Goal: Information Seeking & Learning: Learn about a topic

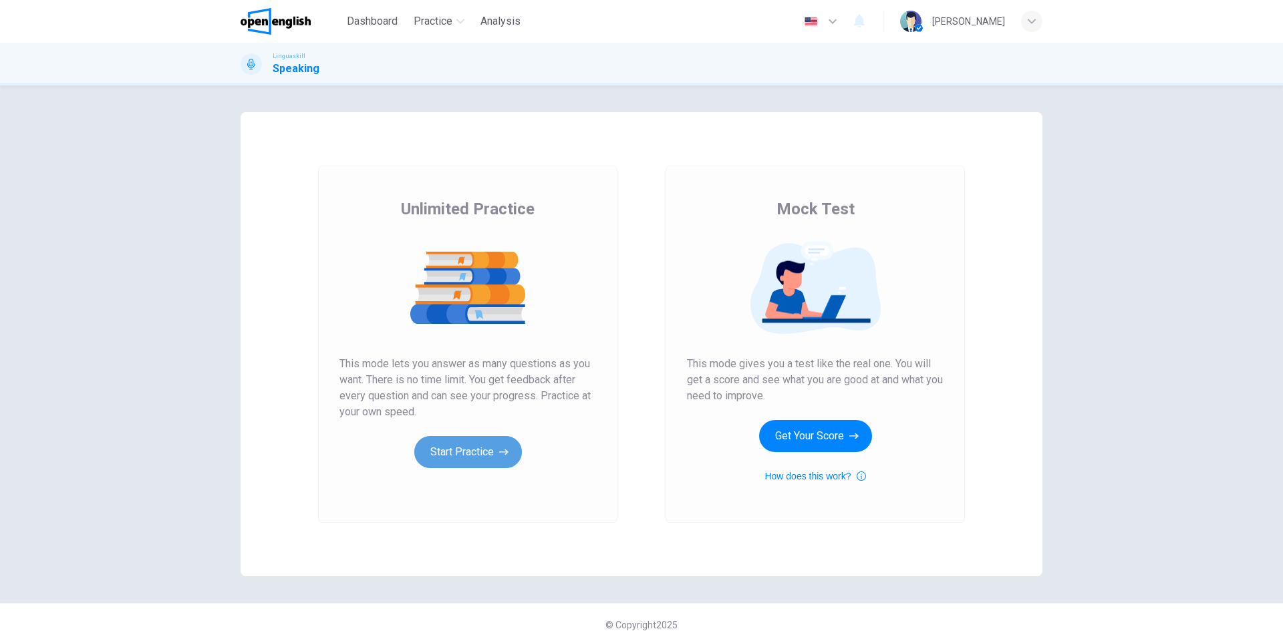
click at [499, 452] on icon "button" at bounding box center [503, 452] width 9 height 13
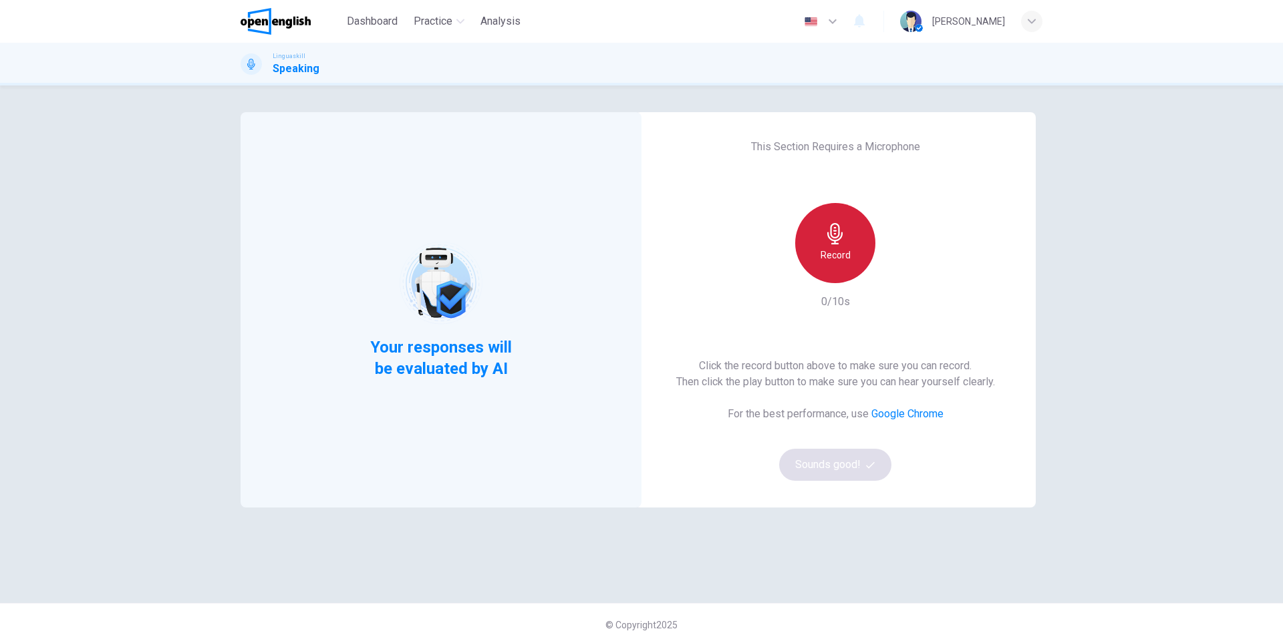
click at [849, 228] on div "Record" at bounding box center [835, 243] width 80 height 80
click at [817, 233] on div "Stop" at bounding box center [835, 243] width 80 height 80
click at [842, 477] on button "Sounds good!" at bounding box center [835, 465] width 112 height 32
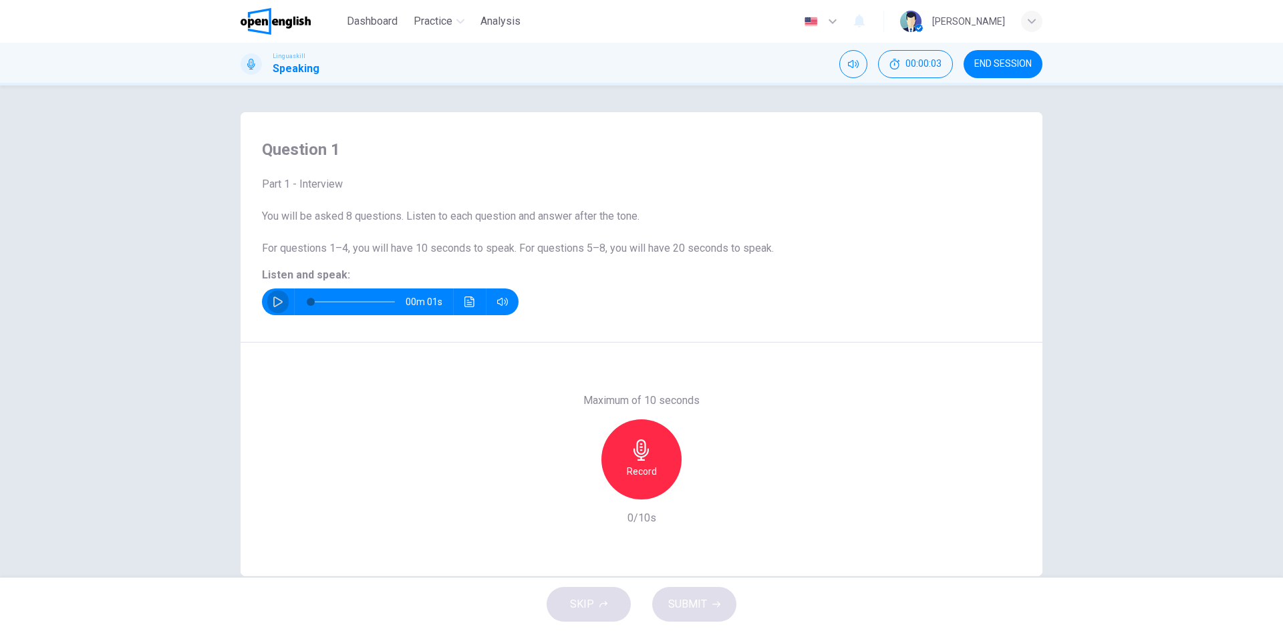
click at [273, 305] on icon "button" at bounding box center [277, 302] width 9 height 11
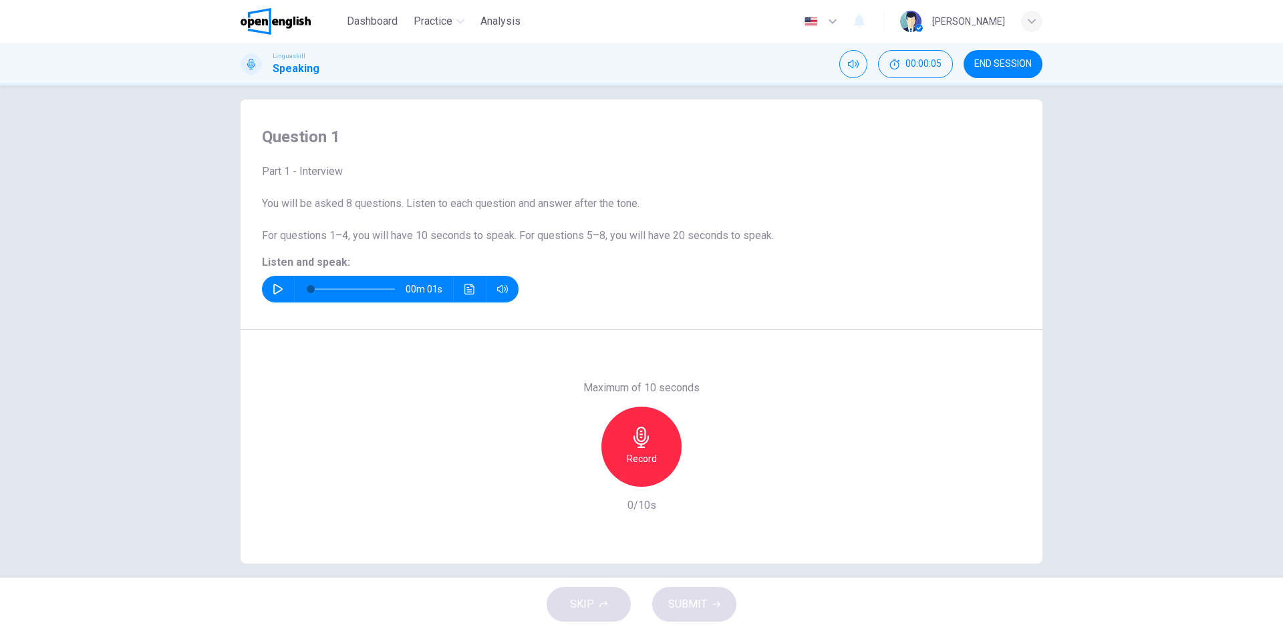
scroll to position [25, 0]
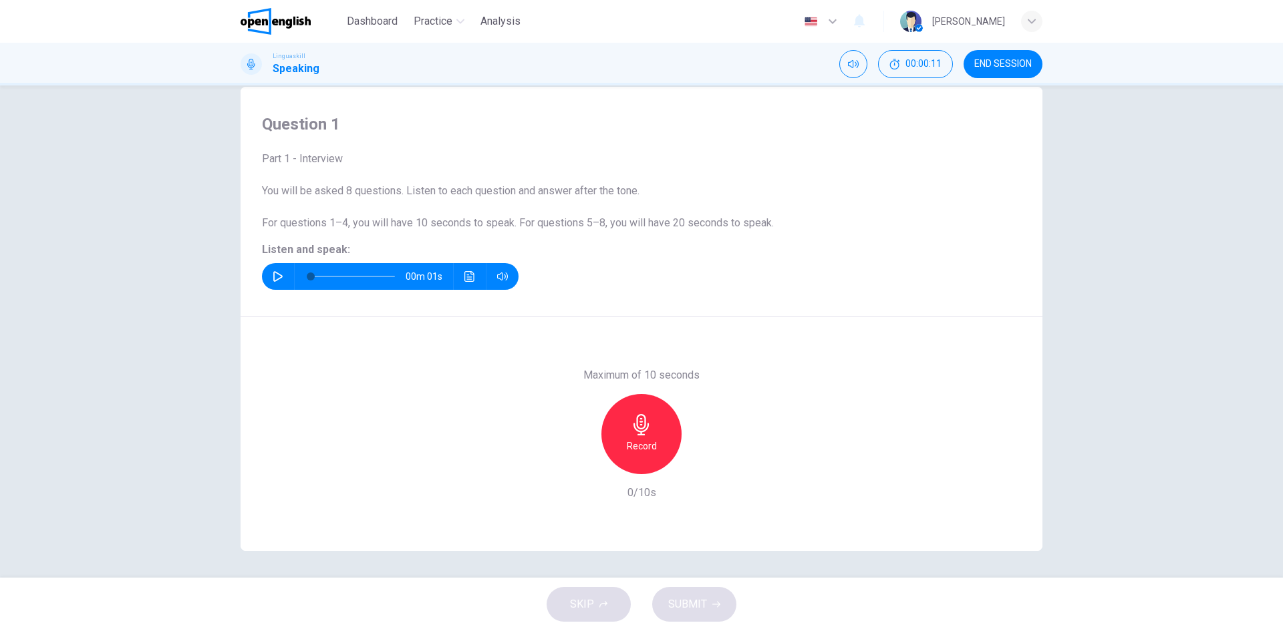
click at [640, 435] on icon "button" at bounding box center [640, 424] width 15 height 21
click at [644, 424] on icon "button" at bounding box center [640, 424] width 15 height 21
click at [670, 601] on span "SUBMIT" at bounding box center [687, 604] width 39 height 19
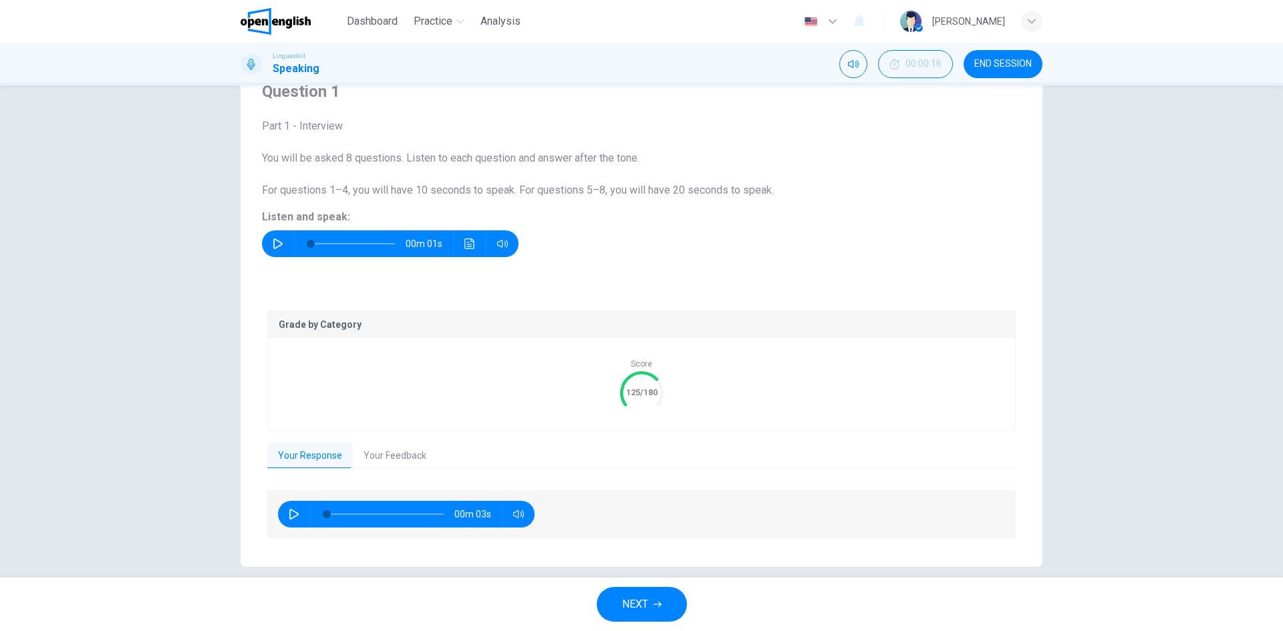
scroll to position [74, 0]
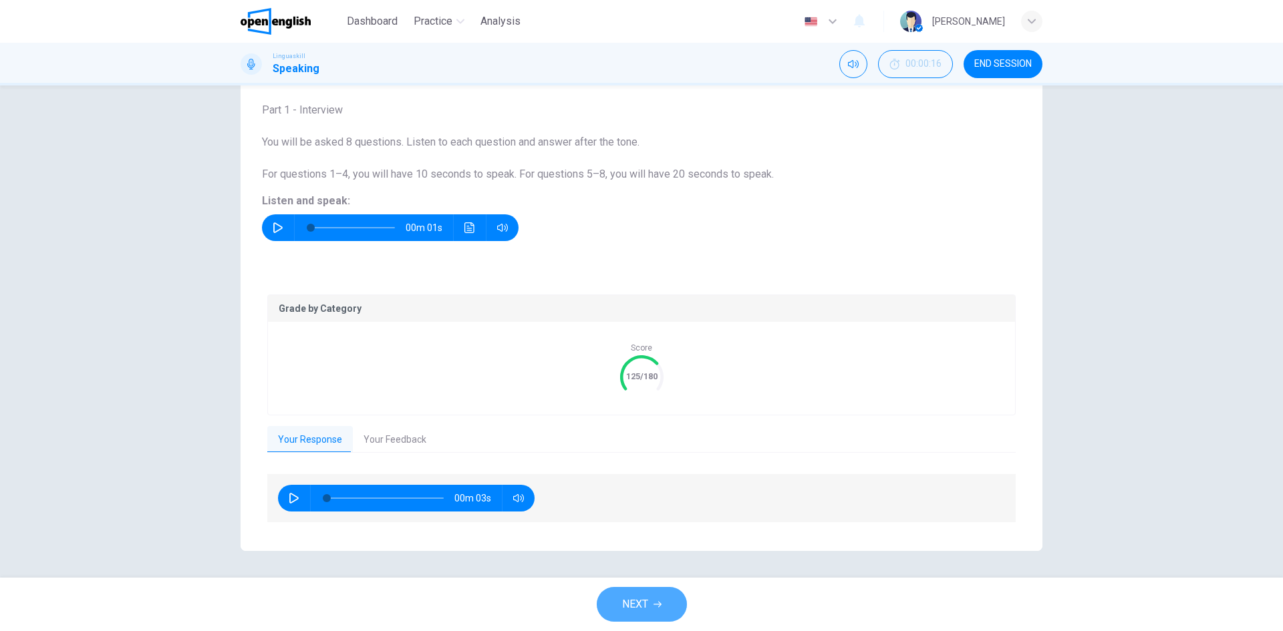
click at [640, 595] on button "NEXT" at bounding box center [642, 604] width 90 height 35
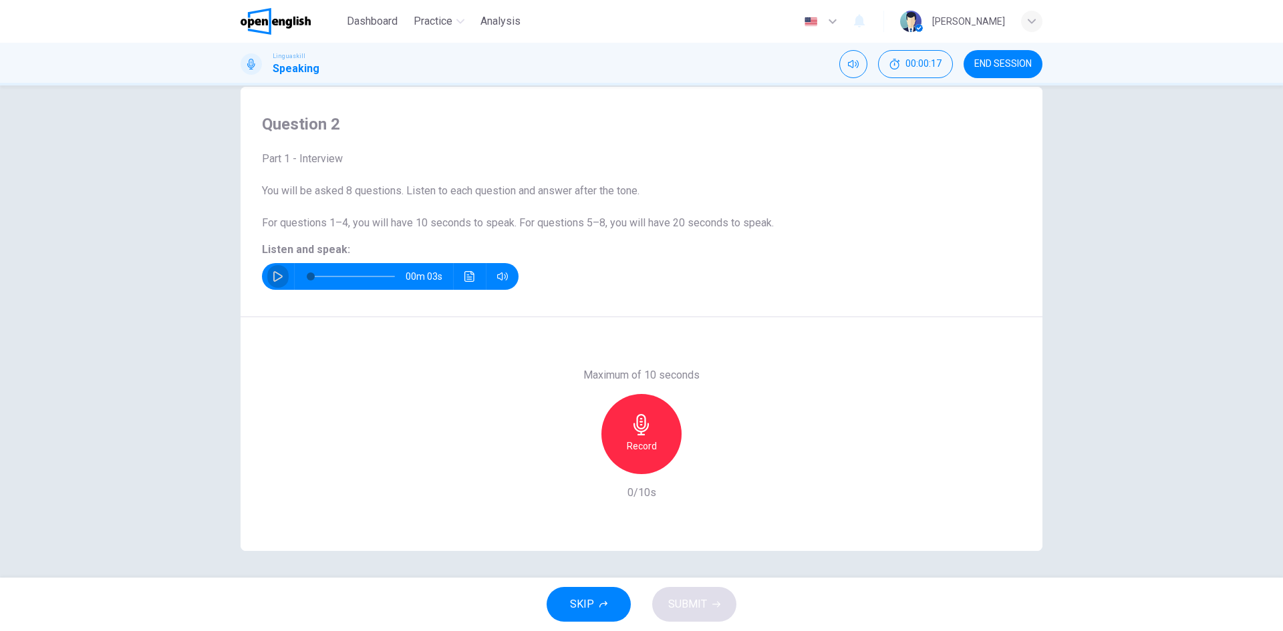
click at [270, 281] on button "button" at bounding box center [277, 276] width 21 height 27
click at [468, 281] on icon "Click to see the audio transcription" at bounding box center [469, 276] width 11 height 11
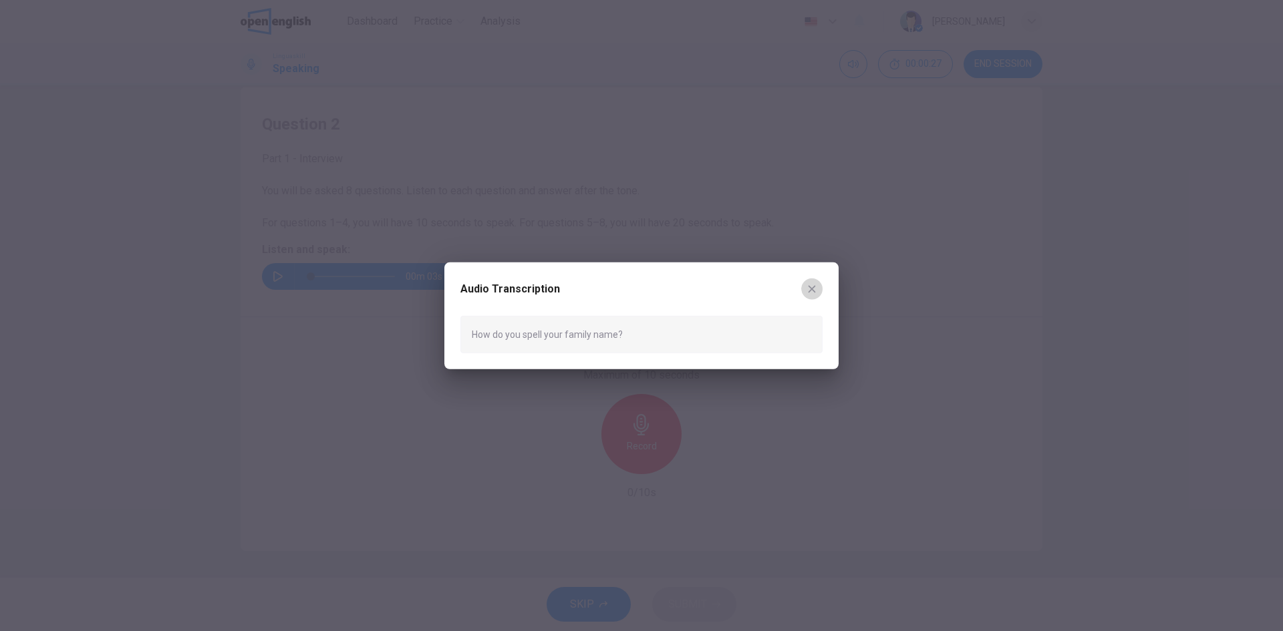
click at [819, 282] on button "button" at bounding box center [811, 288] width 21 height 21
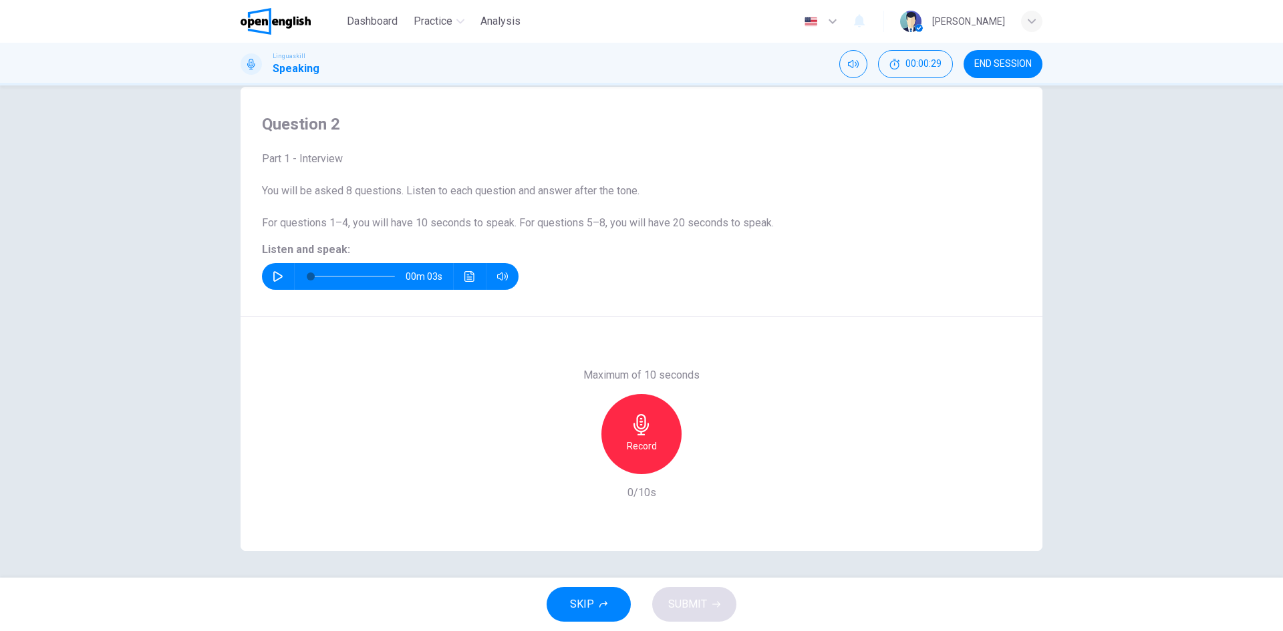
click at [644, 427] on icon "button" at bounding box center [640, 424] width 15 height 21
click at [654, 440] on div "Stop" at bounding box center [641, 434] width 80 height 80
click at [687, 595] on button "SUBMIT" at bounding box center [694, 604] width 84 height 35
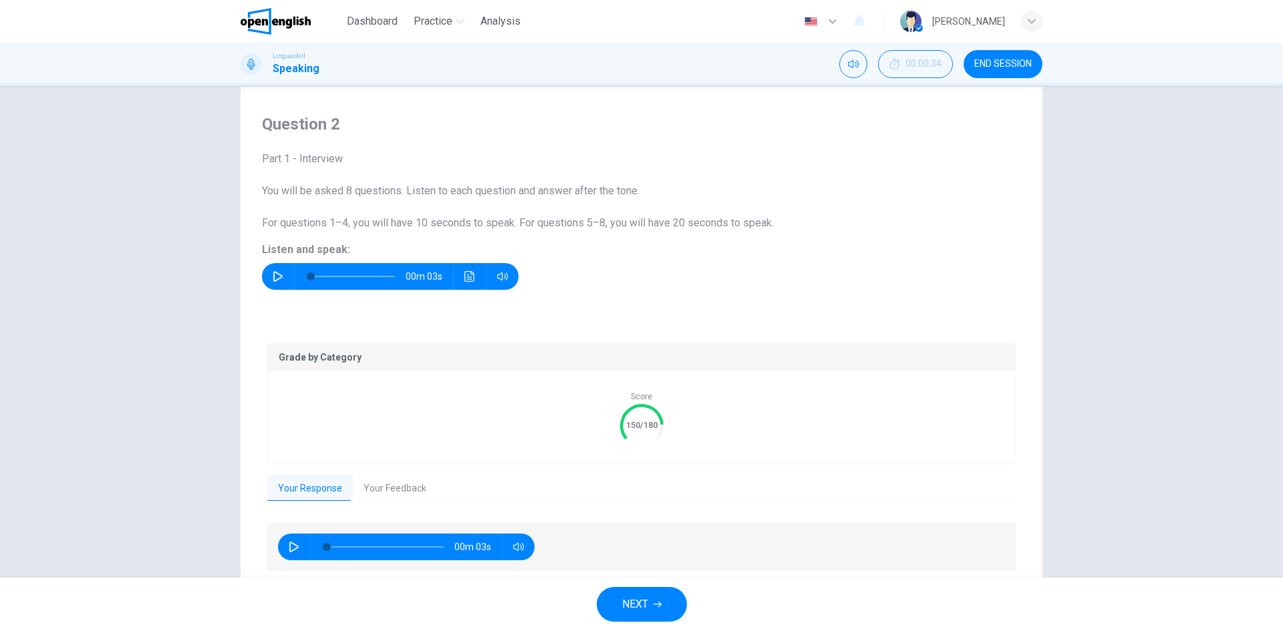
click at [410, 496] on button "Your Feedback" at bounding box center [395, 489] width 84 height 28
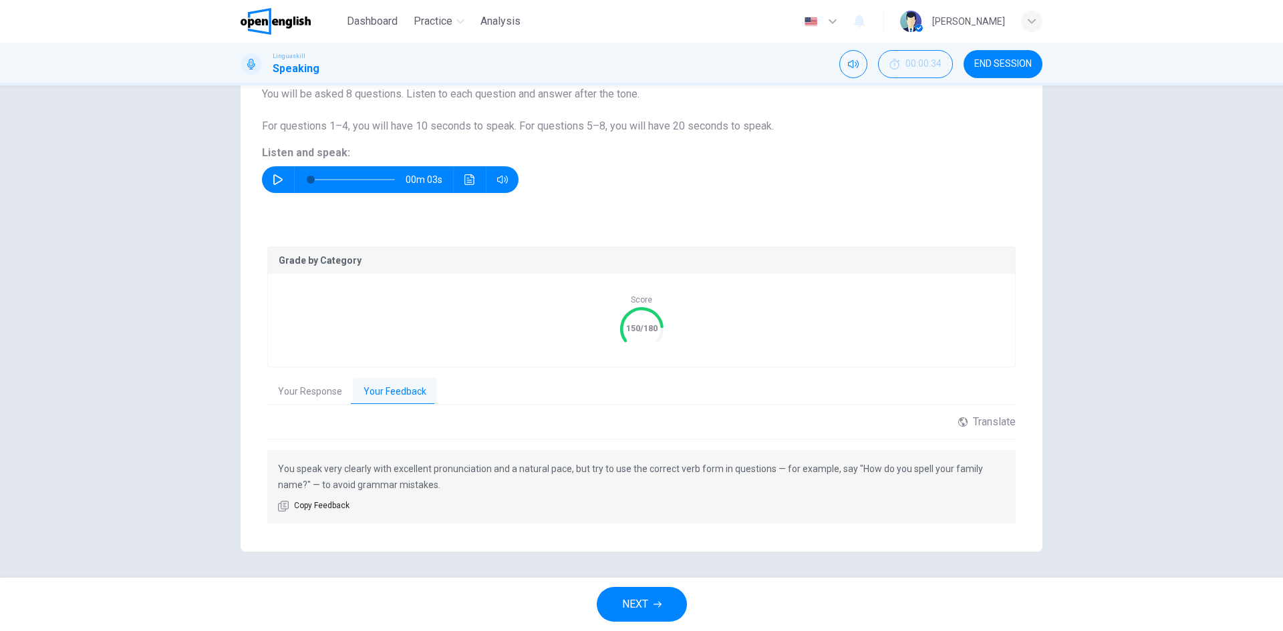
scroll to position [123, 0]
click at [646, 606] on span "NEXT" at bounding box center [635, 604] width 26 height 19
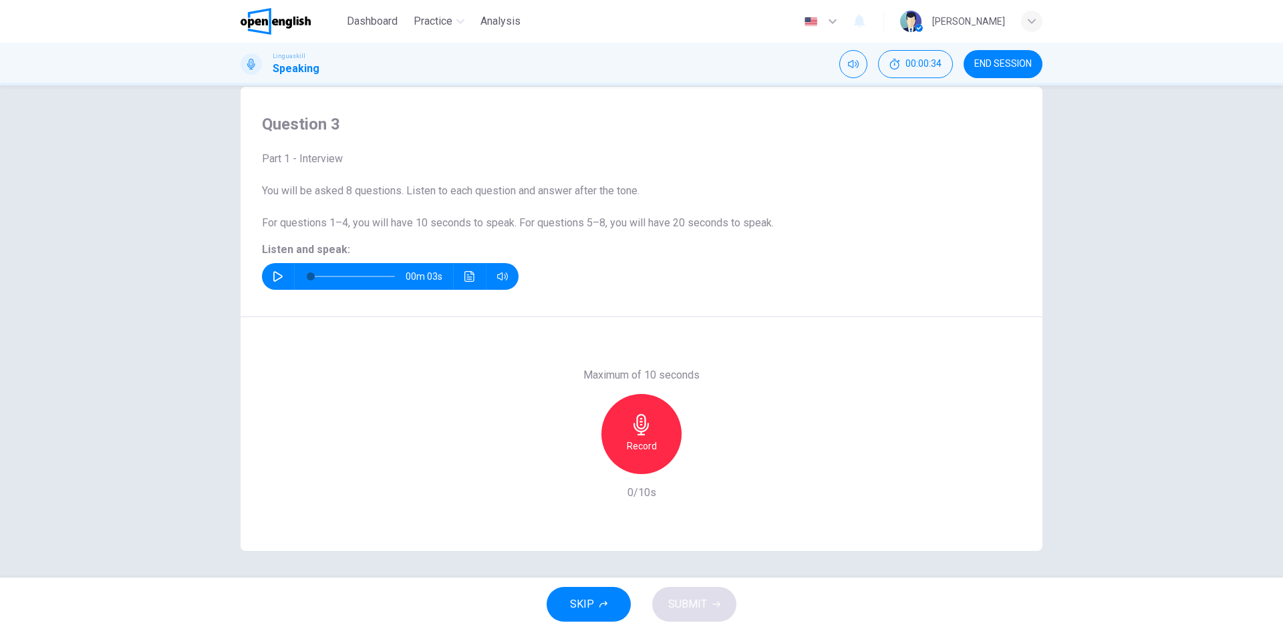
scroll to position [25, 0]
click at [273, 278] on icon "button" at bounding box center [277, 276] width 9 height 11
click at [465, 275] on icon "Click to see the audio transcription" at bounding box center [469, 276] width 10 height 11
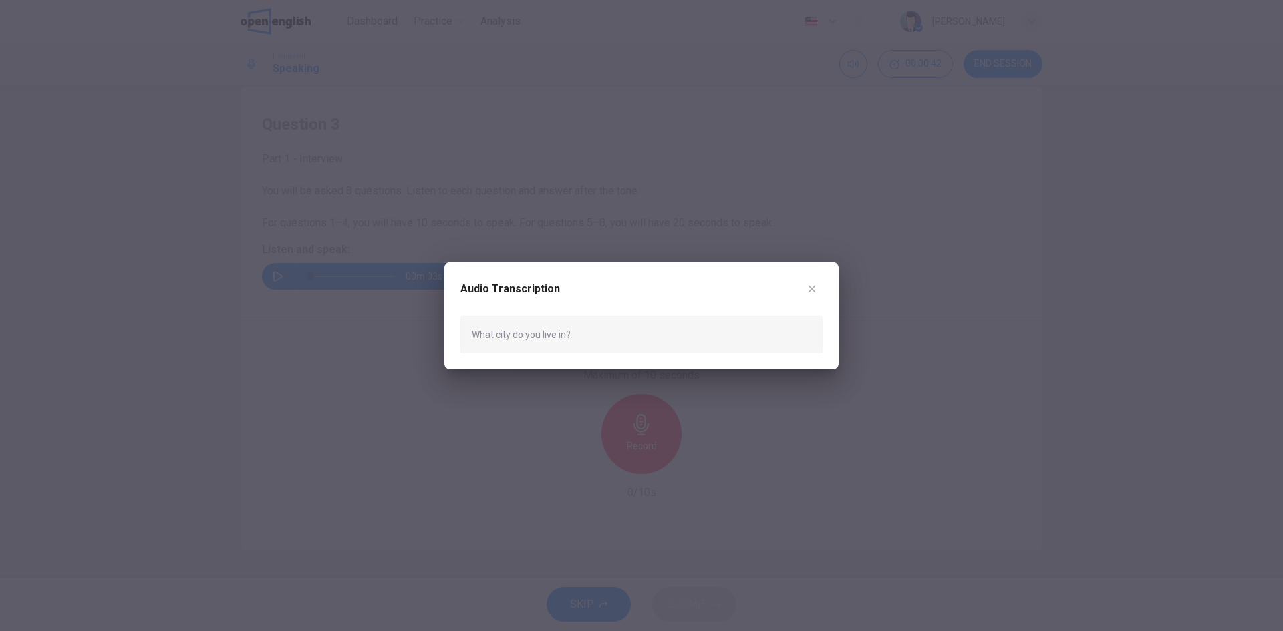
click at [811, 292] on icon "button" at bounding box center [812, 288] width 11 height 11
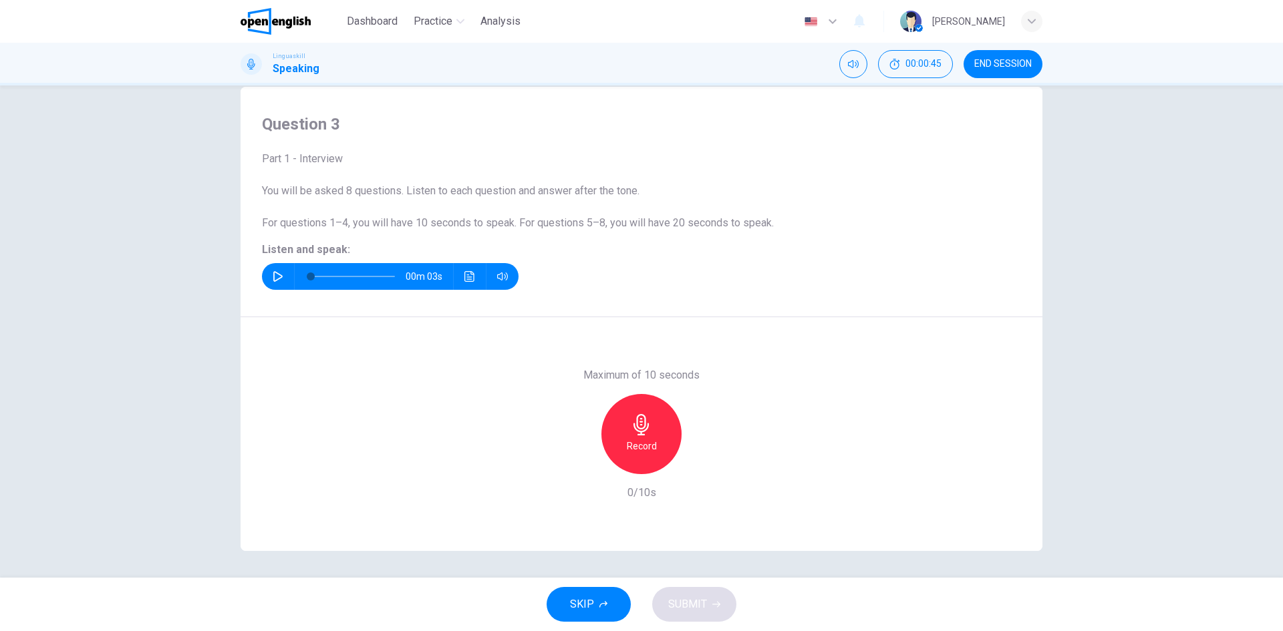
click at [464, 273] on icon "Click to see the audio transcription" at bounding box center [469, 276] width 11 height 11
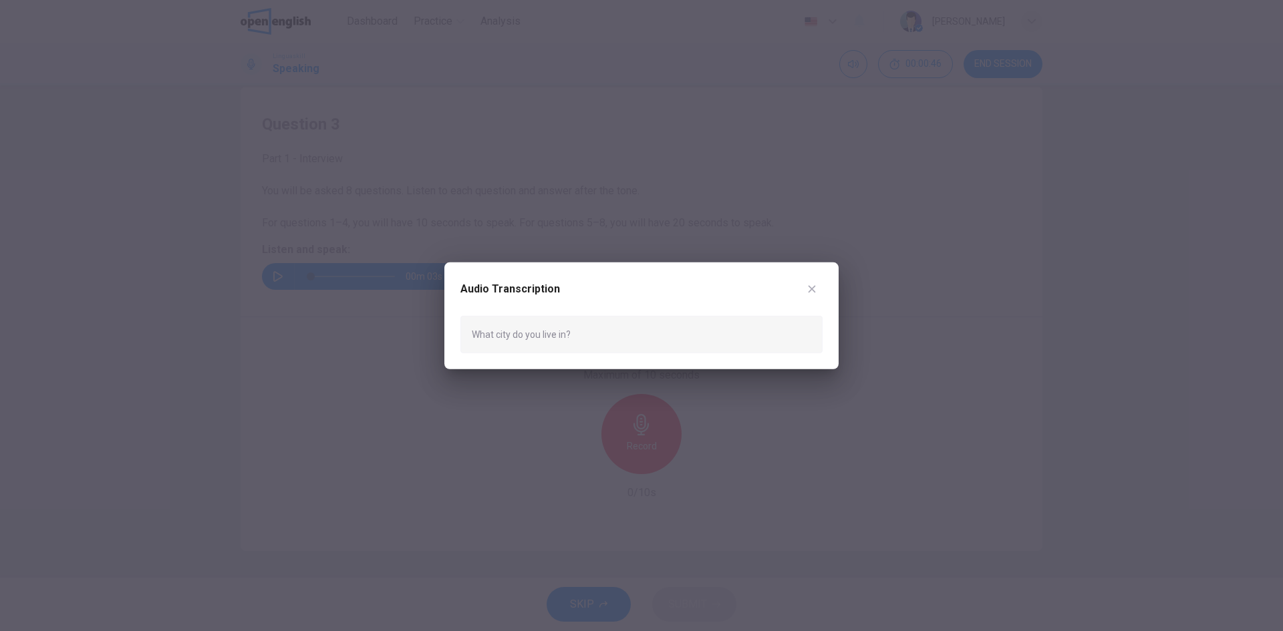
click at [584, 308] on div "Audio Transcription" at bounding box center [641, 296] width 362 height 37
click at [809, 287] on icon "button" at bounding box center [812, 288] width 11 height 11
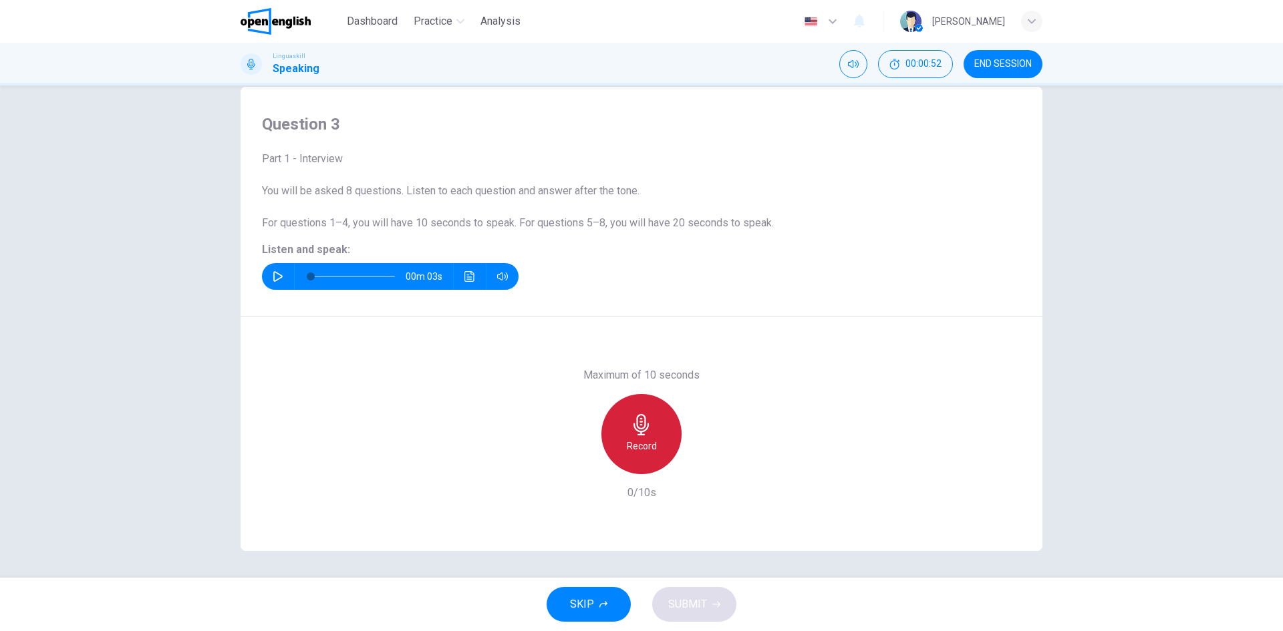
click at [640, 448] on h6 "Record" at bounding box center [642, 446] width 30 height 16
click at [645, 438] on div "Stop" at bounding box center [641, 434] width 80 height 80
click at [712, 605] on icon "button" at bounding box center [716, 605] width 8 height 8
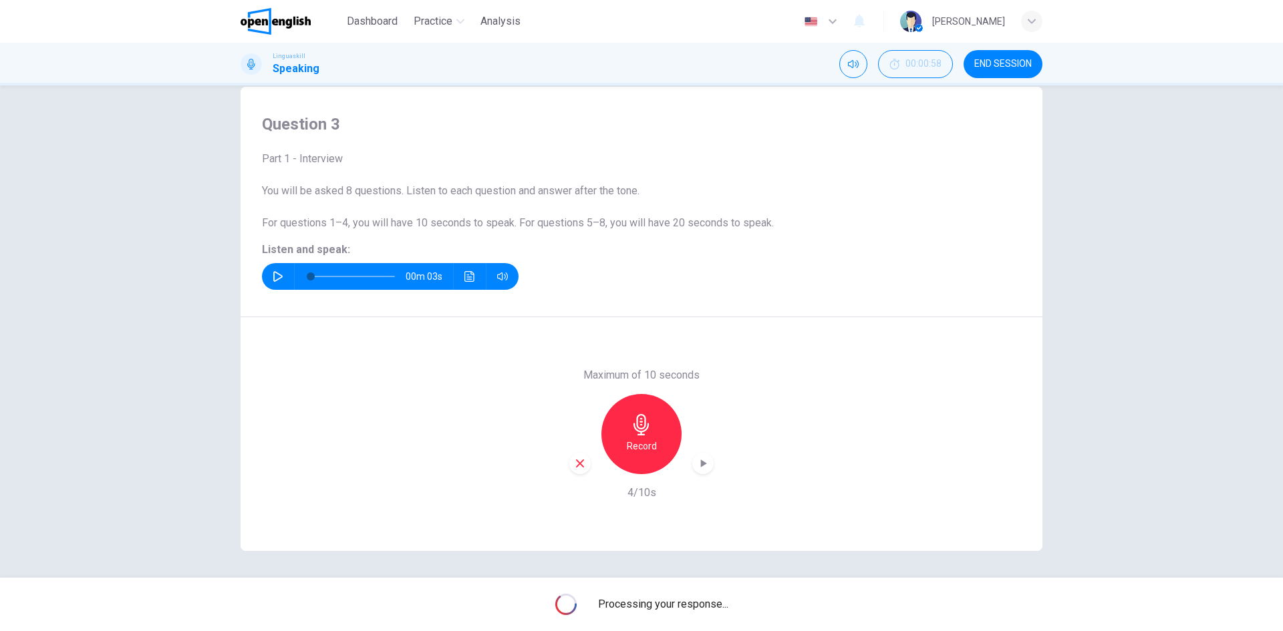
click at [772, 401] on div "Maximum of 10 seconds Record 4/10s" at bounding box center [642, 434] width 802 height 234
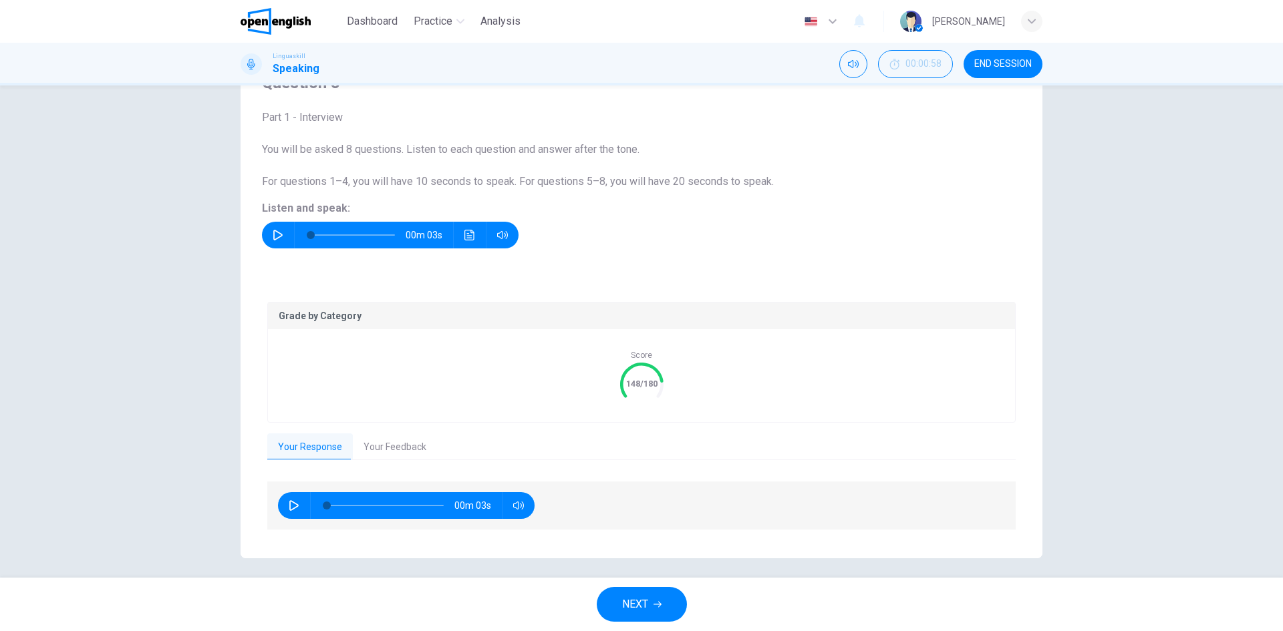
scroll to position [74, 0]
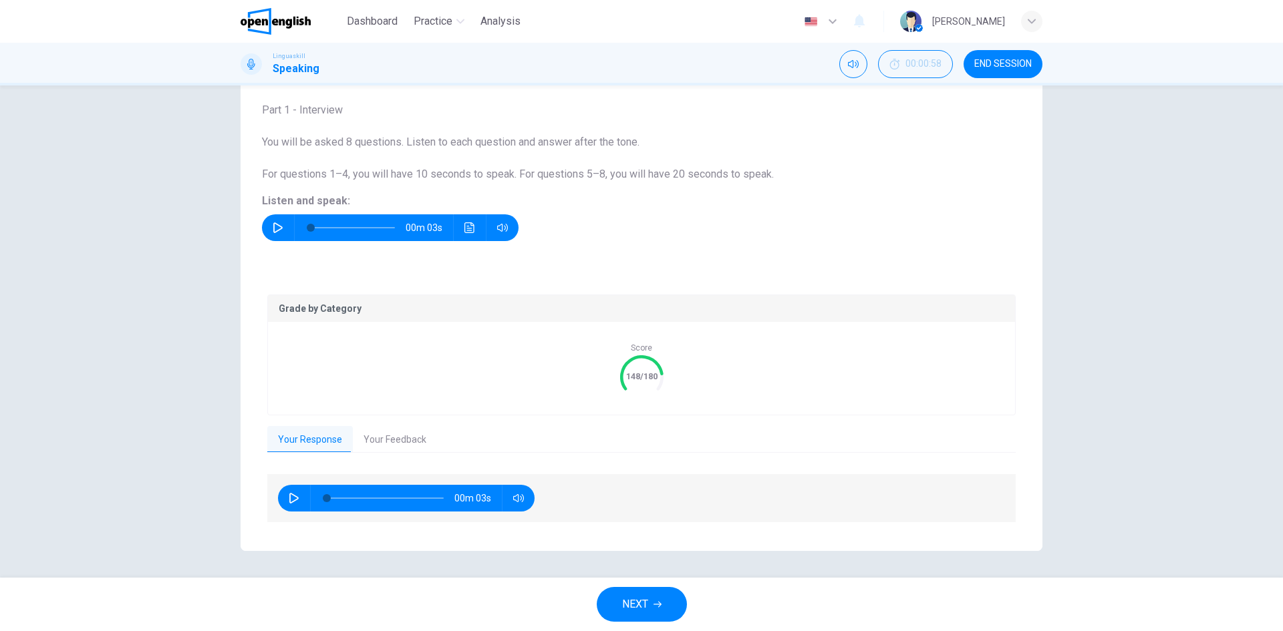
click at [396, 443] on button "Your Feedback" at bounding box center [395, 440] width 84 height 28
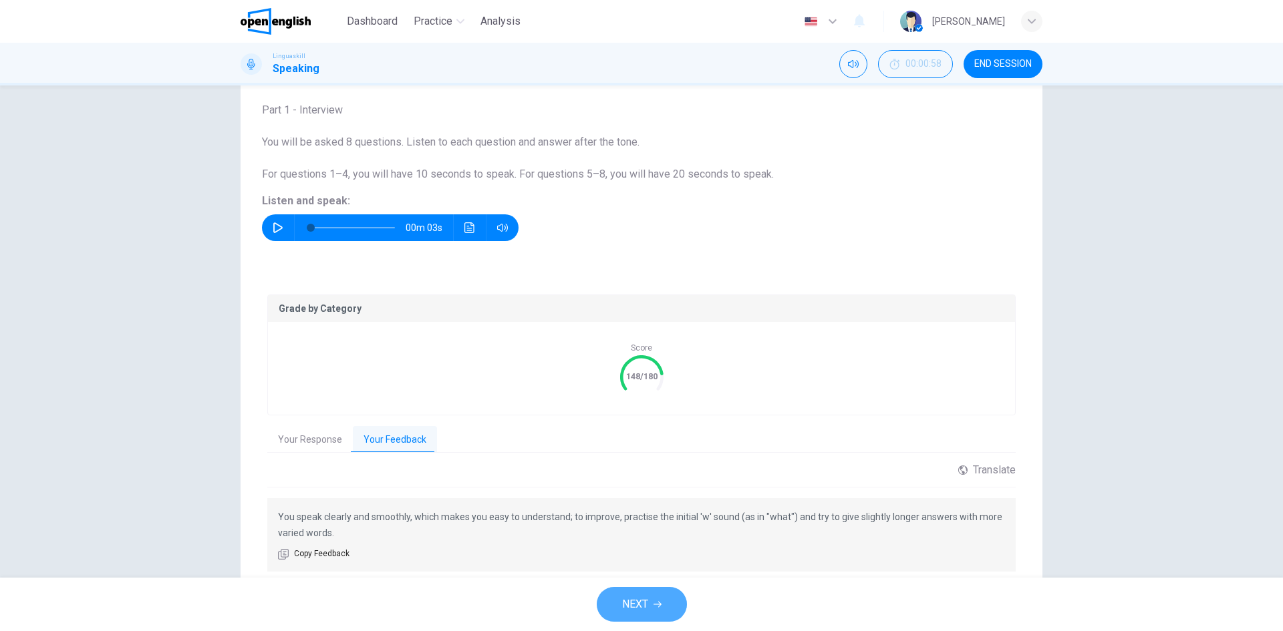
click at [654, 606] on icon "button" at bounding box center [658, 605] width 8 height 8
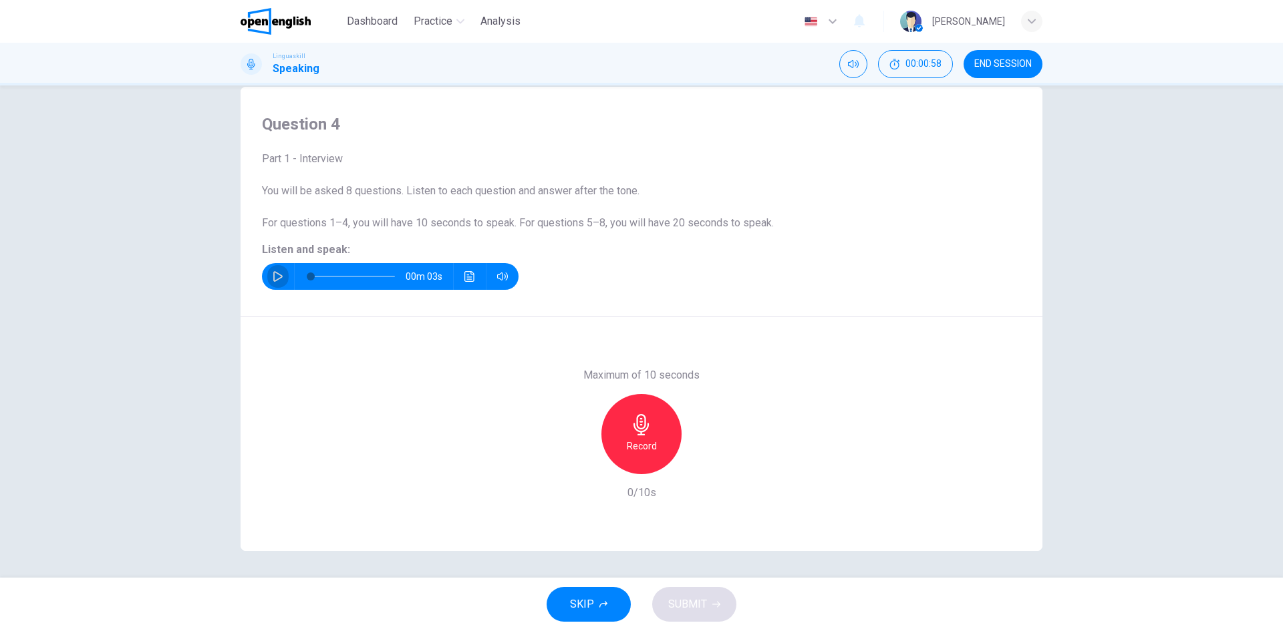
click at [279, 271] on button "button" at bounding box center [277, 276] width 21 height 27
click at [468, 282] on button "Click to see the audio transcription" at bounding box center [469, 276] width 21 height 27
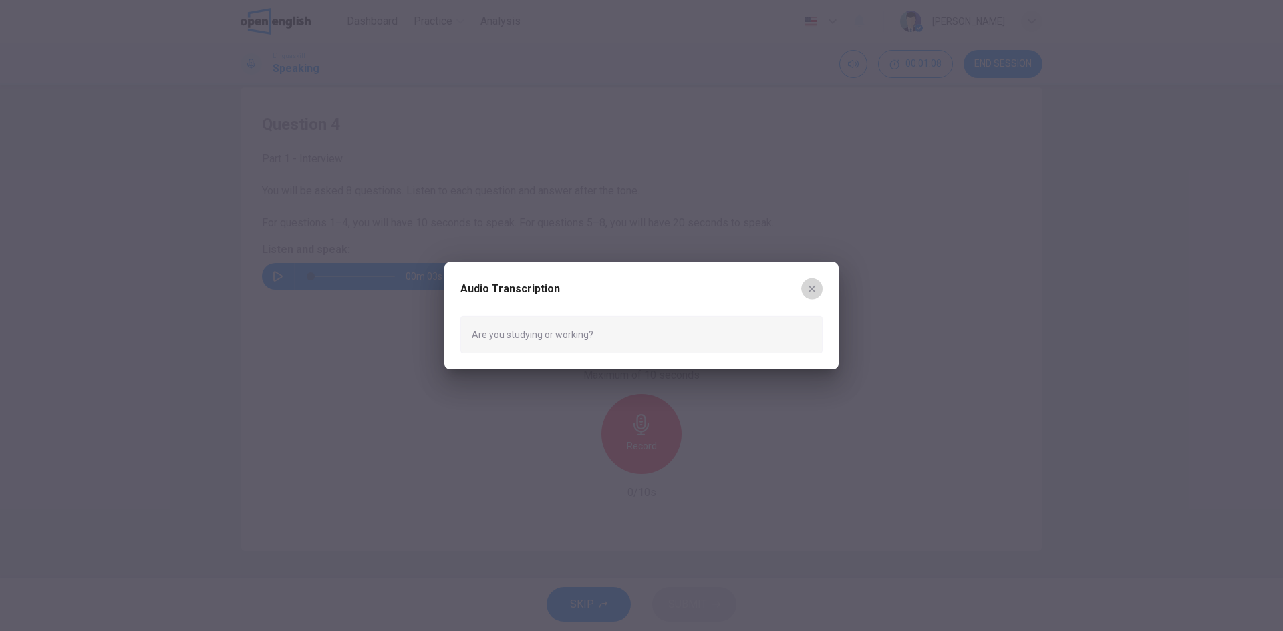
click at [813, 291] on icon "button" at bounding box center [812, 288] width 11 height 11
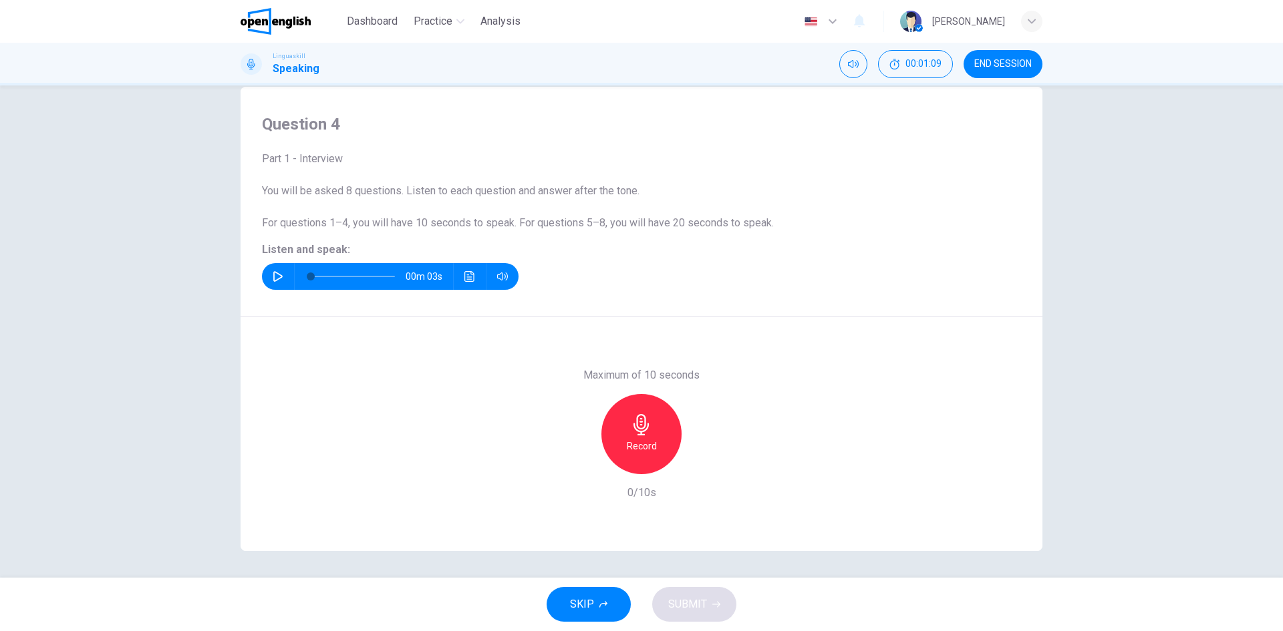
click at [629, 440] on h6 "Record" at bounding box center [642, 446] width 30 height 16
click at [635, 432] on icon "button" at bounding box center [640, 424] width 15 height 21
click at [696, 595] on span "SUBMIT" at bounding box center [687, 604] width 39 height 19
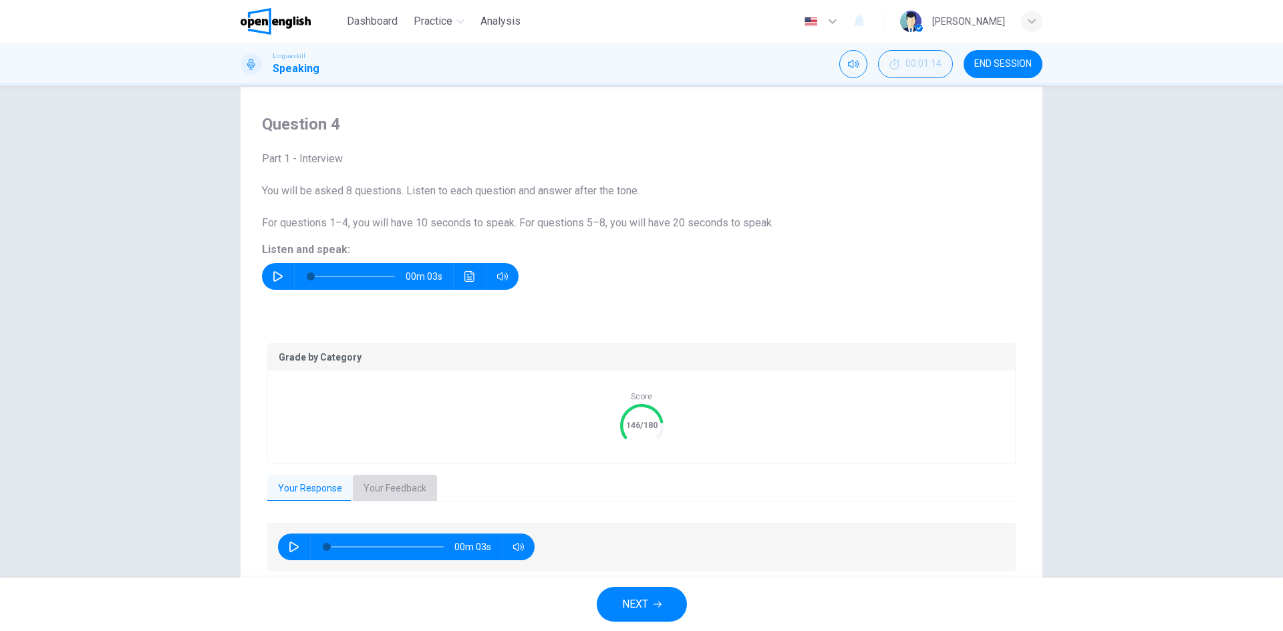
click at [389, 485] on button "Your Feedback" at bounding box center [395, 489] width 84 height 28
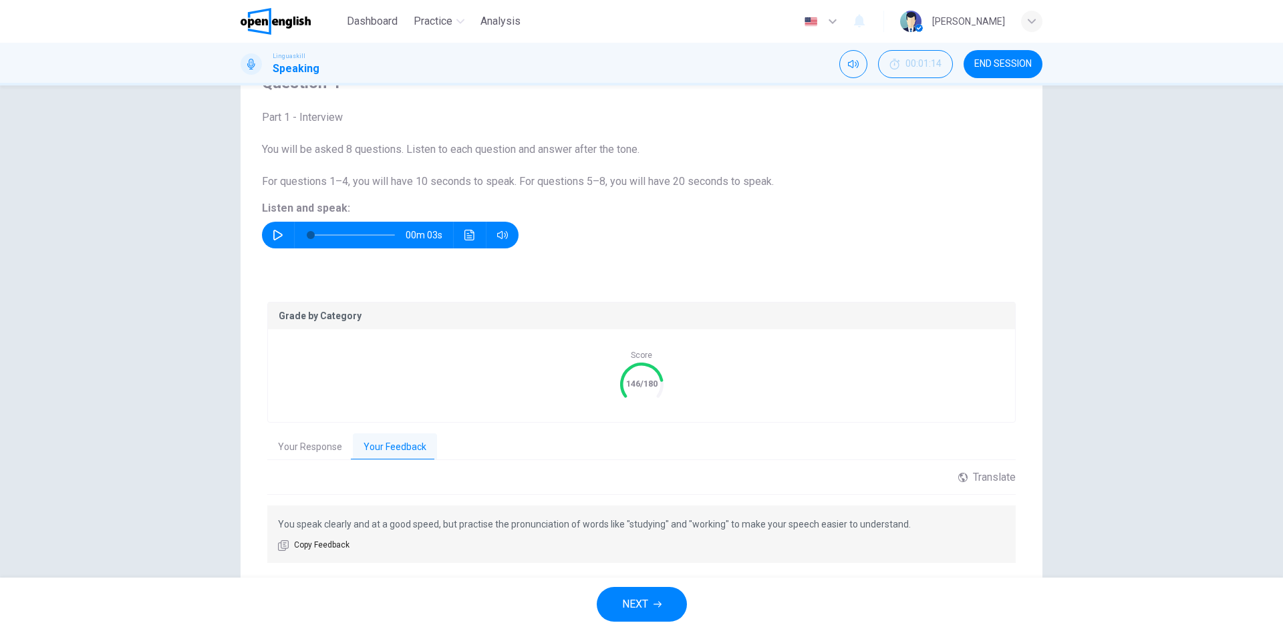
scroll to position [107, 0]
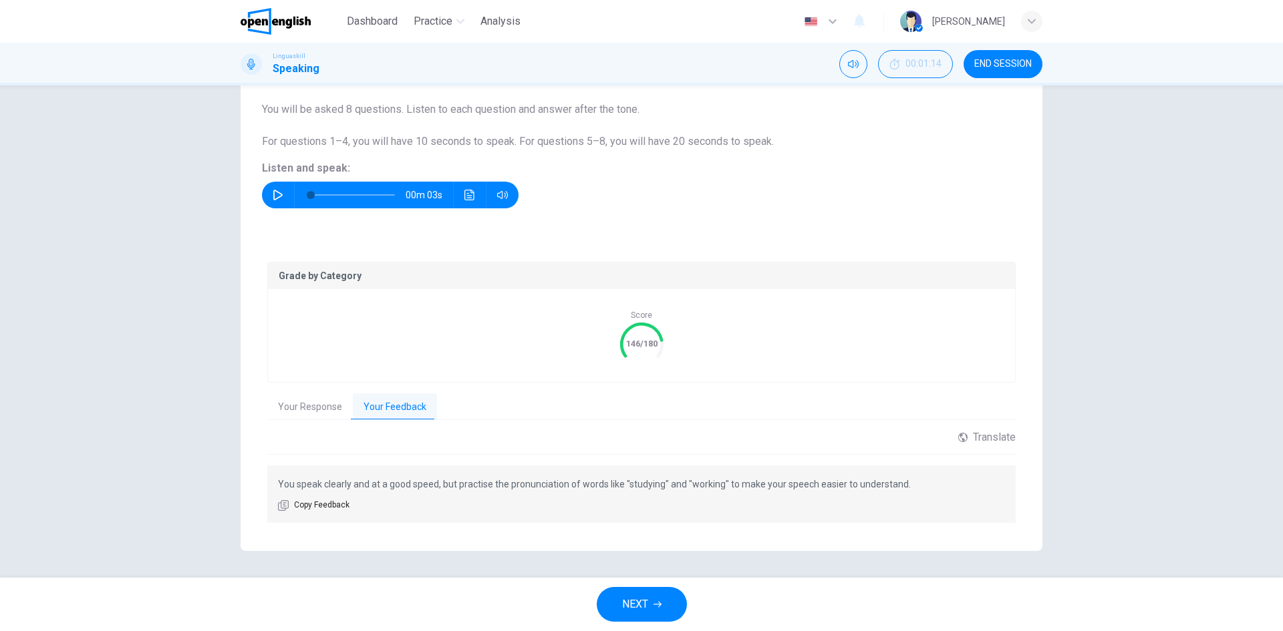
click at [652, 611] on button "NEXT" at bounding box center [642, 604] width 90 height 35
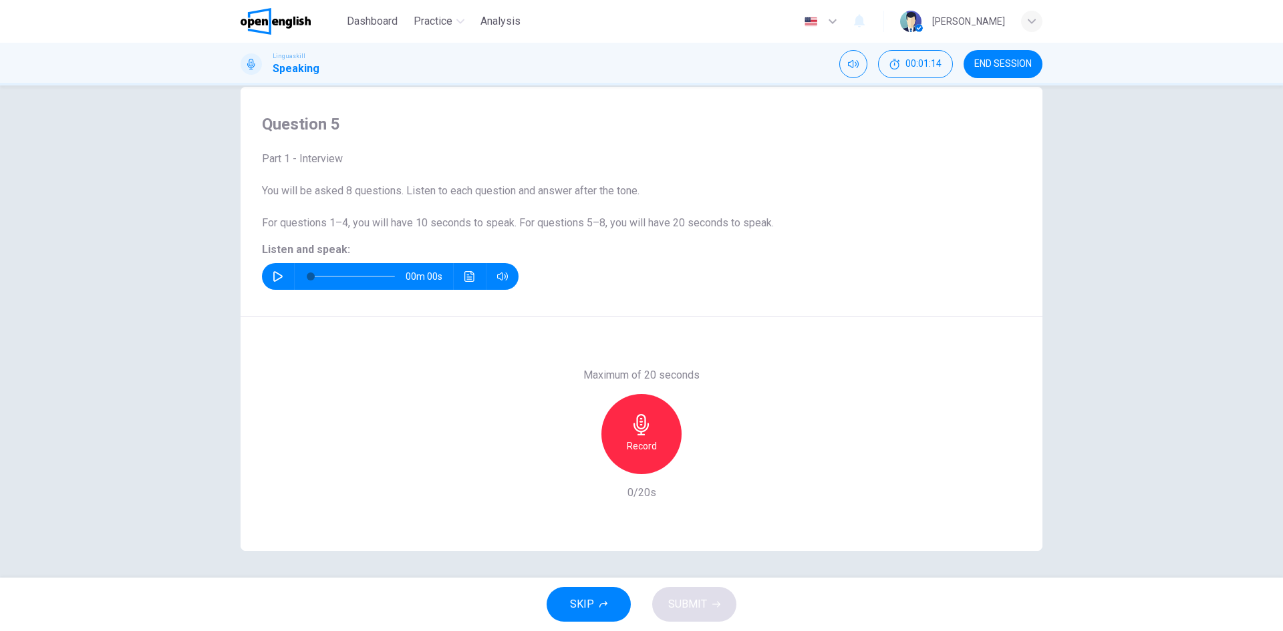
scroll to position [25, 0]
click at [269, 269] on button "button" at bounding box center [277, 276] width 21 height 27
click at [466, 278] on icon "Click to see the audio transcription" at bounding box center [469, 276] width 11 height 11
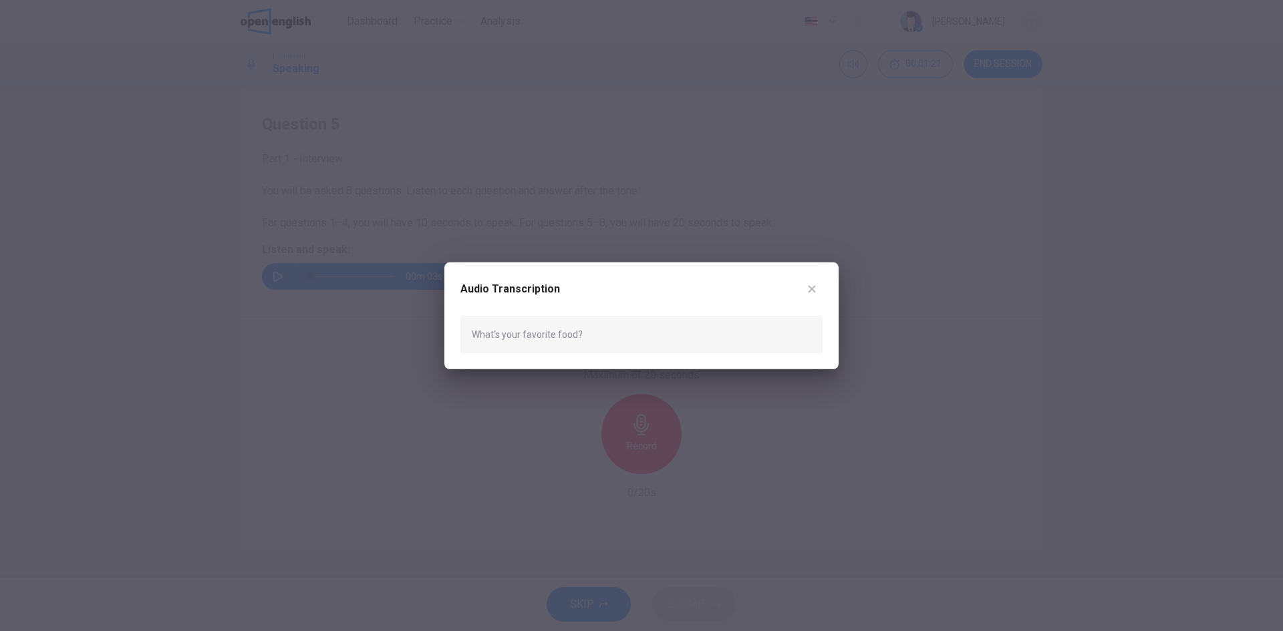
click at [813, 285] on icon "button" at bounding box center [812, 288] width 11 height 11
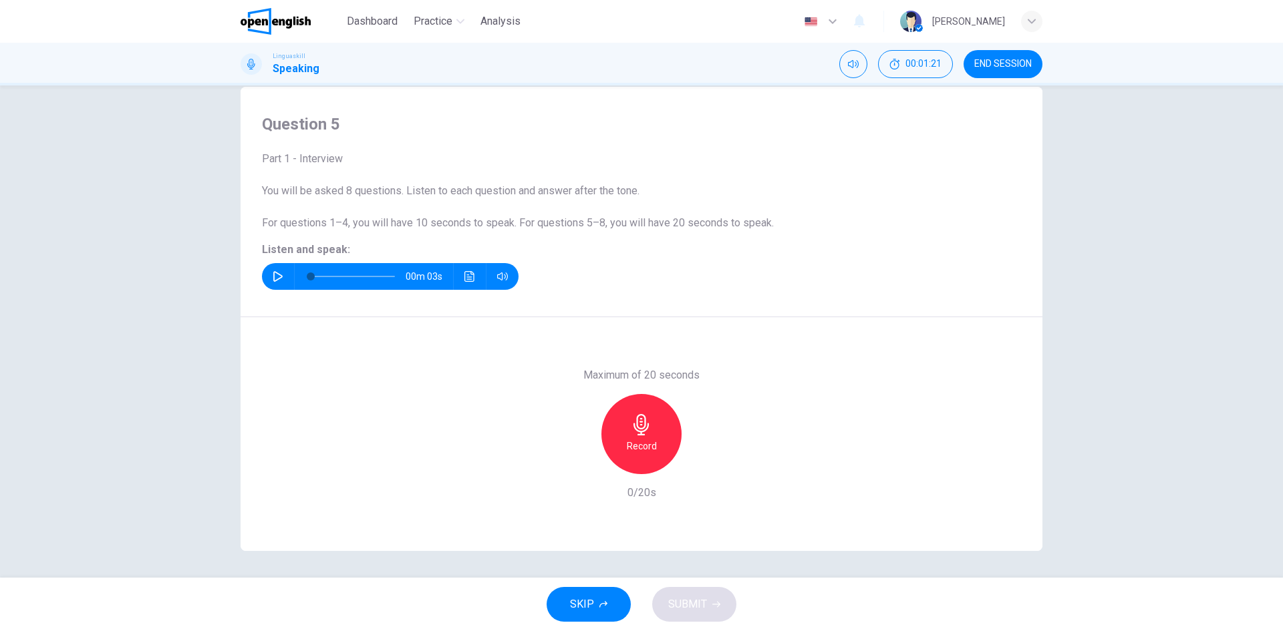
click at [633, 445] on h6 "Record" at bounding box center [642, 446] width 30 height 16
click at [633, 430] on icon "button" at bounding box center [641, 424] width 21 height 21
drag, startPoint x: 572, startPoint y: 458, endPoint x: 582, endPoint y: 486, distance: 29.8
click at [574, 459] on icon "button" at bounding box center [580, 464] width 12 height 12
click at [621, 436] on div "Record" at bounding box center [641, 434] width 80 height 80
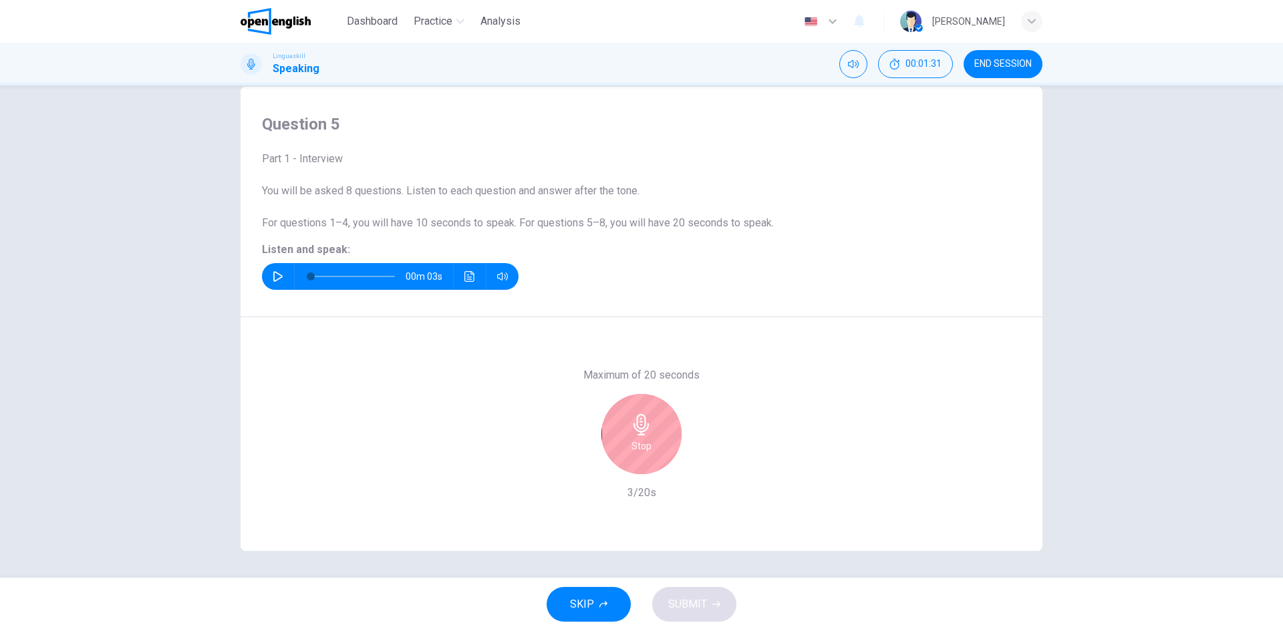
drag, startPoint x: 635, startPoint y: 434, endPoint x: 720, endPoint y: 537, distance: 133.4
click at [635, 434] on icon "button" at bounding box center [641, 424] width 21 height 21
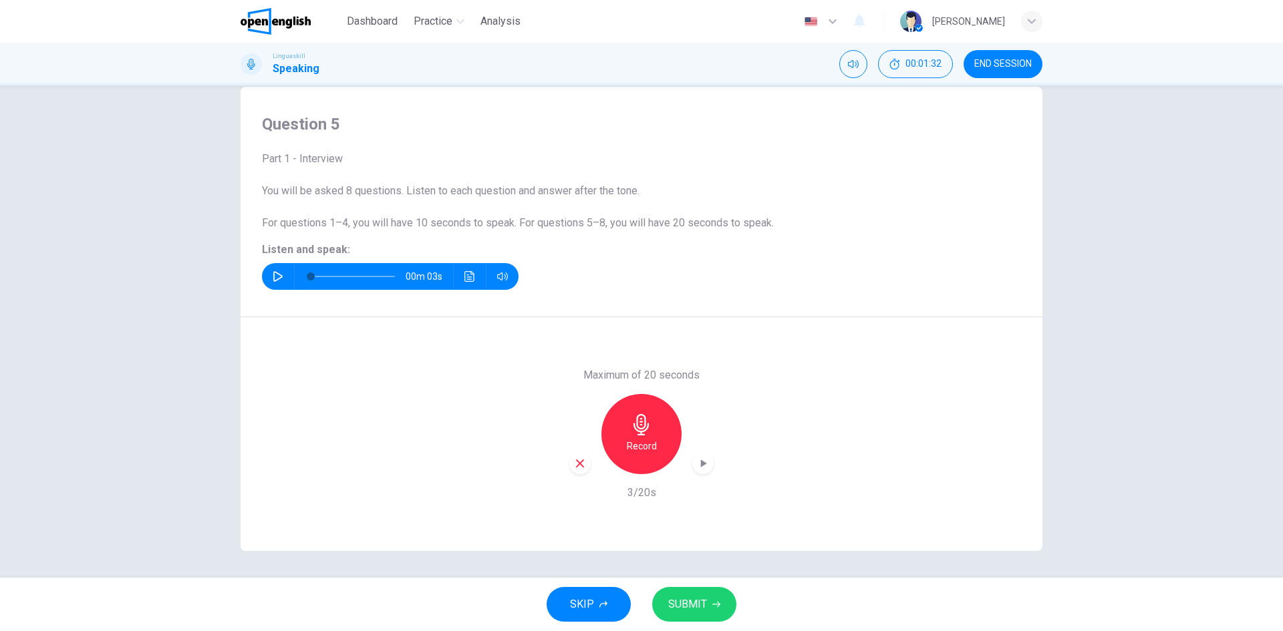
click at [691, 607] on span "SUBMIT" at bounding box center [687, 604] width 39 height 19
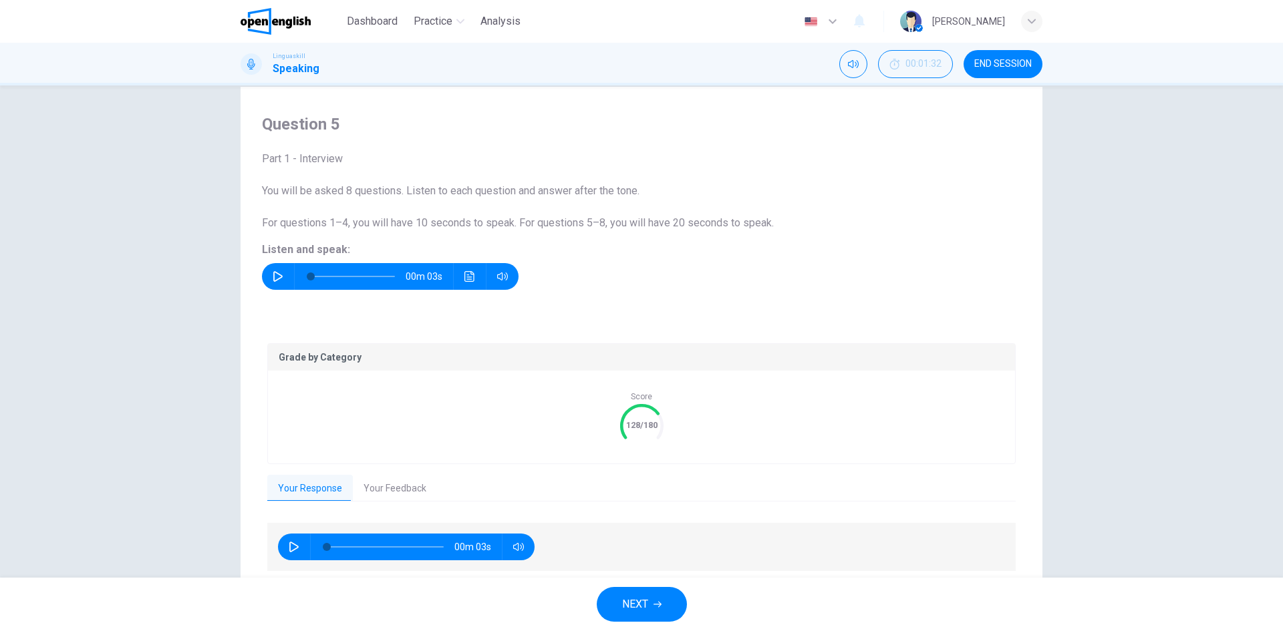
click at [396, 488] on button "Your Feedback" at bounding box center [395, 489] width 84 height 28
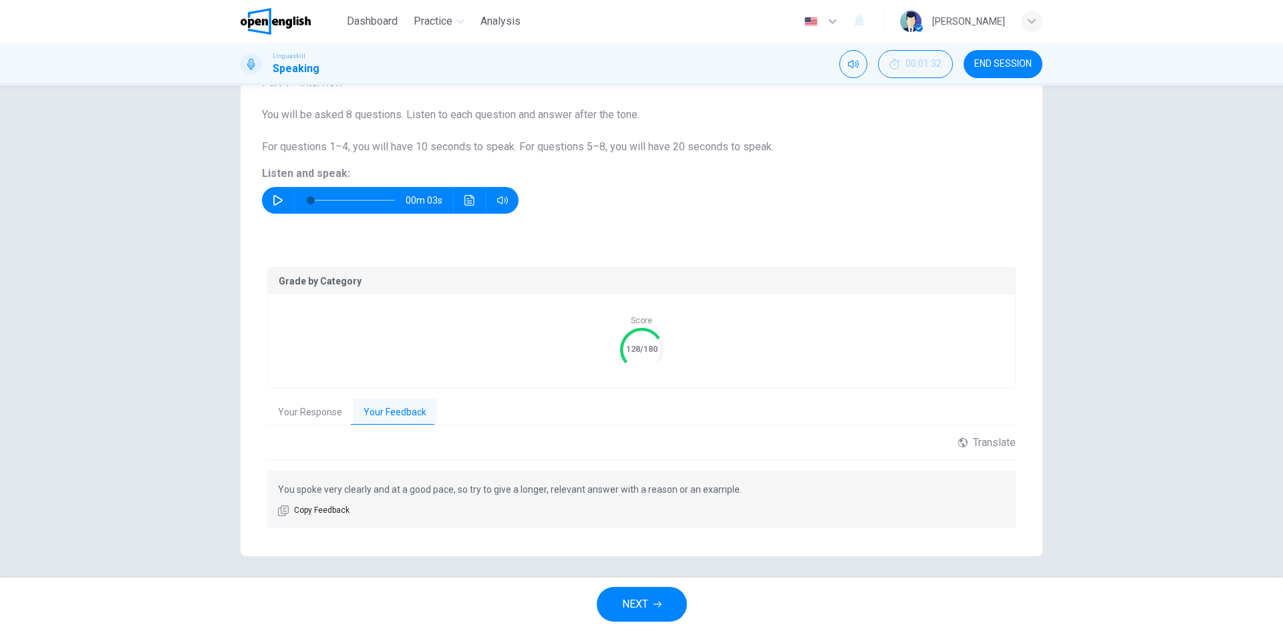
scroll to position [107, 0]
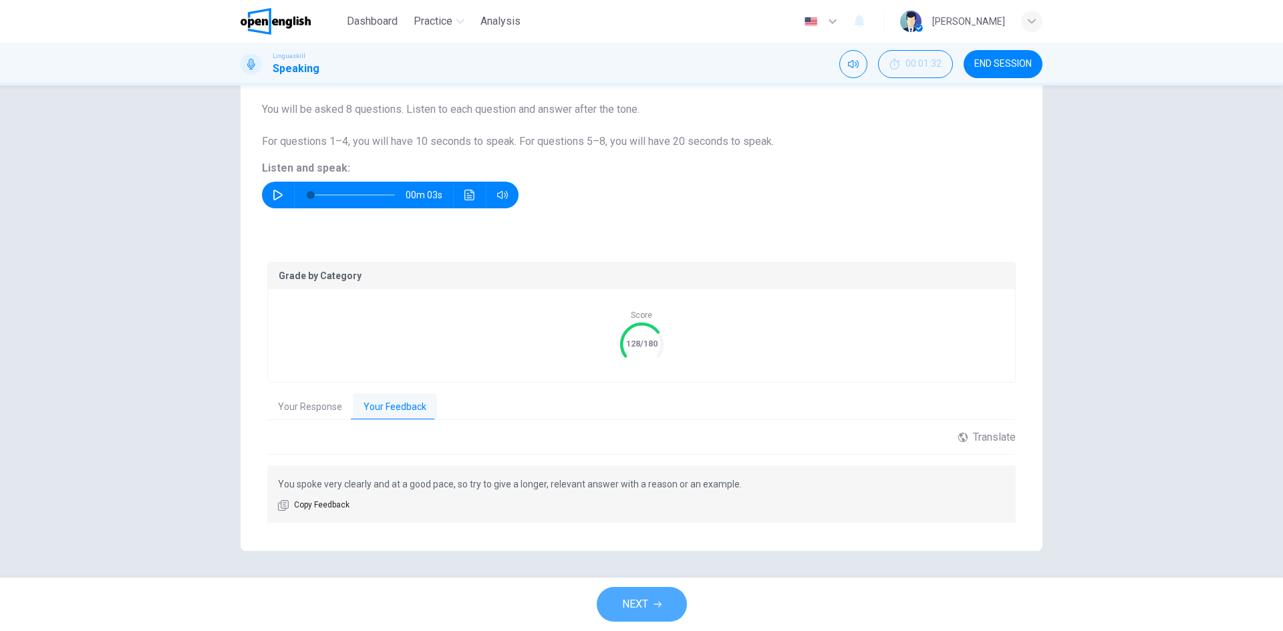
click at [623, 610] on span "NEXT" at bounding box center [635, 604] width 26 height 19
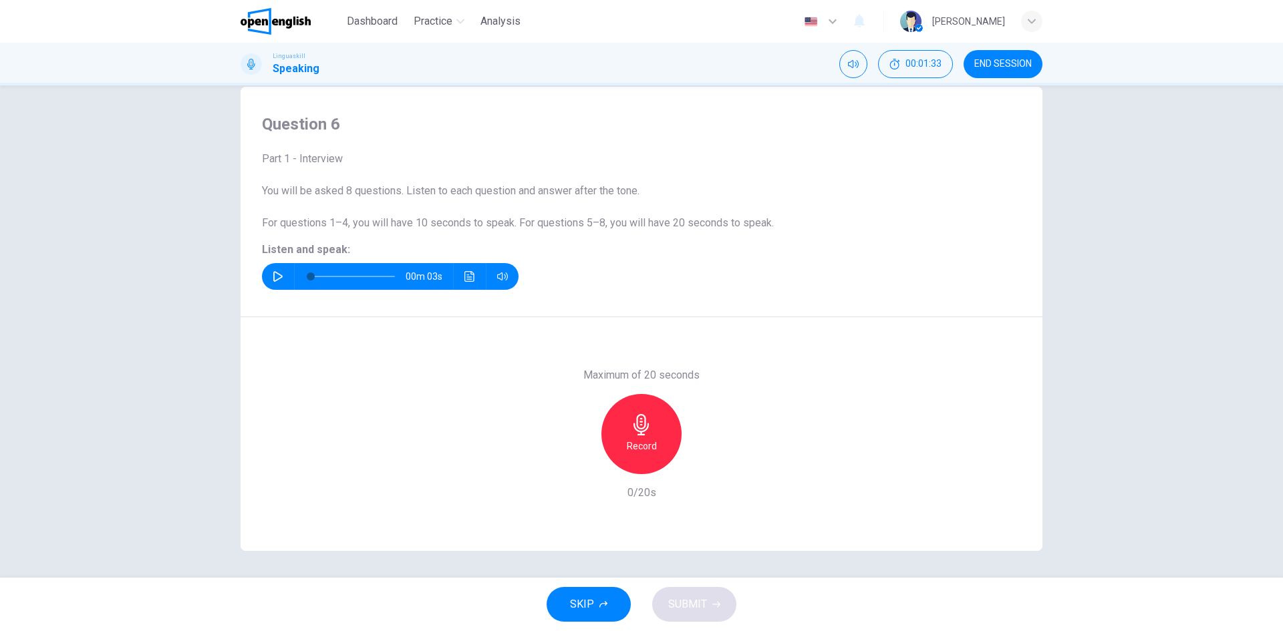
click at [278, 271] on button "button" at bounding box center [277, 276] width 21 height 27
click at [468, 280] on icon "Click to see the audio transcription" at bounding box center [469, 276] width 11 height 11
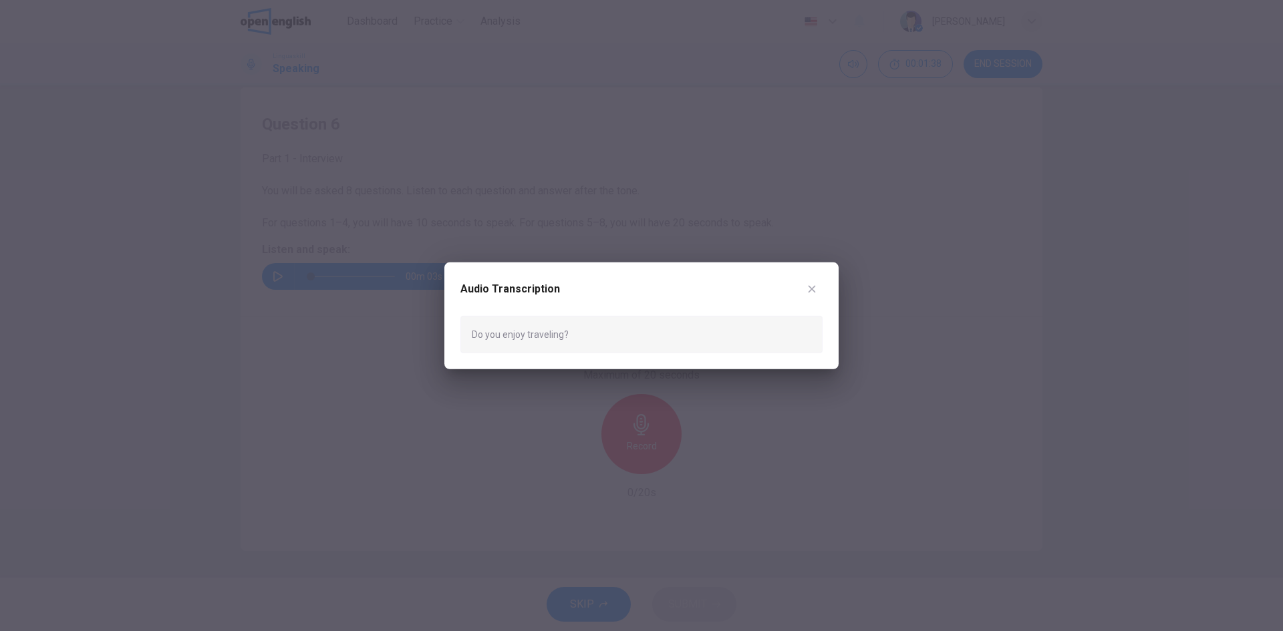
click at [815, 289] on icon "button" at bounding box center [812, 288] width 11 height 11
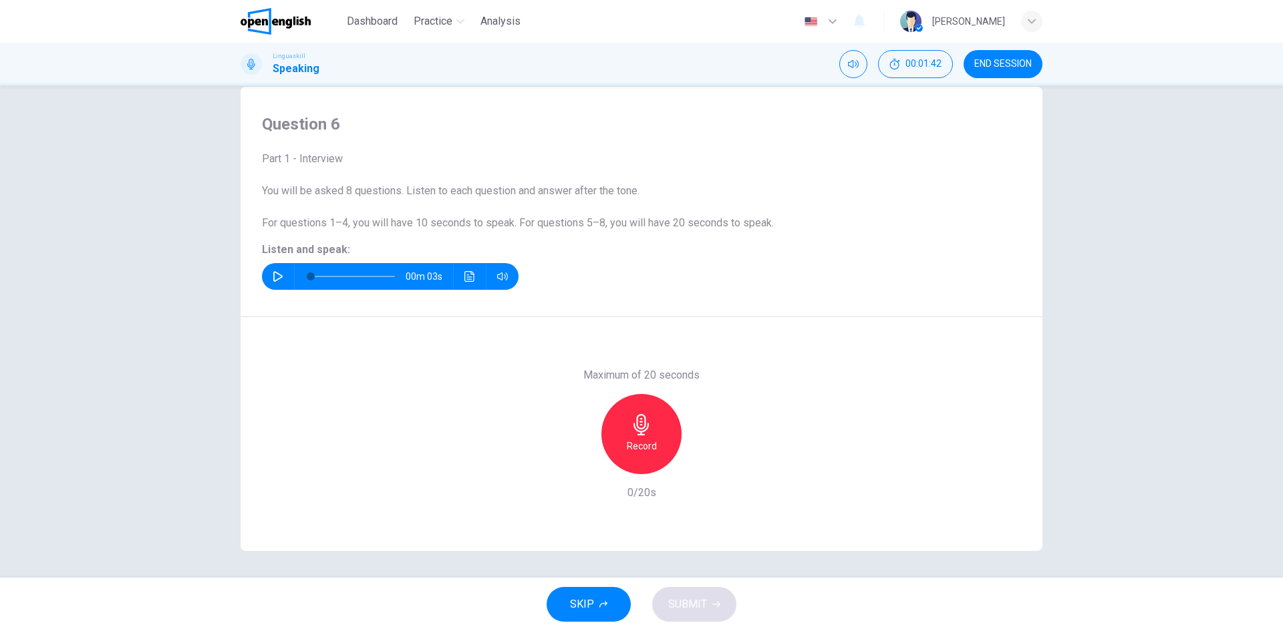
click at [273, 276] on icon "button" at bounding box center [278, 276] width 11 height 11
click at [644, 447] on h6 "Record" at bounding box center [642, 446] width 30 height 16
type input "*"
drag, startPoint x: 634, startPoint y: 433, endPoint x: 614, endPoint y: 451, distance: 27.0
click at [634, 433] on icon "button" at bounding box center [641, 424] width 21 height 21
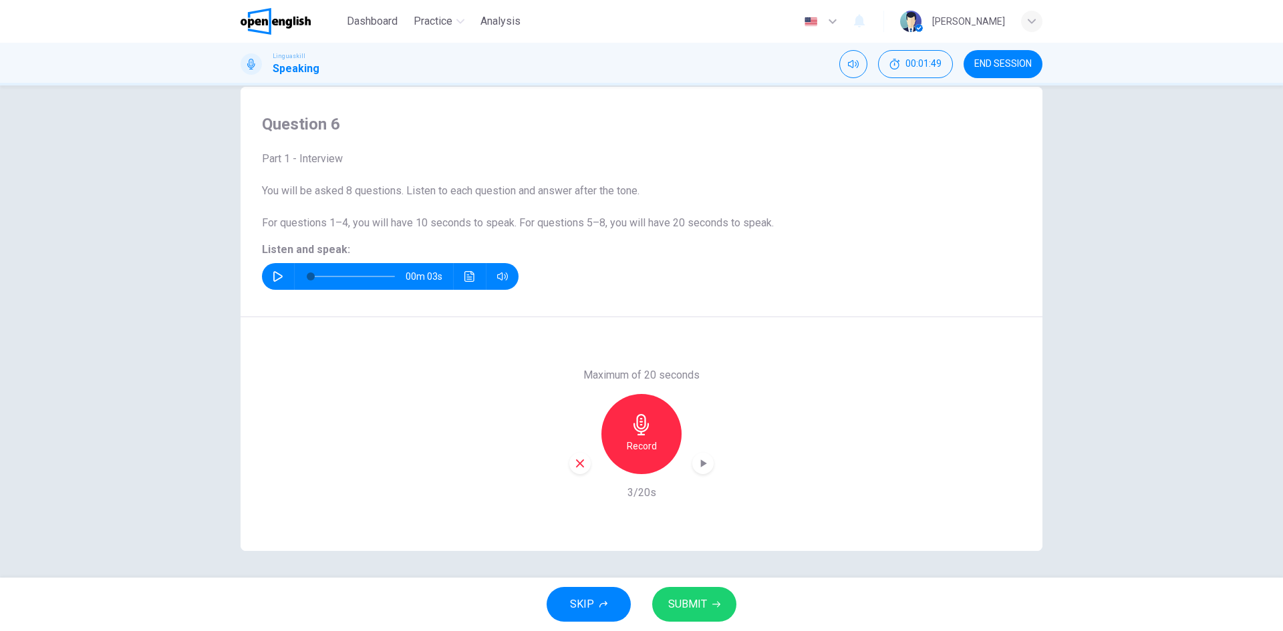
click at [686, 609] on span "SUBMIT" at bounding box center [687, 604] width 39 height 19
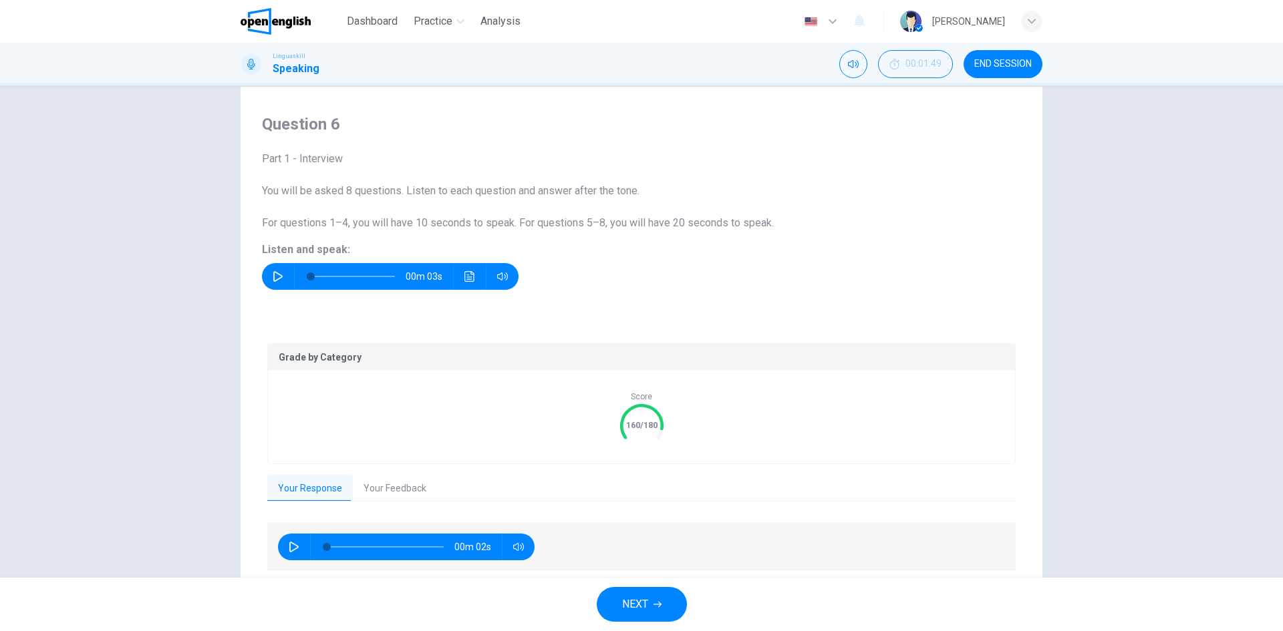
click at [389, 492] on button "Your Feedback" at bounding box center [395, 489] width 84 height 28
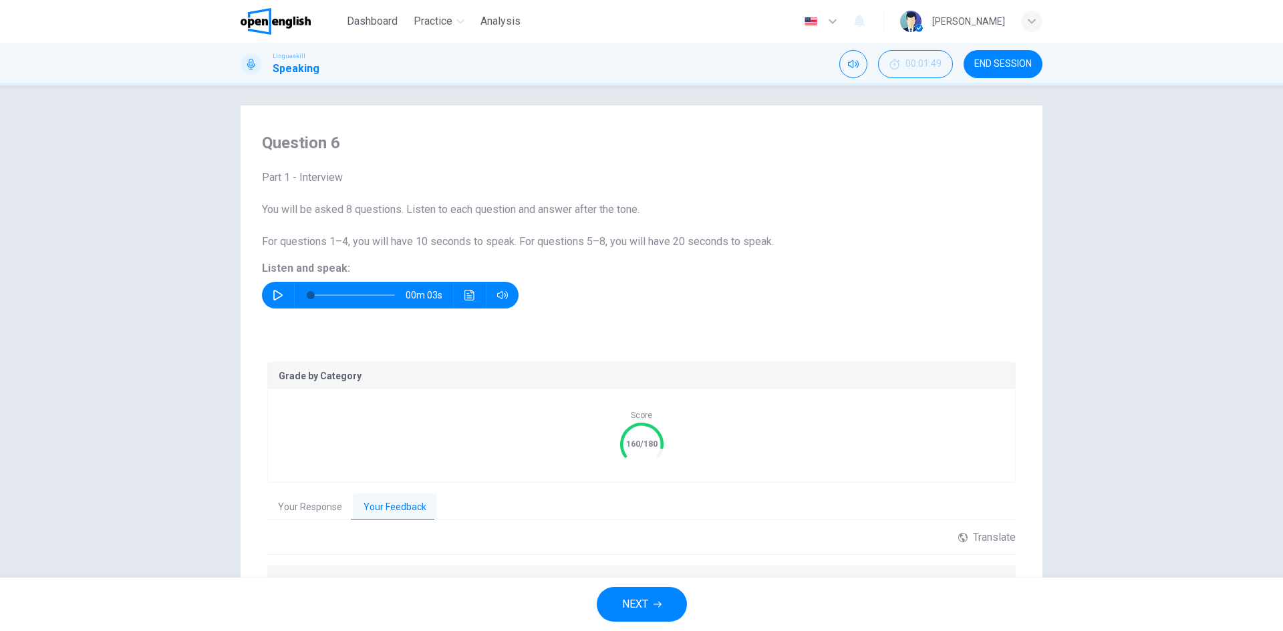
scroll to position [0, 0]
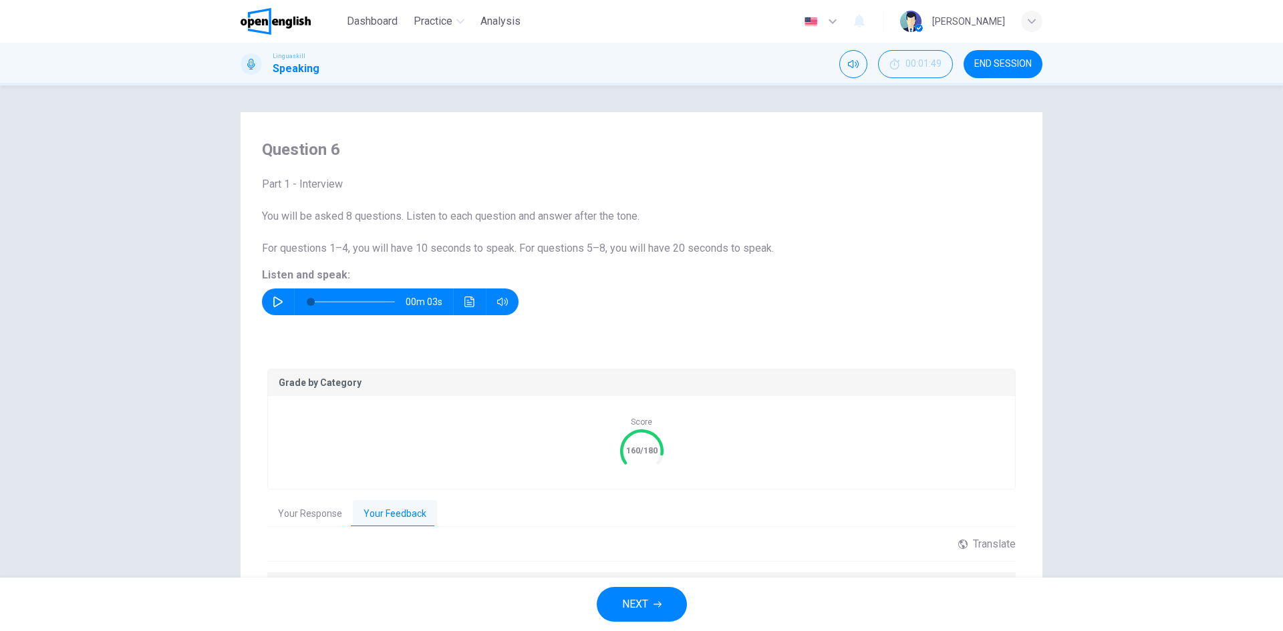
click at [132, 404] on div "Question 6 Part 1 - Interview You will be asked 8 questions. Listen to each que…" at bounding box center [641, 332] width 1283 height 492
drag, startPoint x: 1022, startPoint y: 63, endPoint x: 688, endPoint y: 83, distance: 335.4
click at [1022, 61] on span "END SESSION" at bounding box center [1002, 64] width 57 height 11
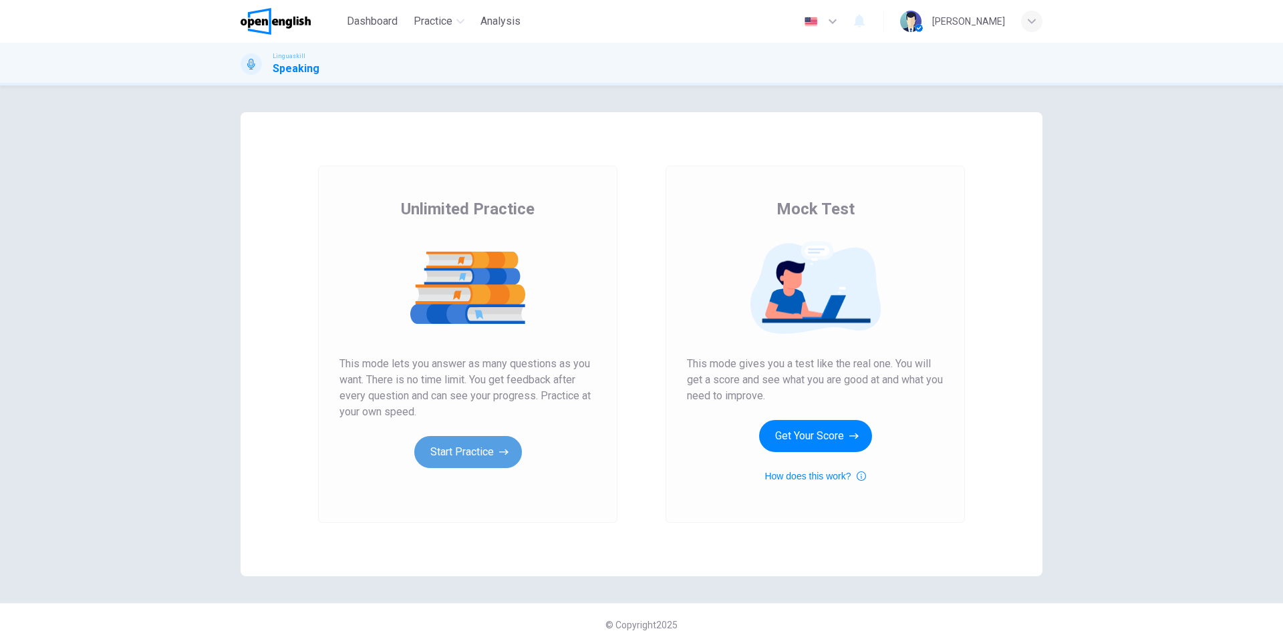
click at [477, 451] on button "Start Practice" at bounding box center [468, 452] width 108 height 32
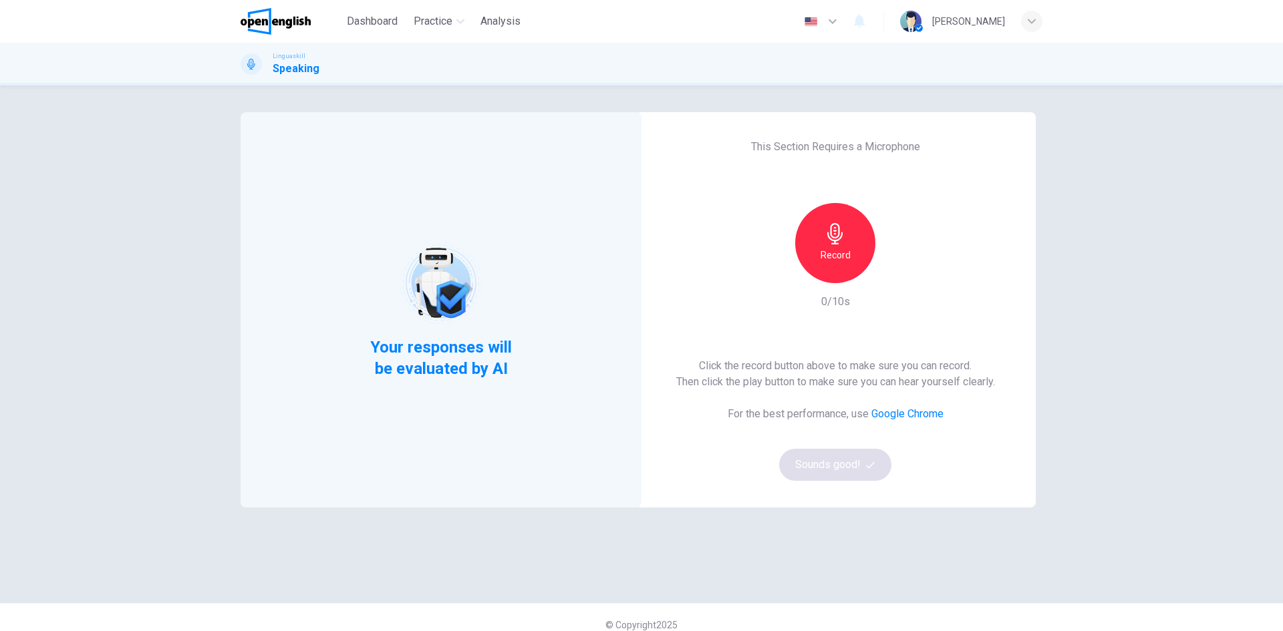
click at [829, 234] on icon "button" at bounding box center [835, 233] width 21 height 21
click at [818, 229] on div "Stop" at bounding box center [835, 243] width 80 height 80
click at [809, 452] on button "Sounds good!" at bounding box center [835, 465] width 112 height 32
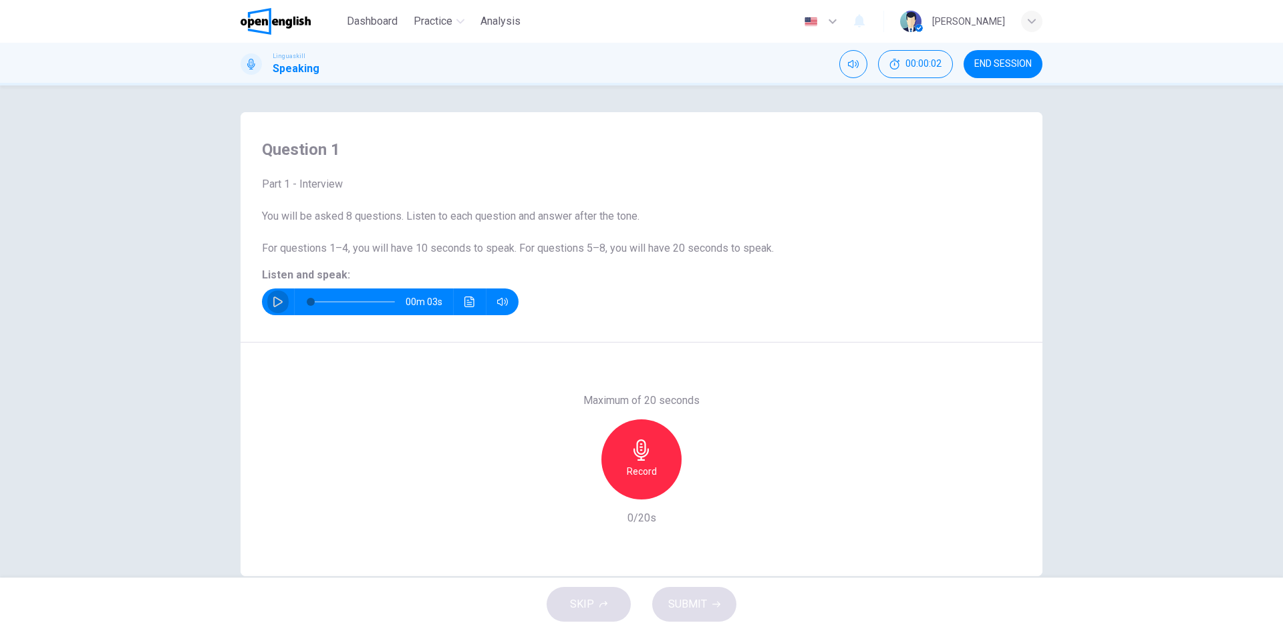
click at [279, 301] on icon "button" at bounding box center [278, 302] width 11 height 11
click at [464, 303] on icon "Click to see the audio transcription" at bounding box center [469, 302] width 11 height 11
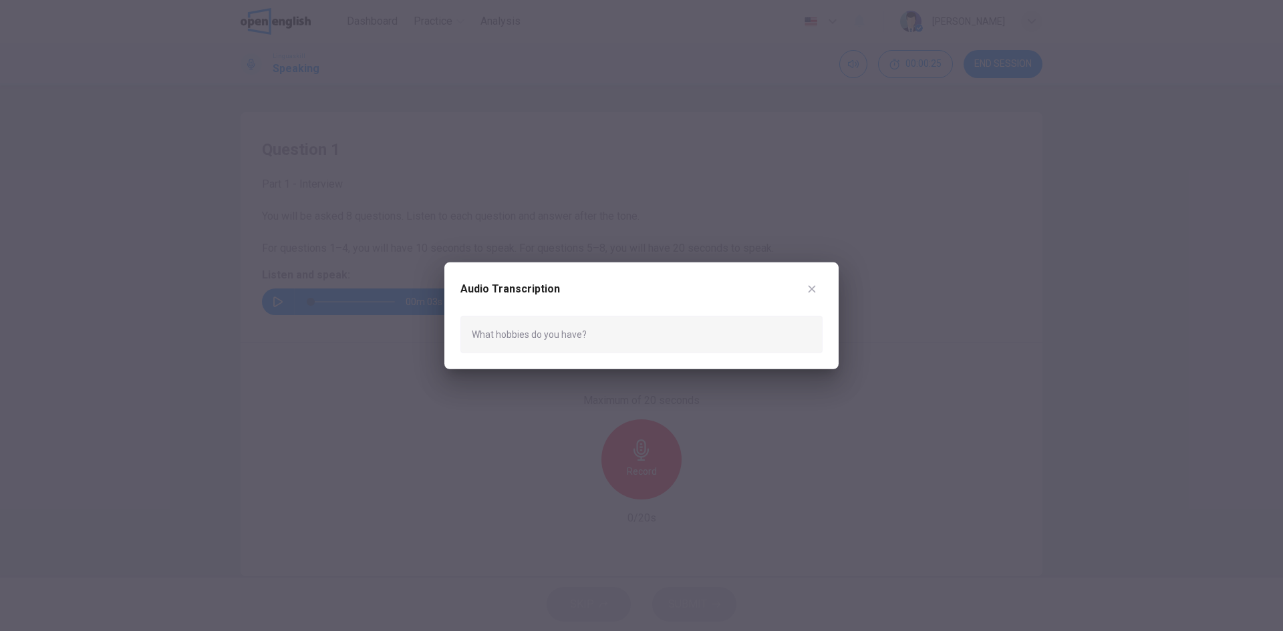
click at [816, 293] on icon "button" at bounding box center [812, 288] width 11 height 11
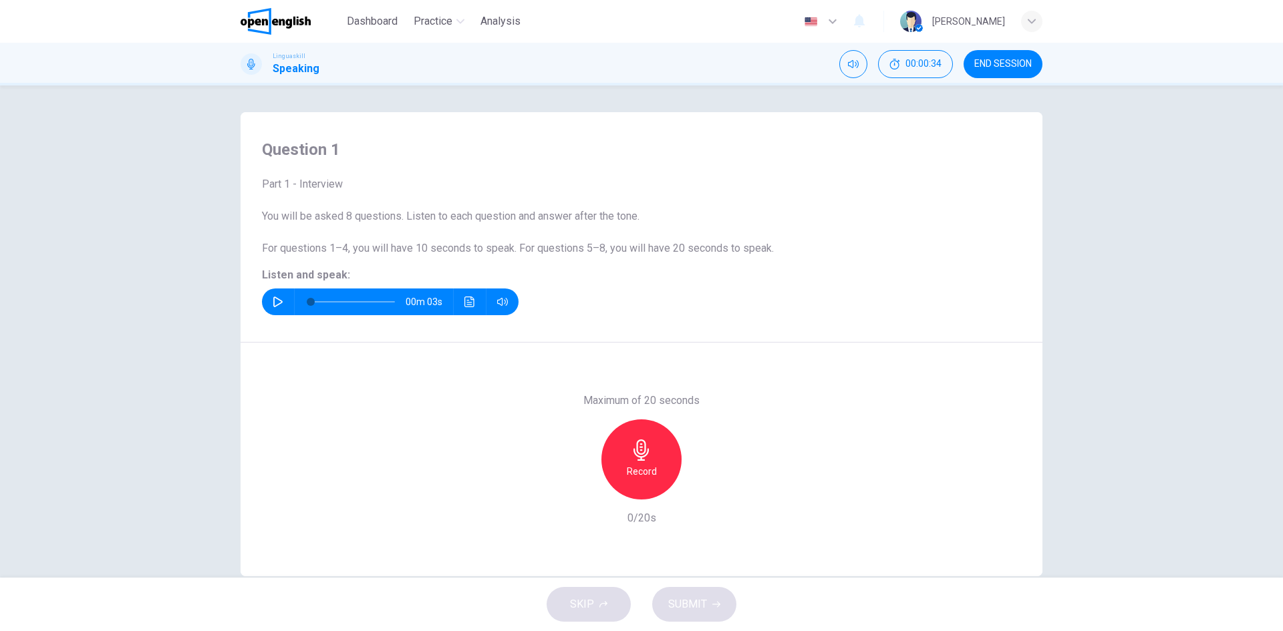
click at [641, 464] on h6 "Record" at bounding box center [642, 472] width 30 height 16
click at [637, 480] on div "Stop" at bounding box center [641, 460] width 80 height 80
click at [578, 489] on icon "button" at bounding box center [580, 489] width 12 height 12
click at [643, 454] on icon "button" at bounding box center [640, 450] width 15 height 21
click at [640, 461] on div "Stop" at bounding box center [641, 460] width 80 height 80
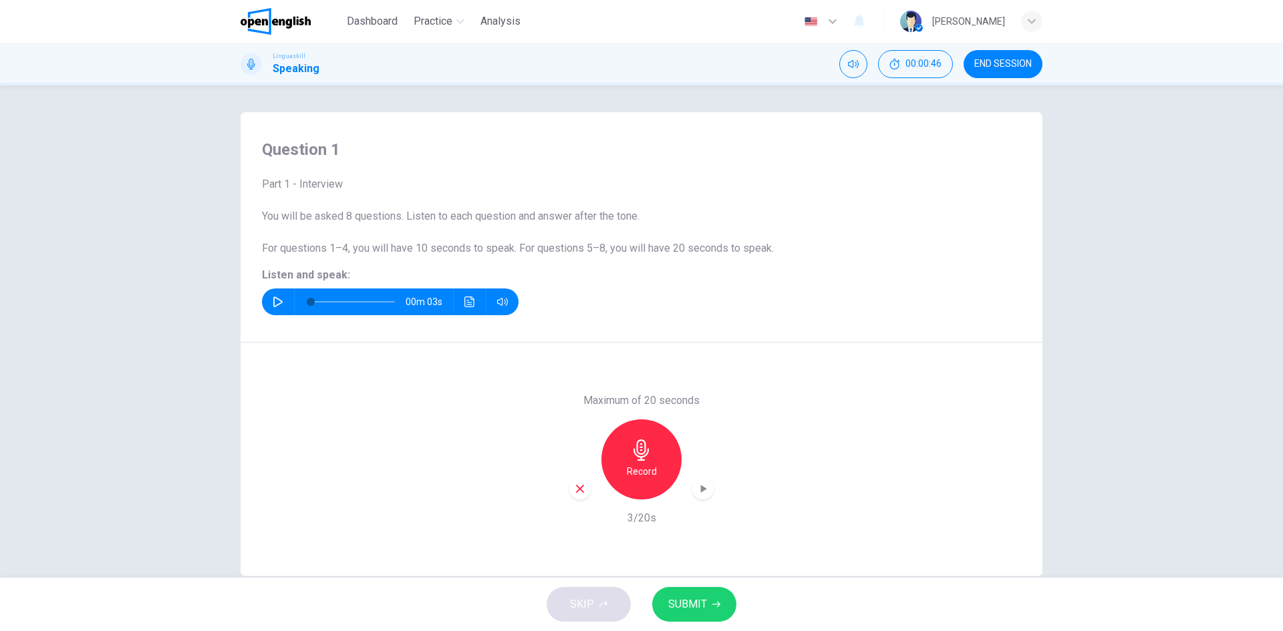
click at [578, 489] on icon "button" at bounding box center [580, 489] width 12 height 12
click at [637, 489] on div "Record" at bounding box center [641, 460] width 80 height 80
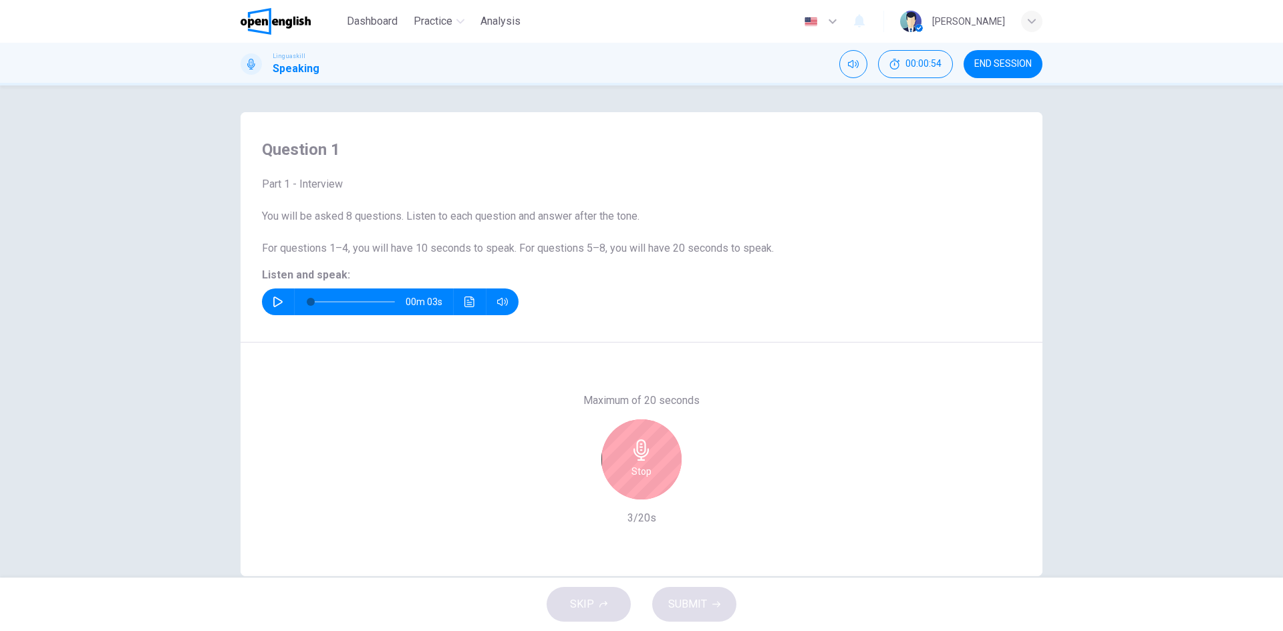
click at [635, 476] on h6 "Stop" at bounding box center [641, 472] width 20 height 16
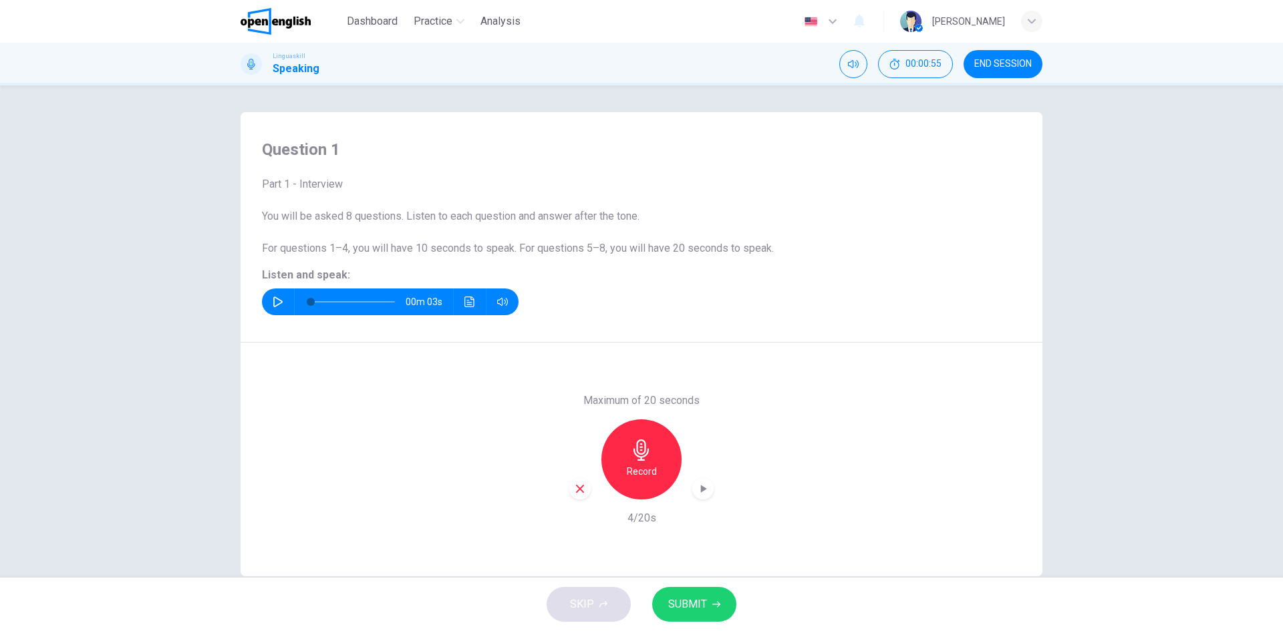
click at [711, 599] on button "SUBMIT" at bounding box center [694, 604] width 84 height 35
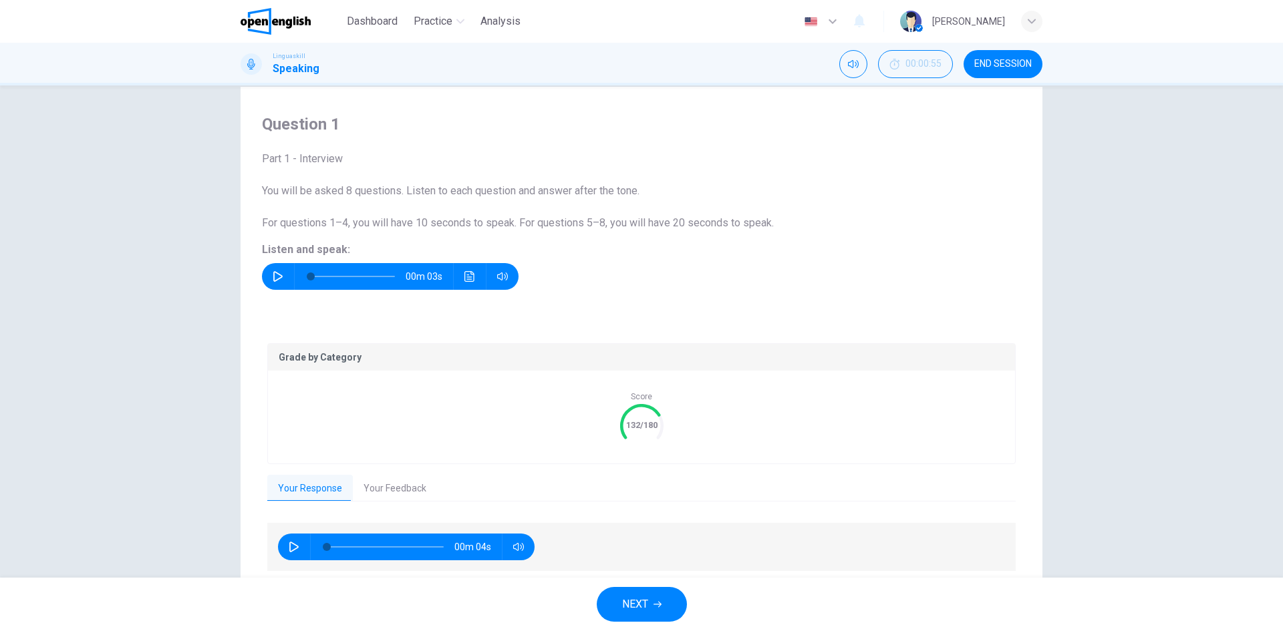
scroll to position [74, 0]
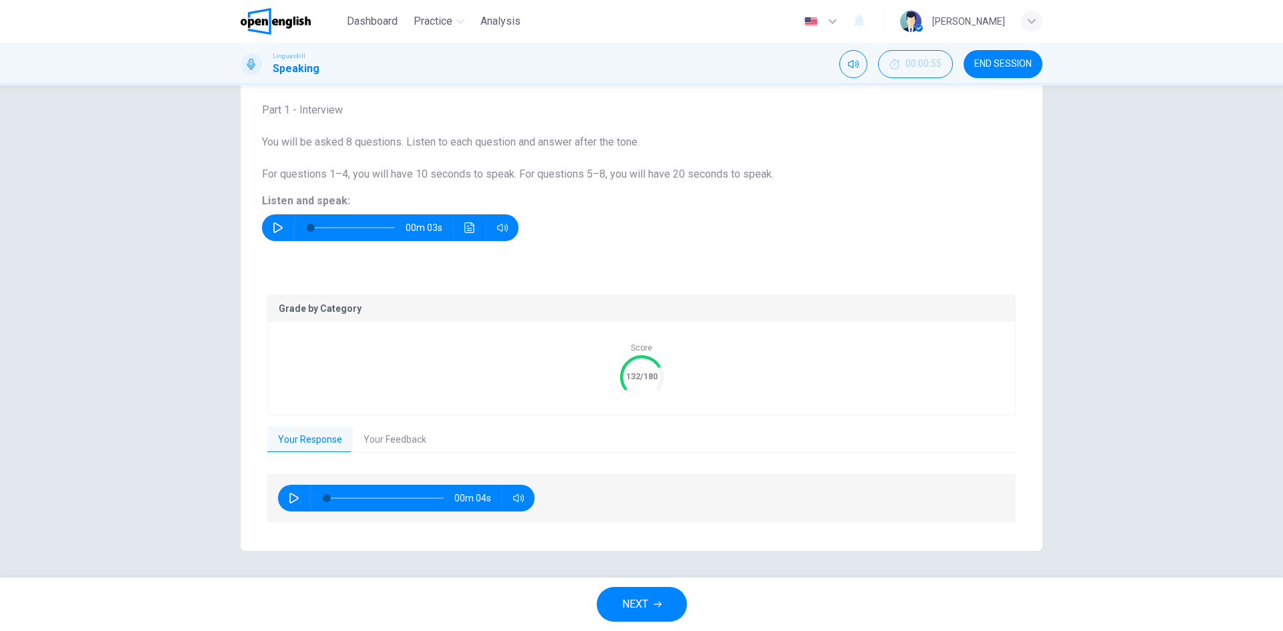
click at [380, 427] on button "Your Feedback" at bounding box center [395, 440] width 84 height 28
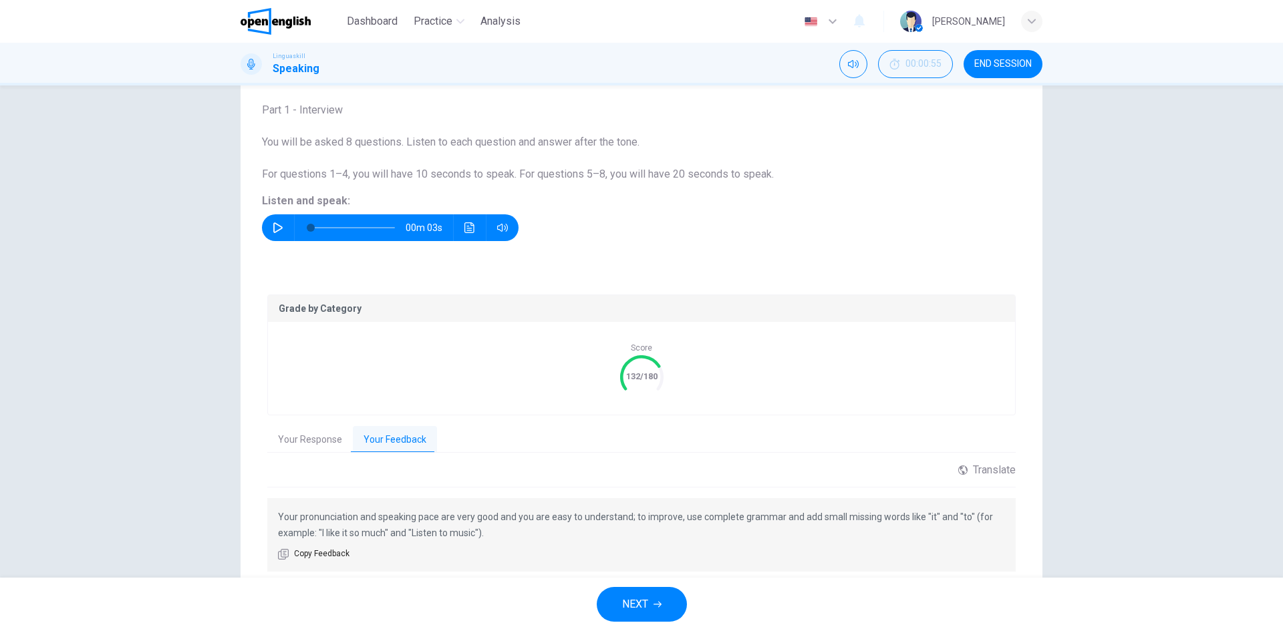
click at [629, 607] on span "NEXT" at bounding box center [635, 604] width 26 height 19
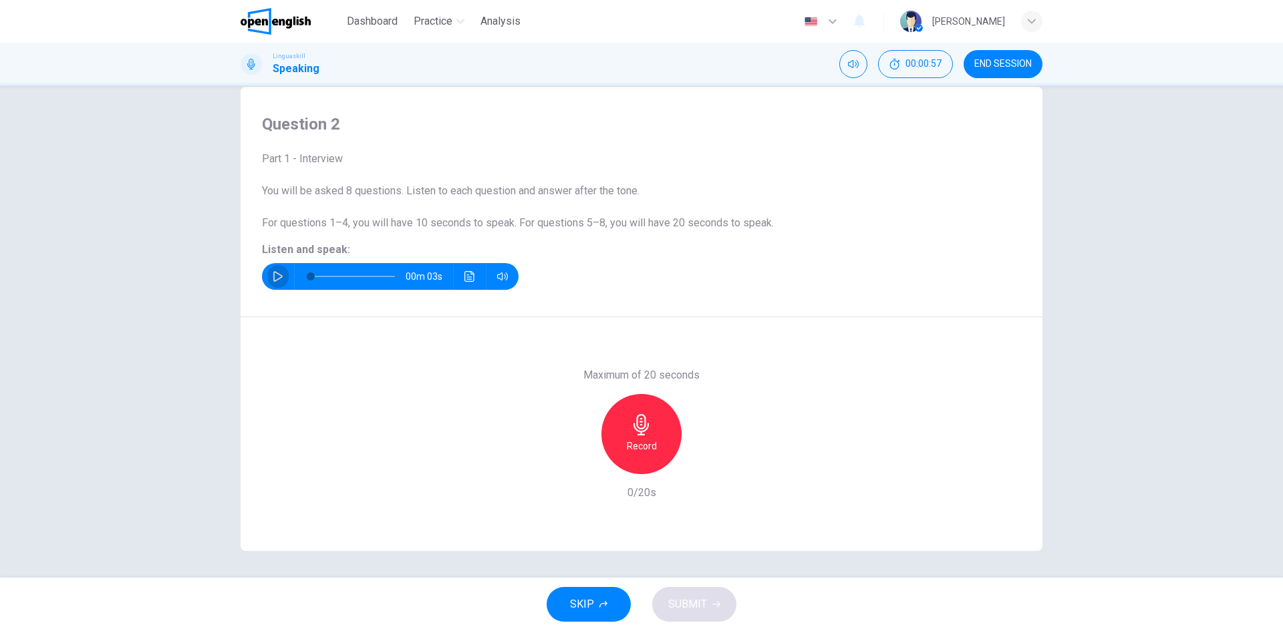
click at [273, 279] on icon "button" at bounding box center [278, 276] width 11 height 11
click at [468, 280] on icon "Click to see the audio transcription" at bounding box center [469, 276] width 11 height 11
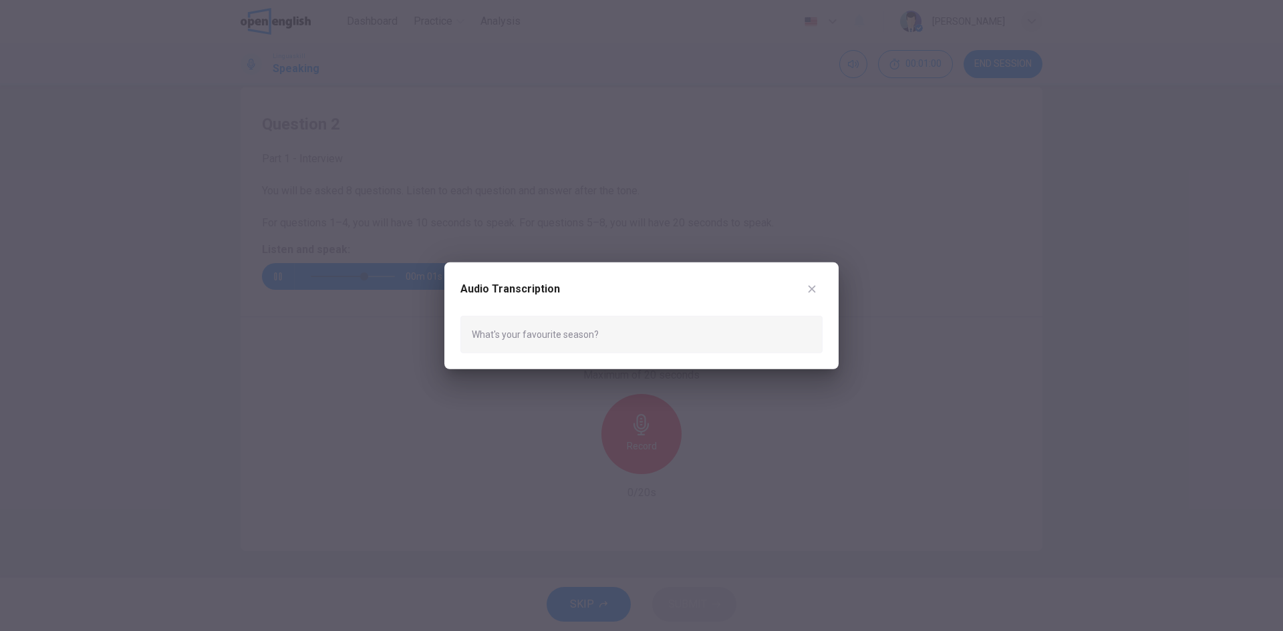
type input "*"
click at [818, 283] on button "button" at bounding box center [811, 288] width 21 height 21
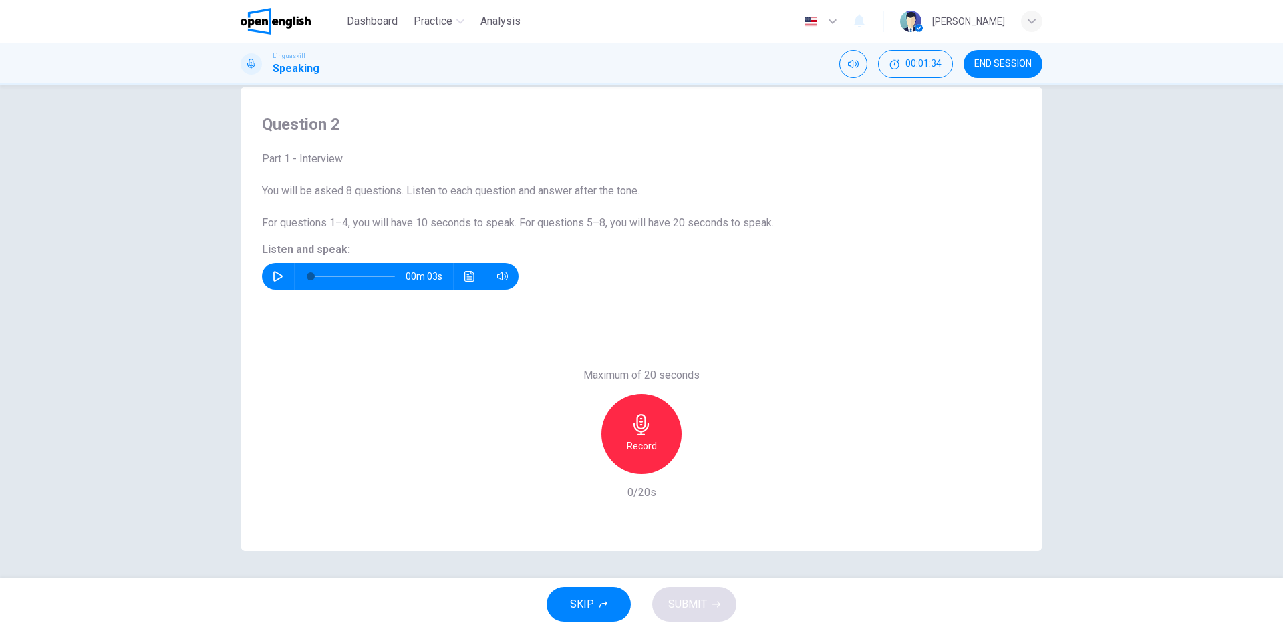
click at [617, 435] on div "Record" at bounding box center [641, 434] width 80 height 80
click at [645, 451] on h6 "Stop" at bounding box center [641, 446] width 20 height 16
click at [697, 609] on span "SUBMIT" at bounding box center [687, 604] width 39 height 19
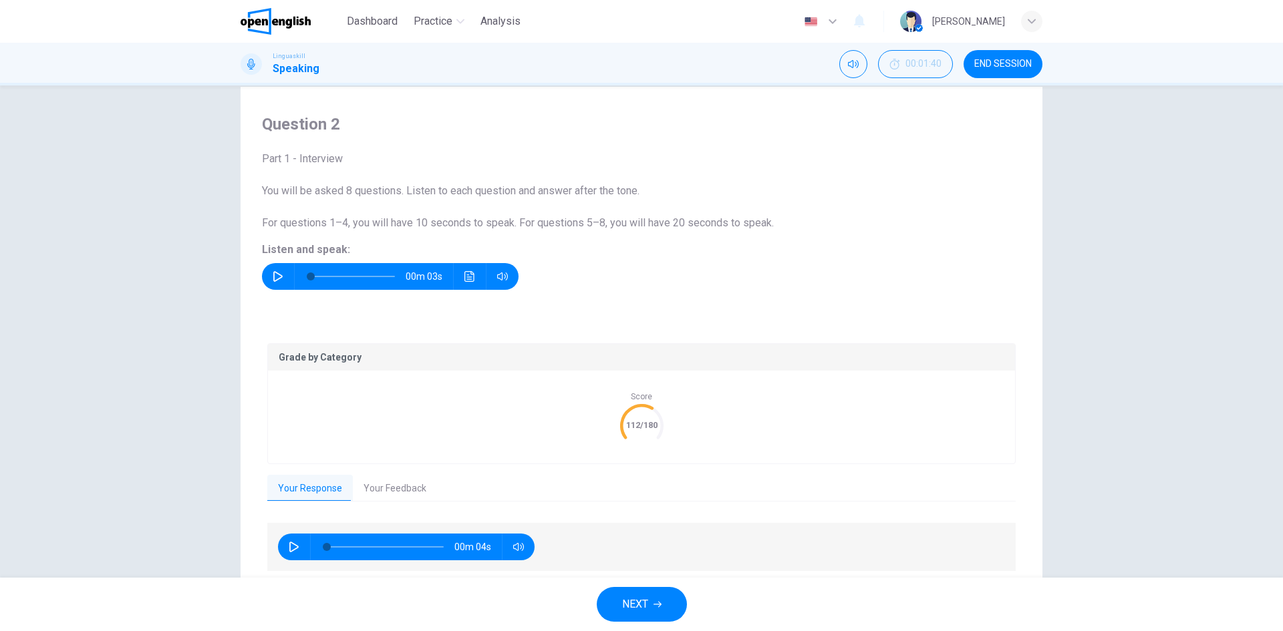
click at [400, 500] on button "Your Feedback" at bounding box center [395, 489] width 84 height 28
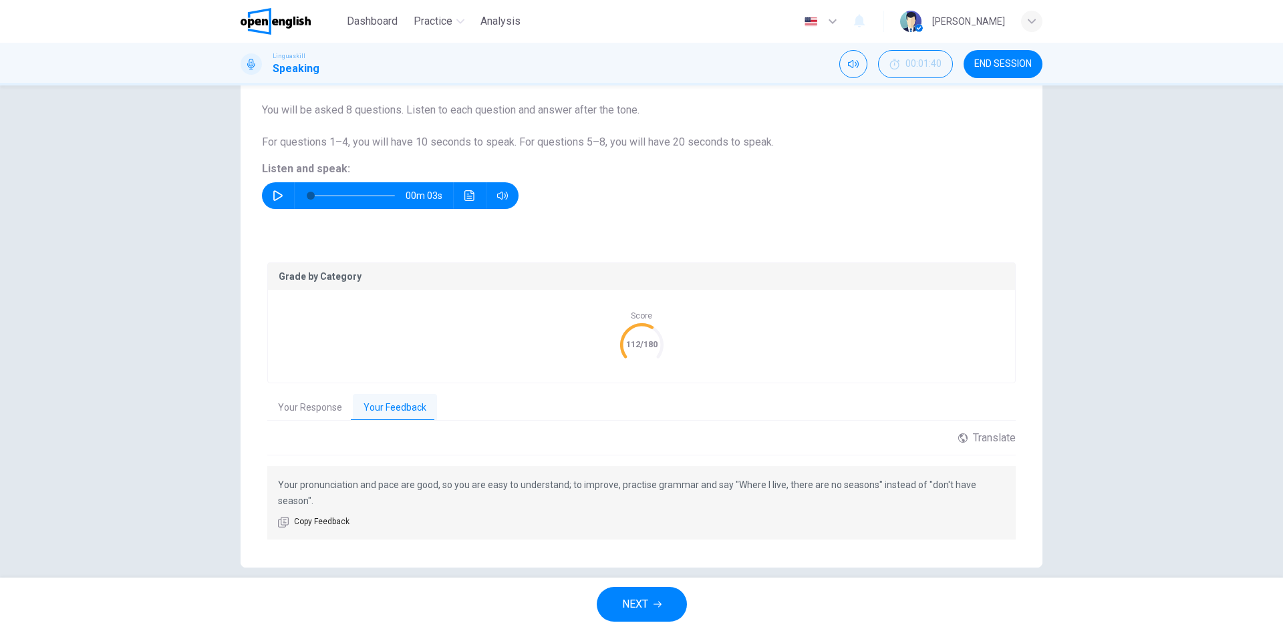
scroll to position [107, 0]
click at [322, 405] on button "Your Response" at bounding box center [310, 408] width 86 height 28
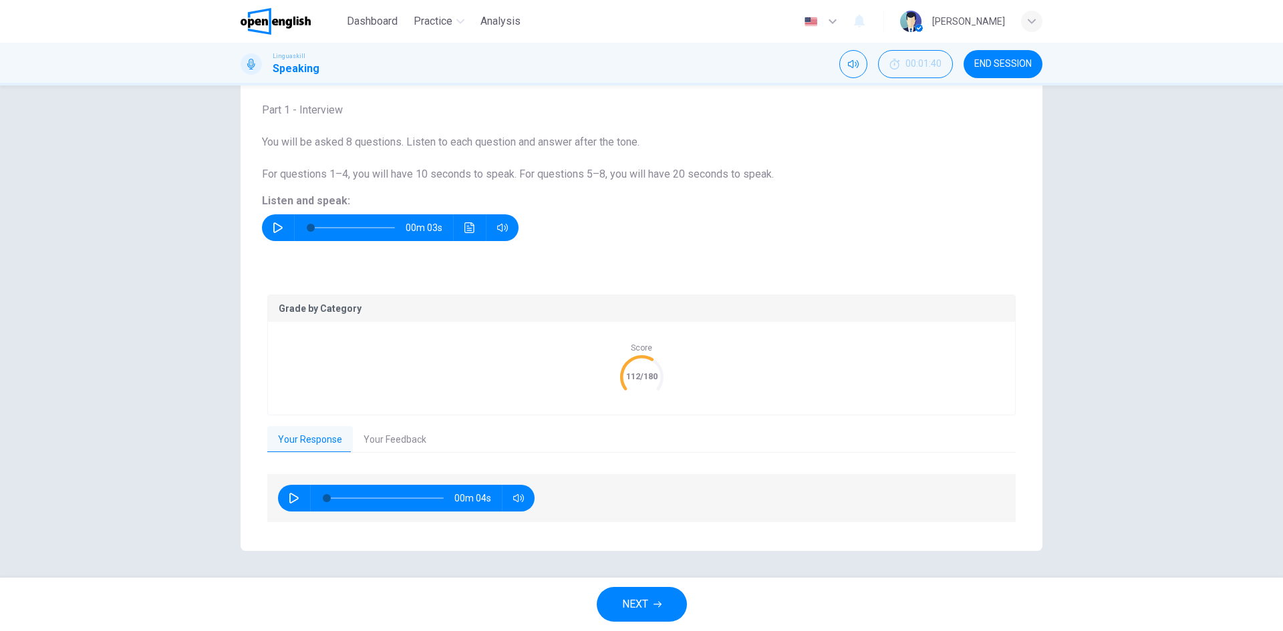
scroll to position [74, 0]
click at [1024, 68] on span "END SESSION" at bounding box center [1002, 64] width 57 height 11
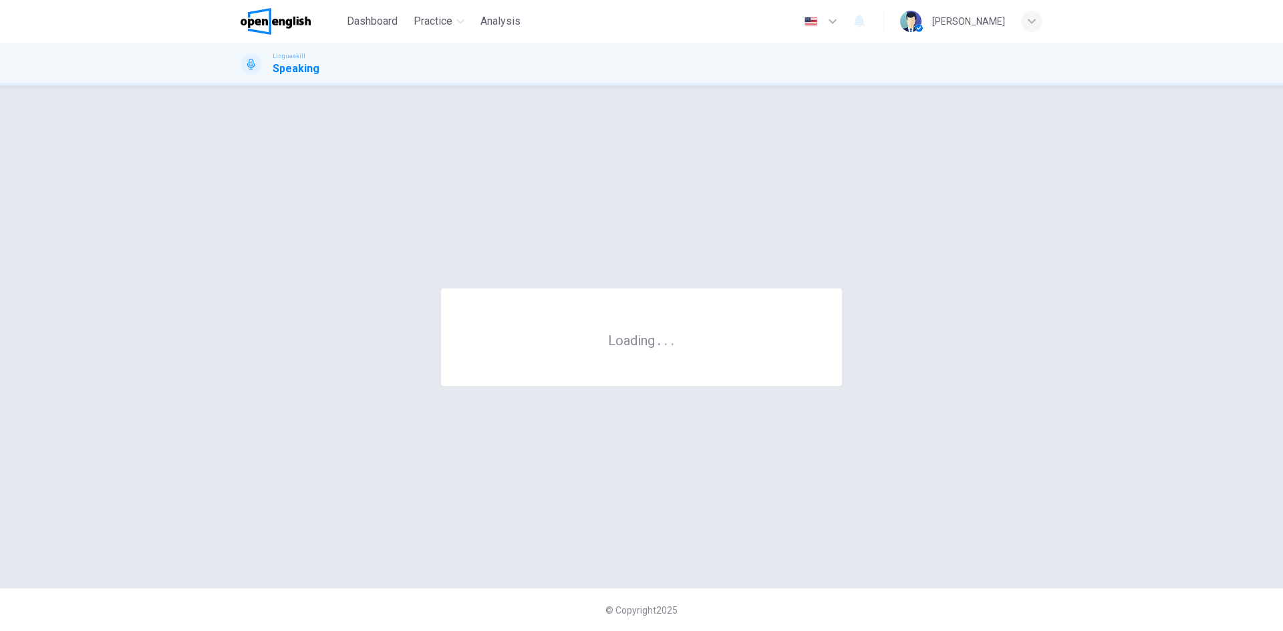
scroll to position [0, 0]
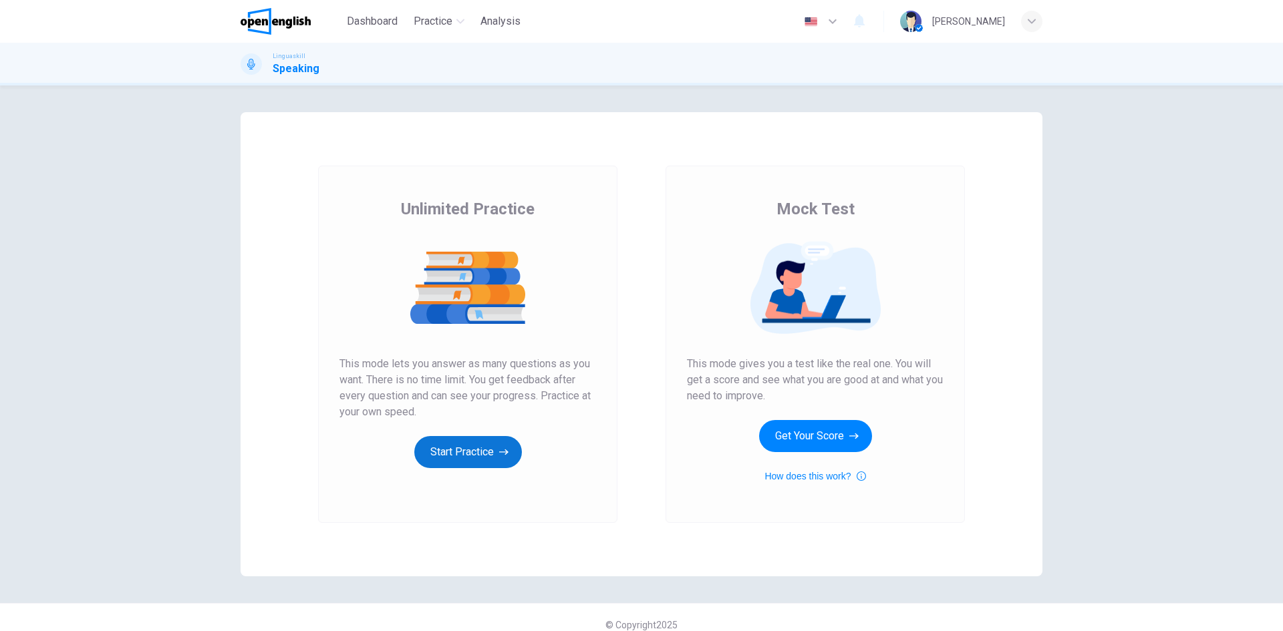
drag, startPoint x: 414, startPoint y: 434, endPoint x: 414, endPoint y: 443, distance: 9.4
click at [414, 434] on div "Unlimited Practice This mode lets you answer as many questions as you want. The…" at bounding box center [467, 333] width 257 height 270
click at [425, 459] on button "Start Practice" at bounding box center [468, 452] width 108 height 32
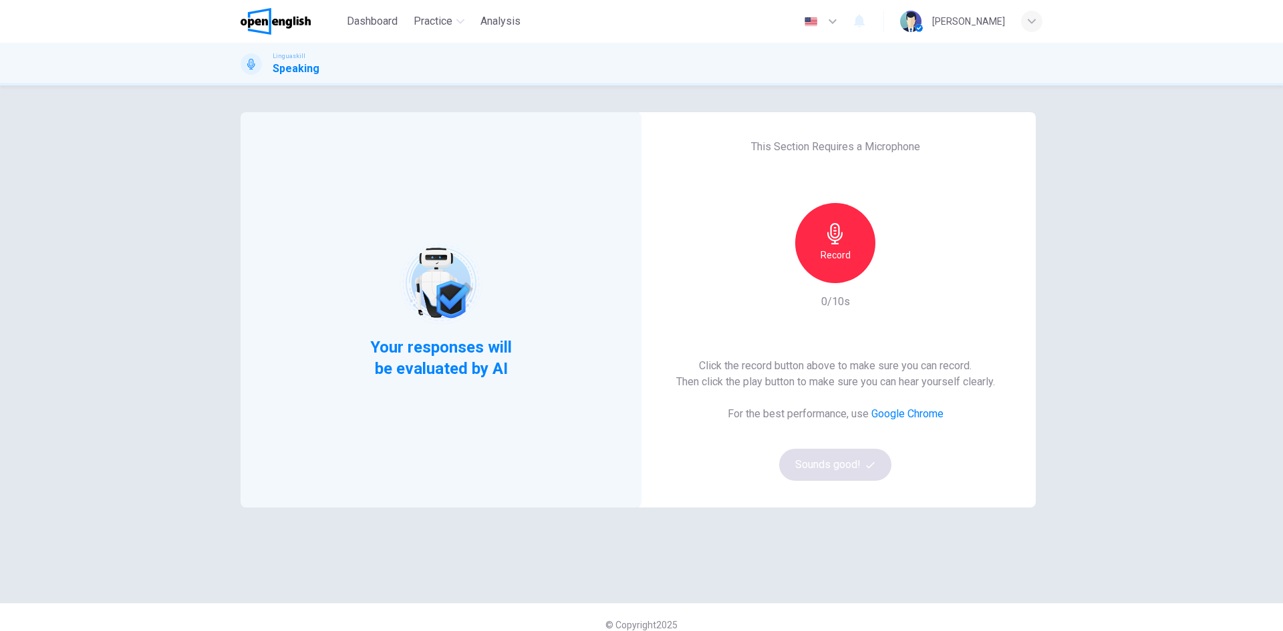
click at [821, 257] on h6 "Record" at bounding box center [836, 255] width 30 height 16
click at [825, 266] on div "Stop" at bounding box center [835, 243] width 80 height 80
click at [845, 468] on button "Sounds good!" at bounding box center [835, 465] width 112 height 32
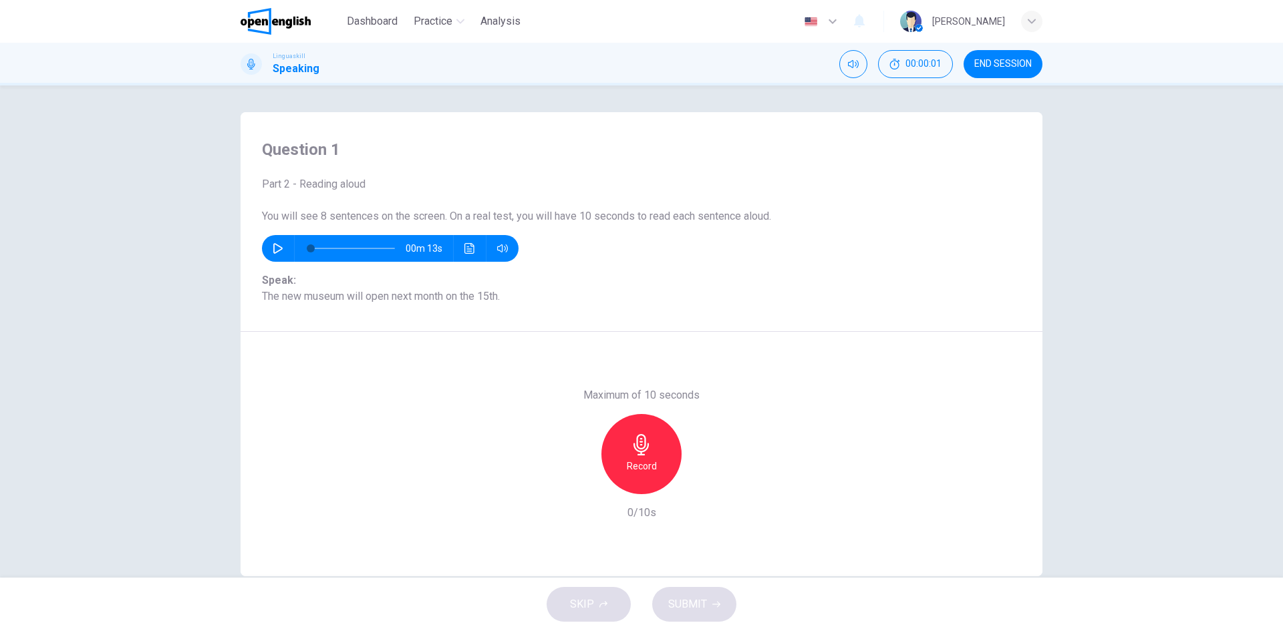
click at [267, 253] on button "button" at bounding box center [277, 248] width 21 height 27
click at [465, 245] on icon "Click to see the audio transcription" at bounding box center [469, 248] width 11 height 11
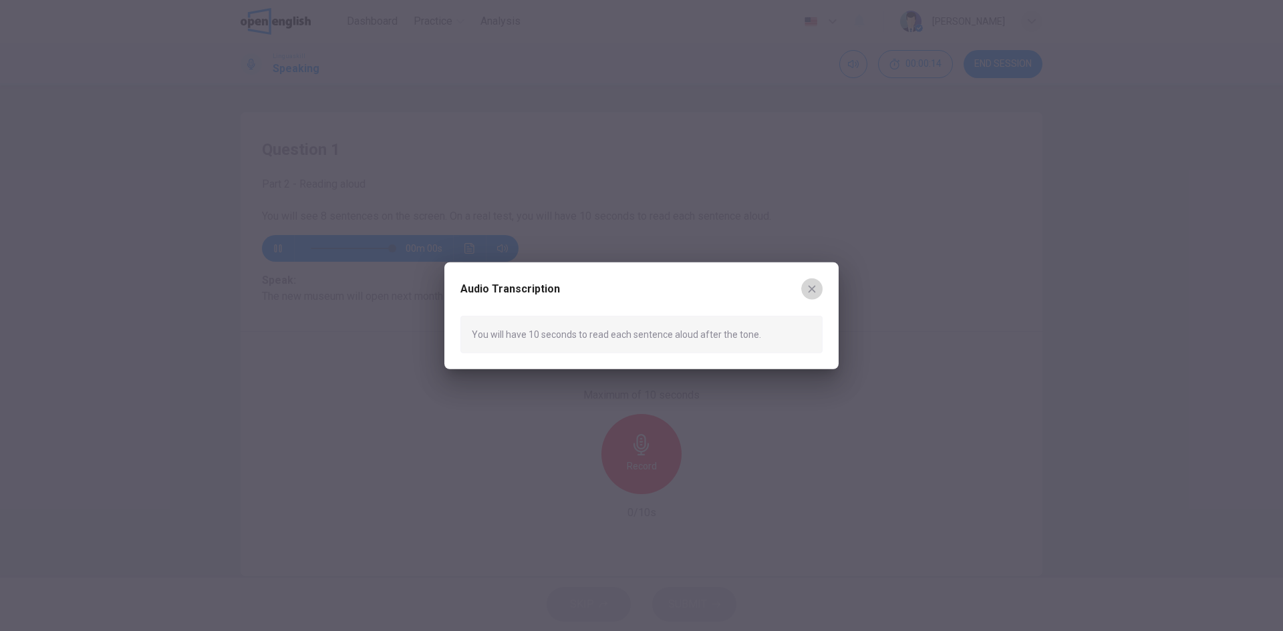
click at [813, 291] on icon "button" at bounding box center [812, 288] width 11 height 11
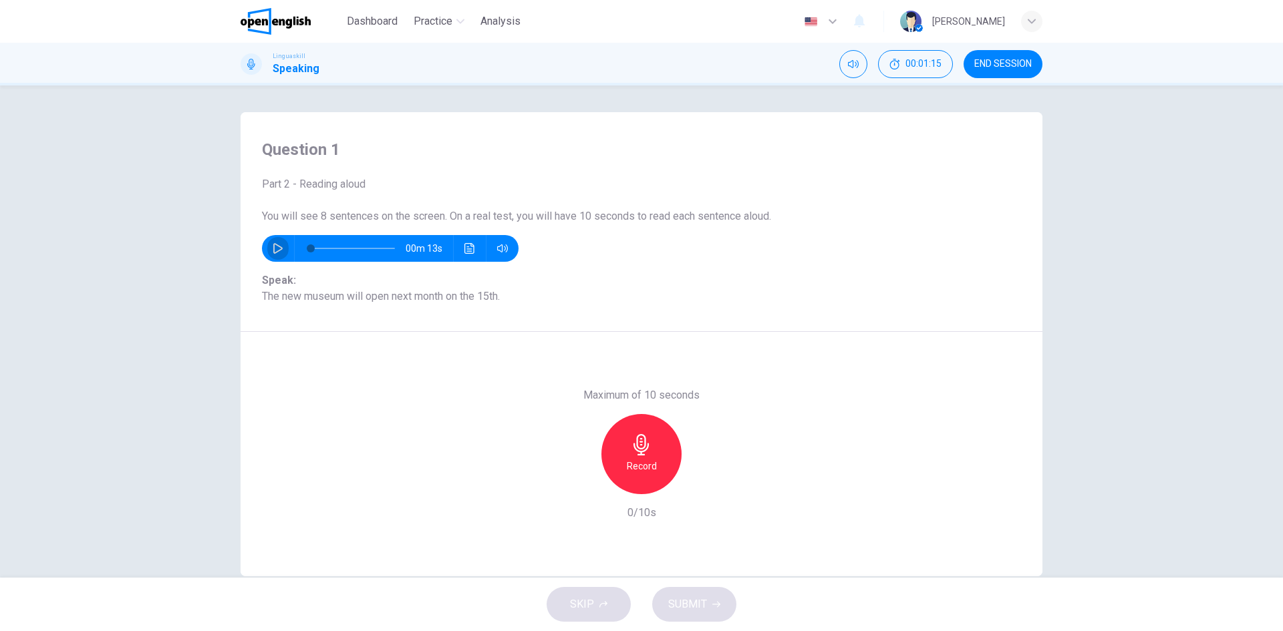
click at [278, 249] on button "button" at bounding box center [277, 248] width 21 height 27
click at [472, 253] on button "Click to see the audio transcription" at bounding box center [469, 248] width 21 height 27
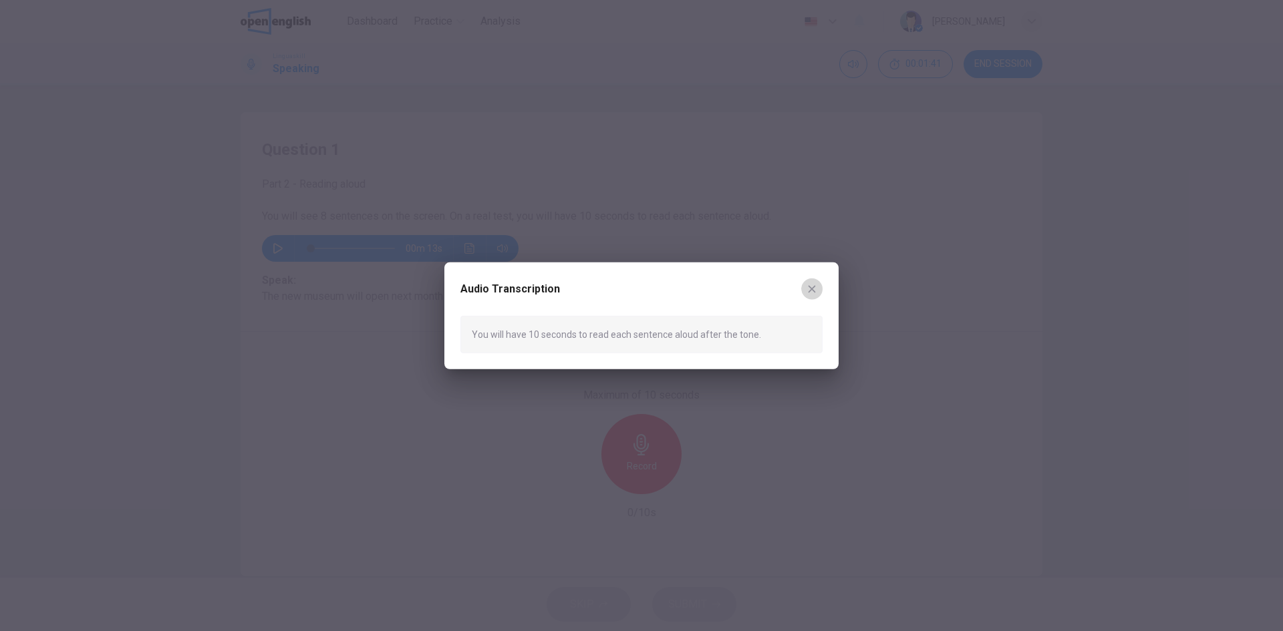
click at [812, 285] on icon "button" at bounding box center [812, 288] width 11 height 11
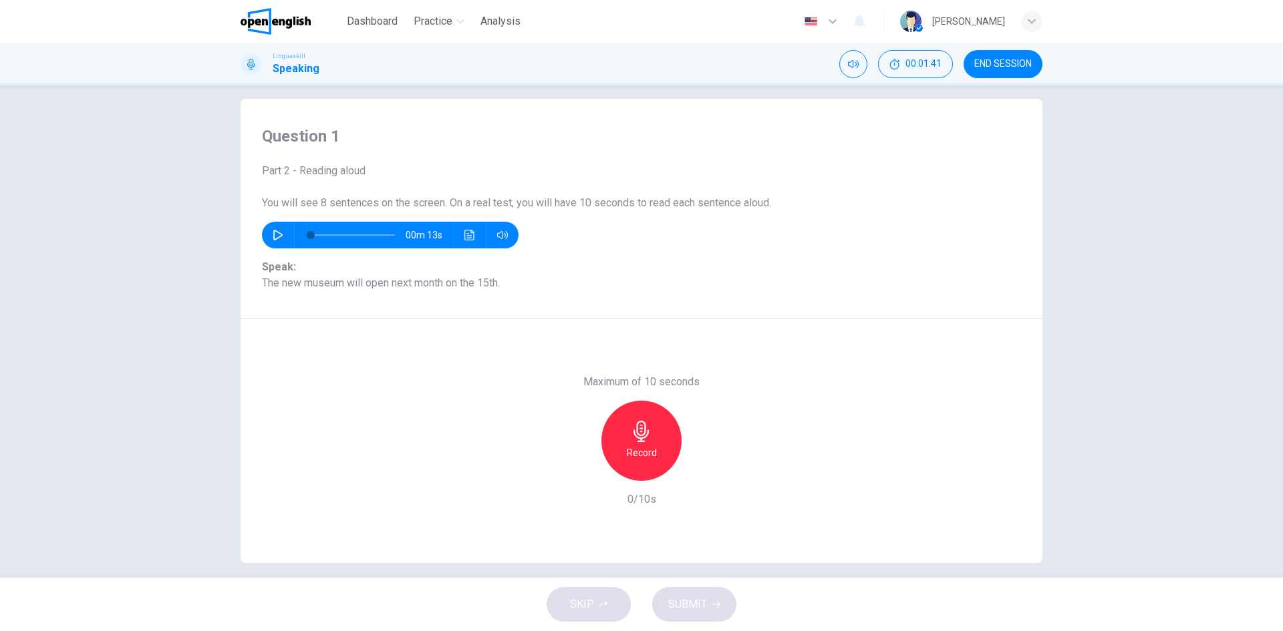
scroll to position [25, 0]
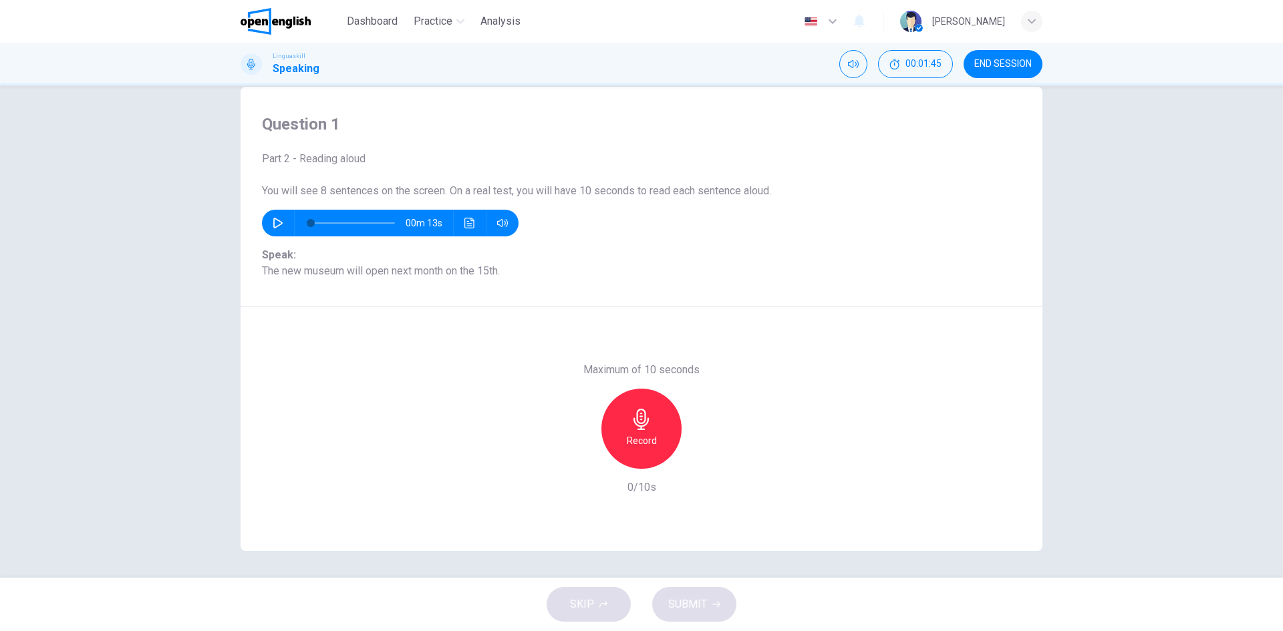
click at [648, 434] on h6 "Record" at bounding box center [642, 441] width 30 height 16
click at [639, 431] on div "Stop" at bounding box center [641, 429] width 80 height 80
click at [581, 462] on icon "button" at bounding box center [580, 458] width 12 height 12
click at [628, 441] on h6 "Record" at bounding box center [642, 441] width 30 height 16
drag, startPoint x: 619, startPoint y: 434, endPoint x: 611, endPoint y: 438, distance: 8.4
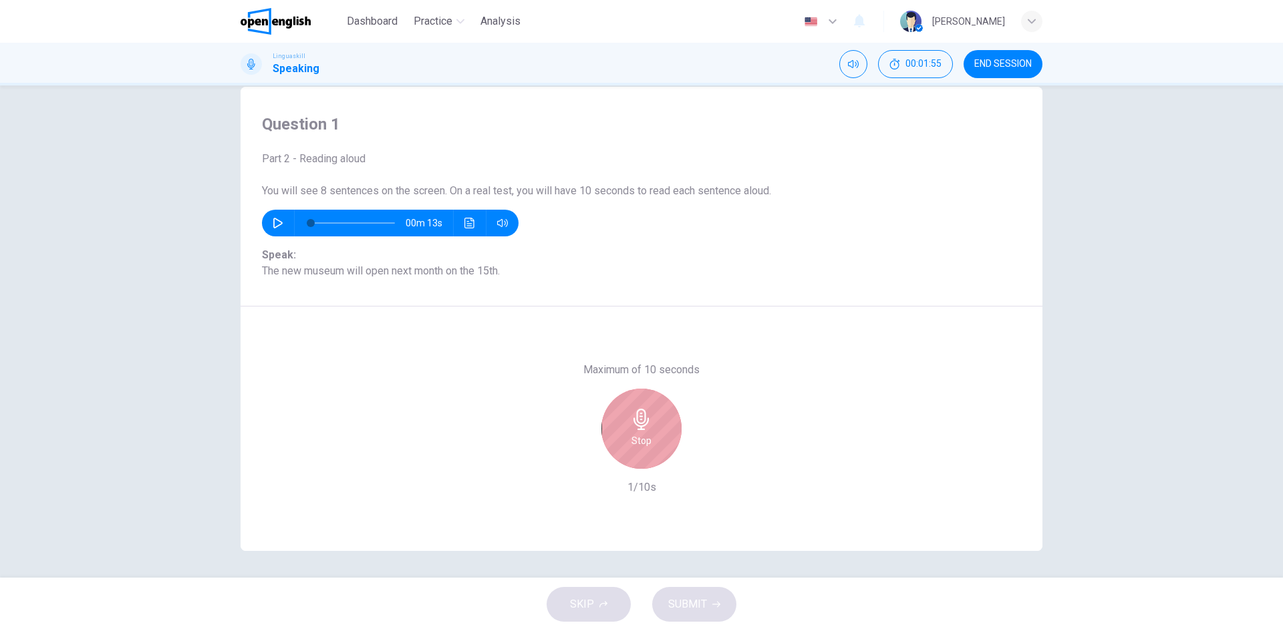
click at [619, 434] on div "Stop" at bounding box center [641, 429] width 80 height 80
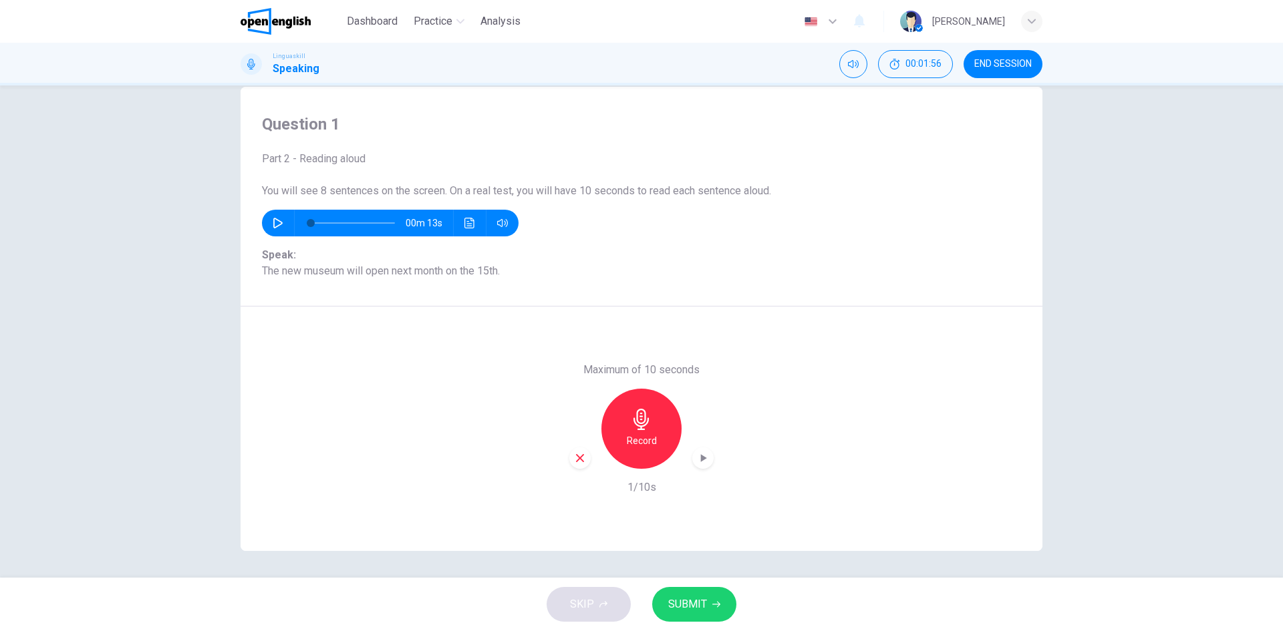
click at [570, 456] on div "button" at bounding box center [579, 458] width 21 height 21
click at [635, 429] on icon "button" at bounding box center [640, 419] width 15 height 21
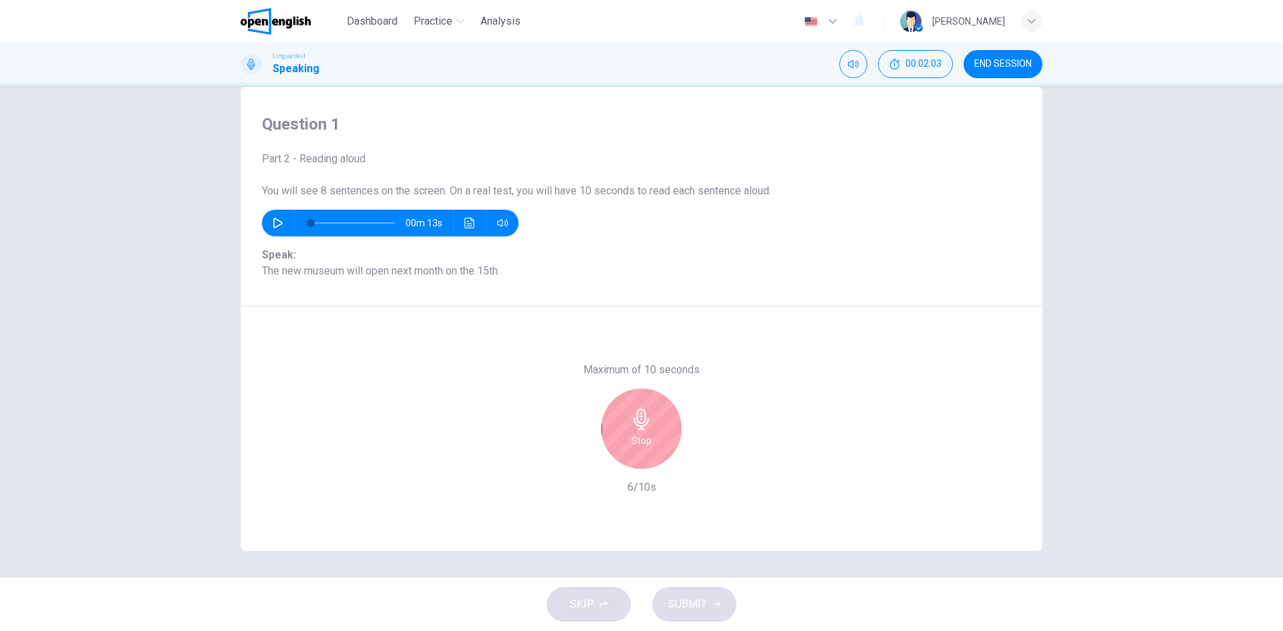
click at [631, 427] on icon "button" at bounding box center [641, 419] width 21 height 21
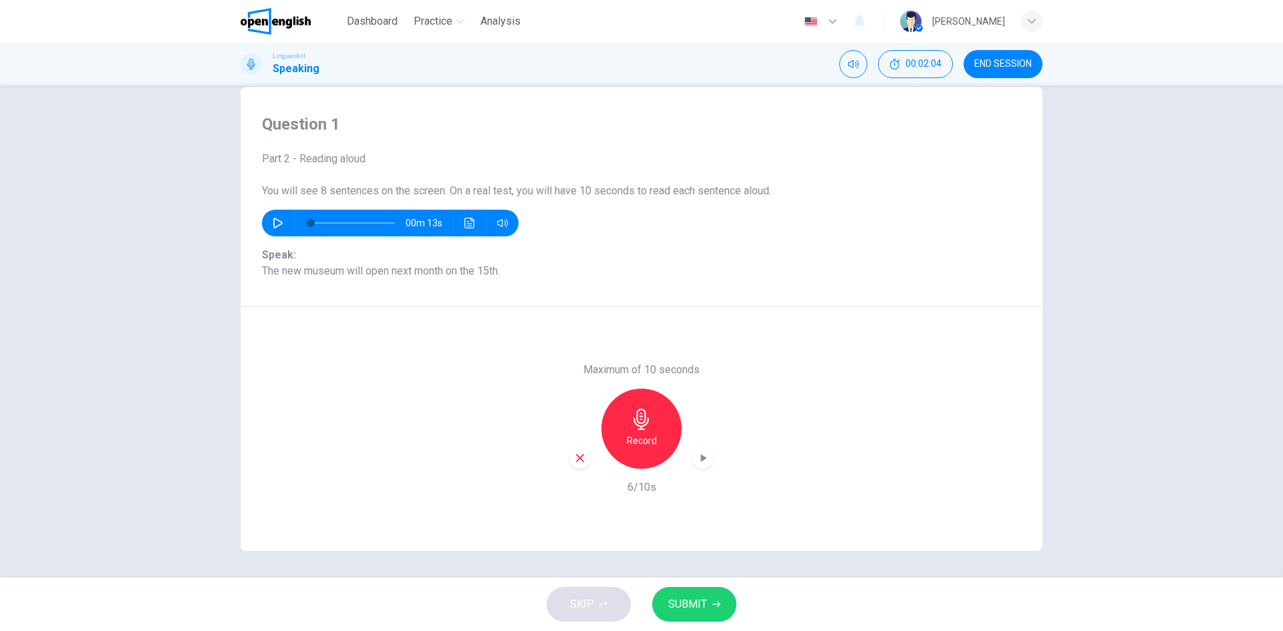
click at [576, 458] on icon "button" at bounding box center [580, 458] width 8 height 8
click at [647, 418] on icon "button" at bounding box center [641, 419] width 21 height 21
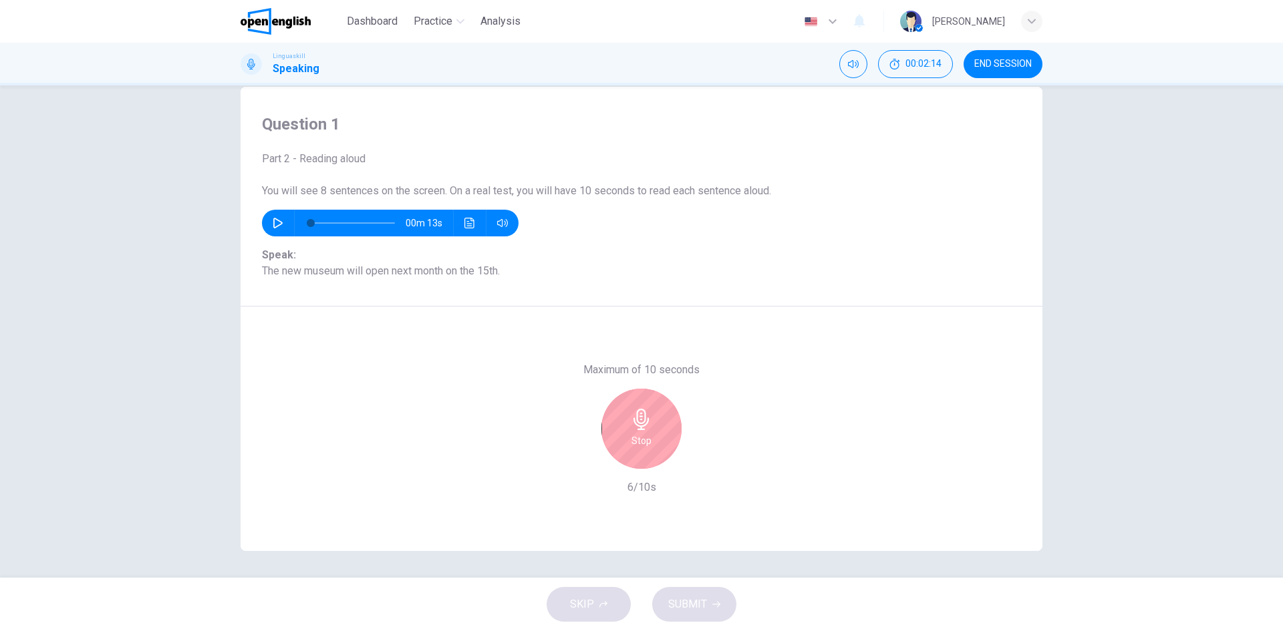
click at [661, 418] on div "Stop" at bounding box center [641, 429] width 80 height 80
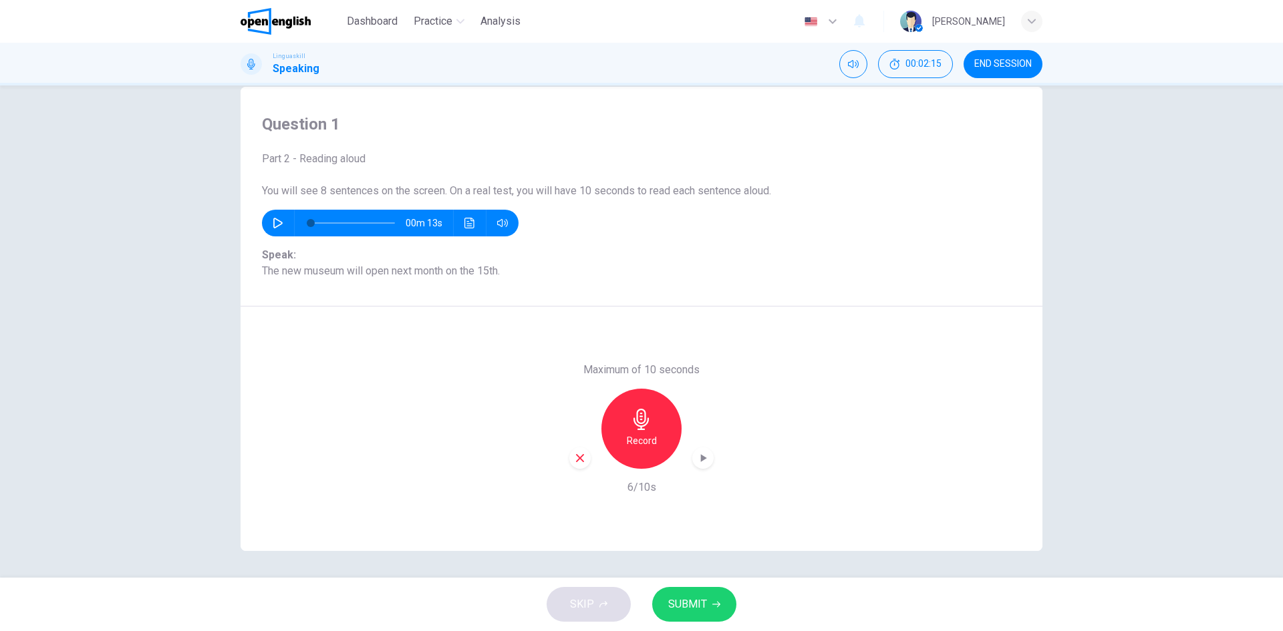
click at [686, 599] on span "SUBMIT" at bounding box center [687, 604] width 39 height 19
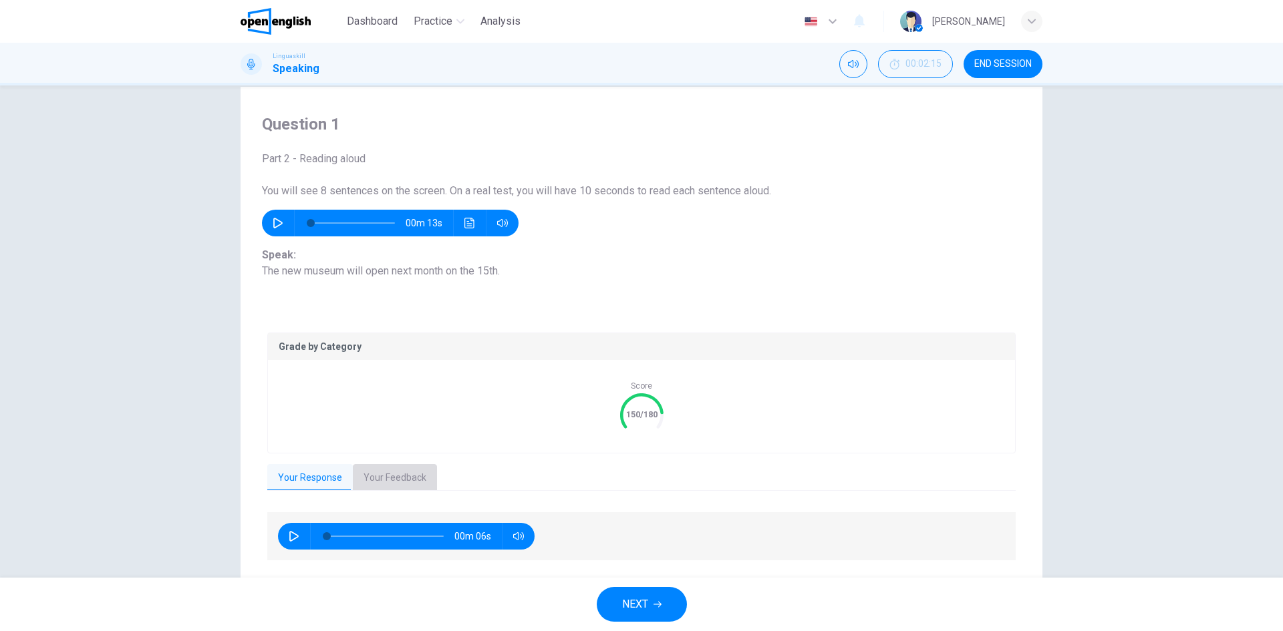
click at [405, 486] on button "Your Feedback" at bounding box center [395, 478] width 84 height 28
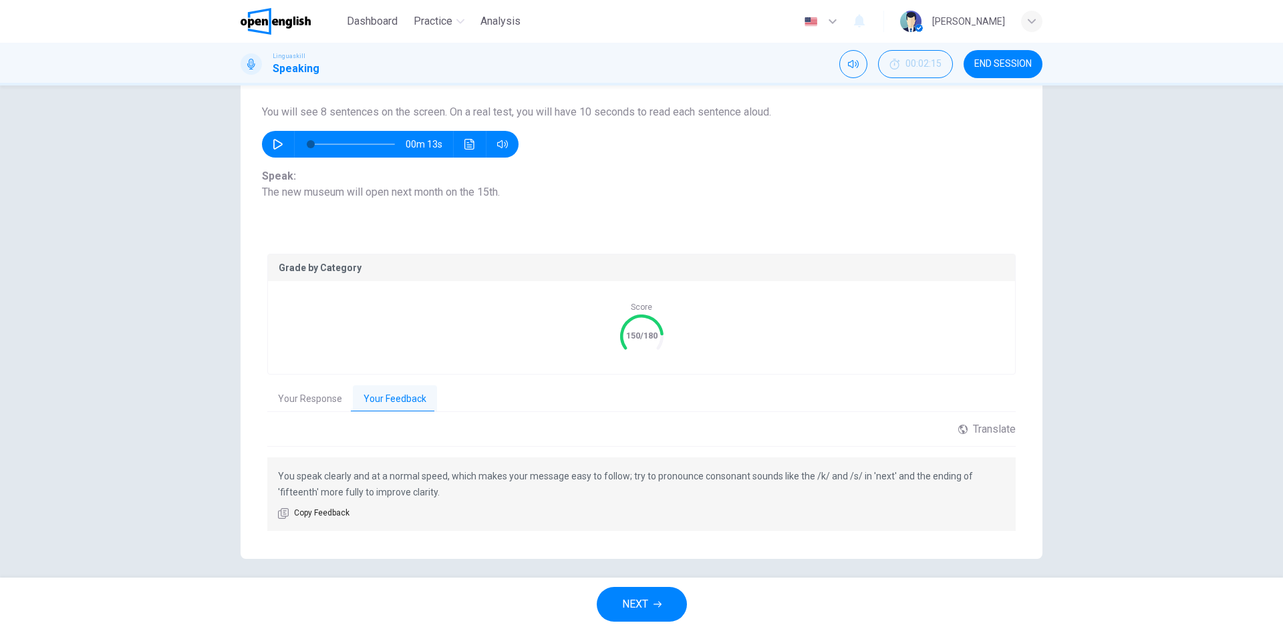
scroll to position [112, 0]
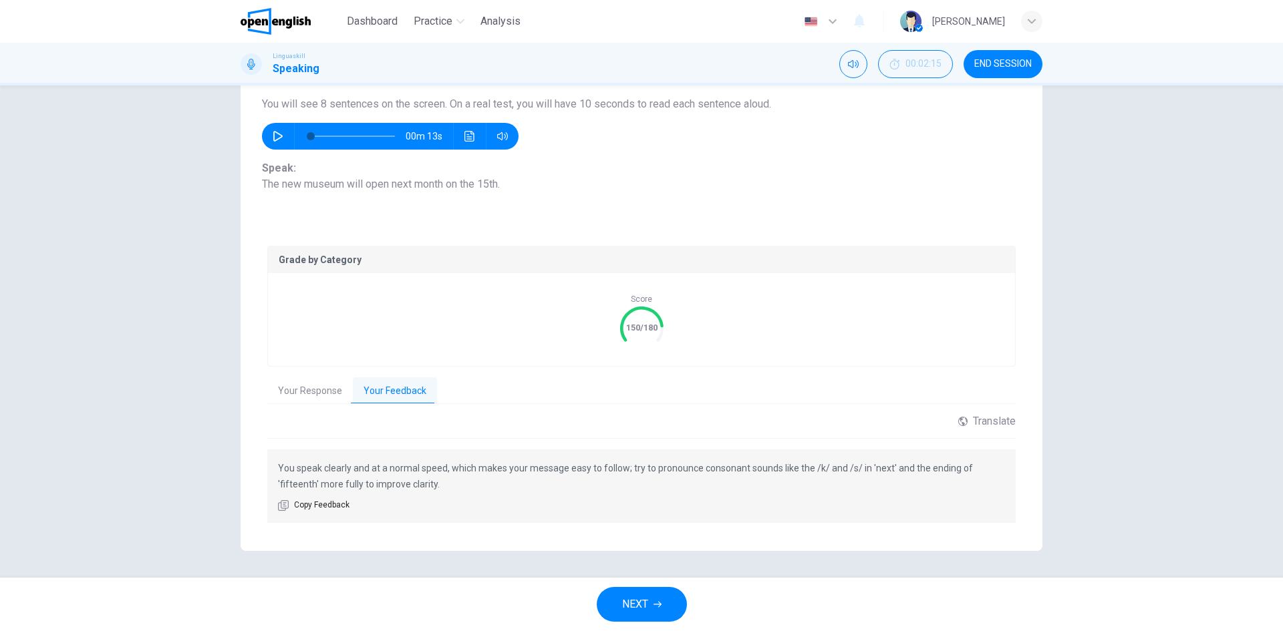
click at [625, 601] on span "NEXT" at bounding box center [635, 604] width 26 height 19
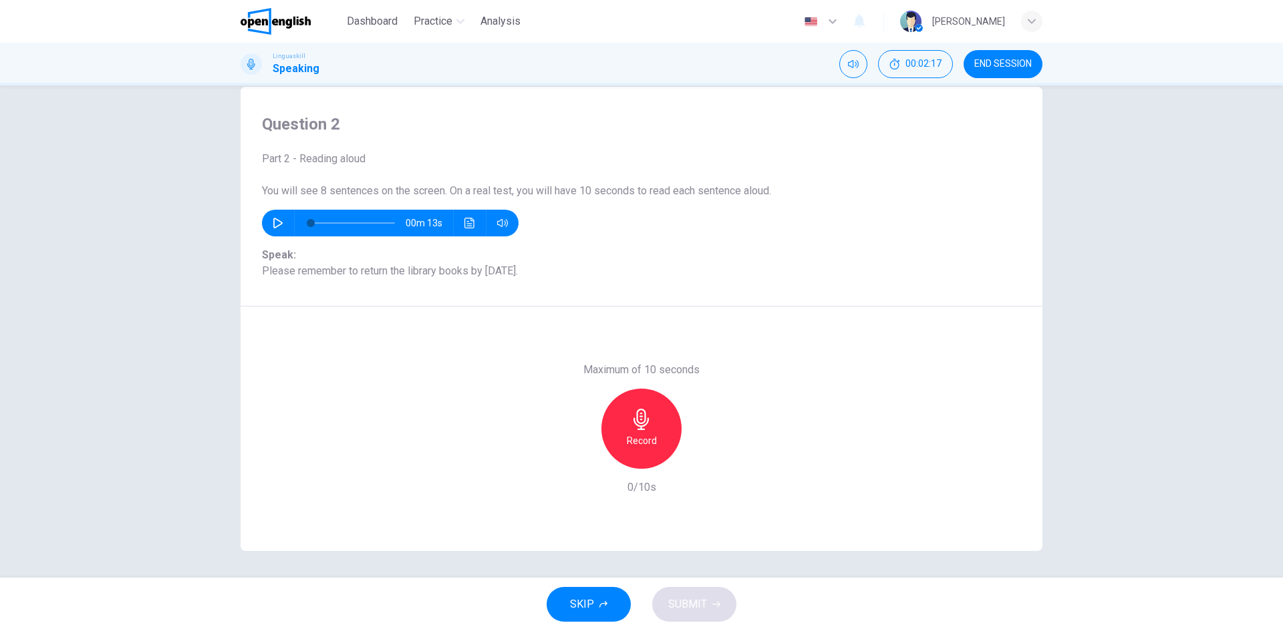
click at [270, 217] on button "button" at bounding box center [277, 223] width 21 height 27
type input "*"
click at [660, 440] on div "Record" at bounding box center [641, 429] width 80 height 80
drag, startPoint x: 651, startPoint y: 438, endPoint x: 635, endPoint y: 464, distance: 31.2
click at [650, 438] on div "Stop" at bounding box center [641, 429] width 80 height 80
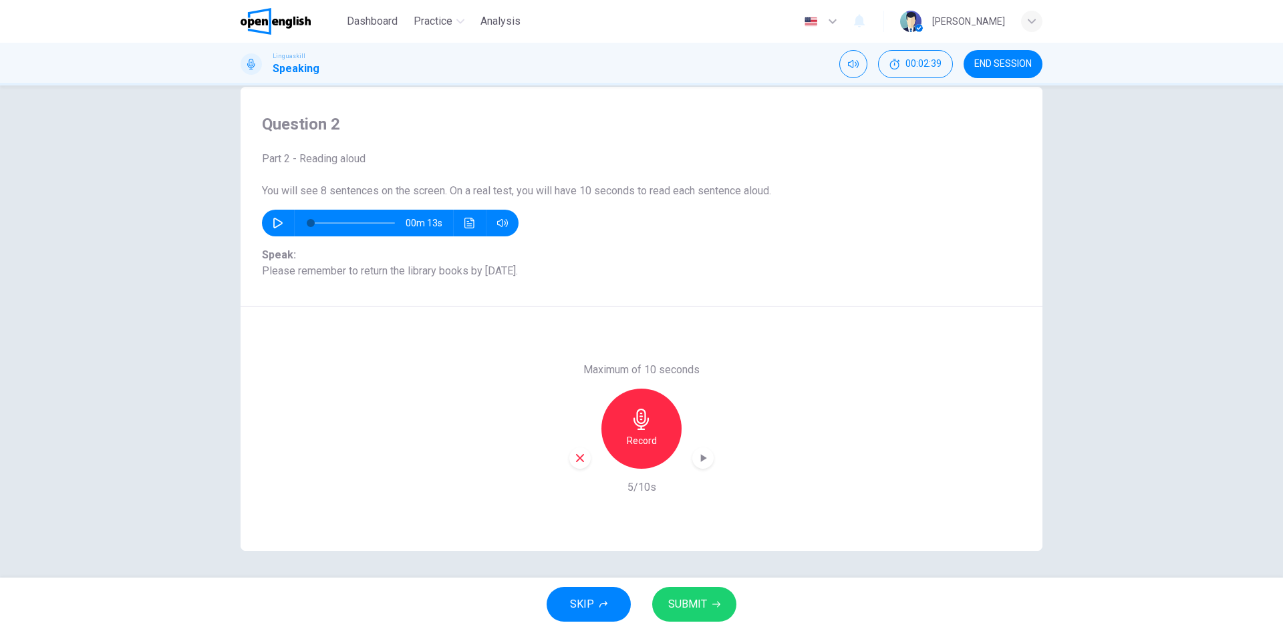
click at [570, 460] on div "button" at bounding box center [579, 458] width 21 height 21
click at [641, 424] on icon "button" at bounding box center [641, 419] width 21 height 21
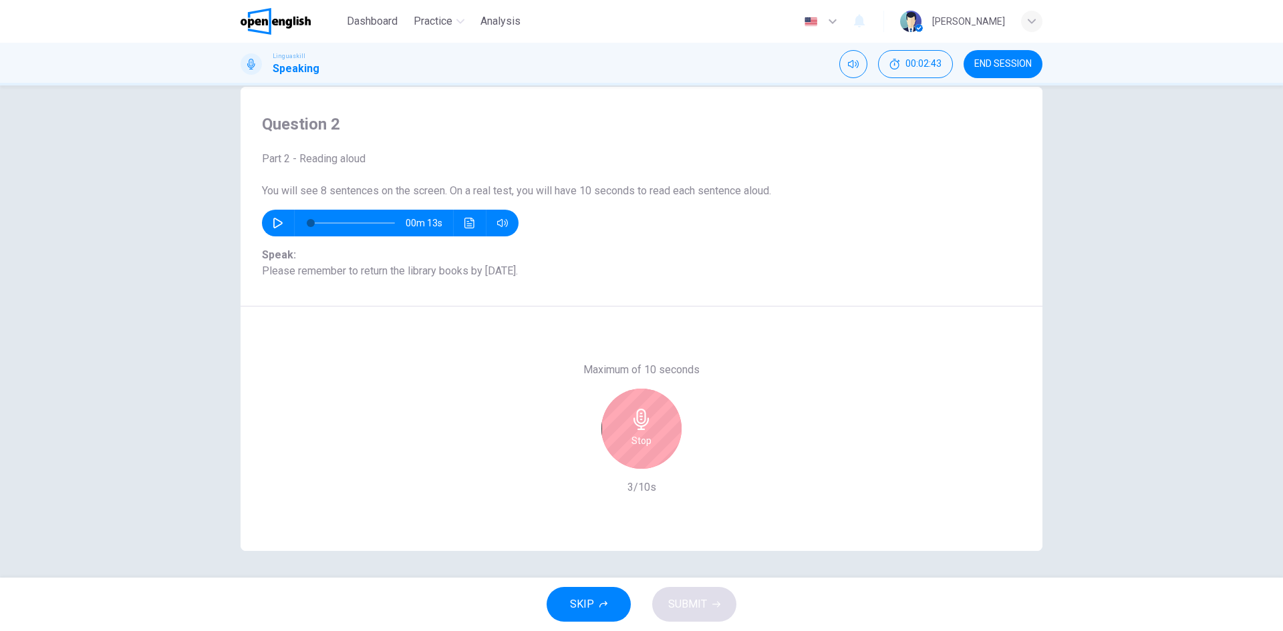
click at [631, 433] on h6 "Stop" at bounding box center [641, 441] width 20 height 16
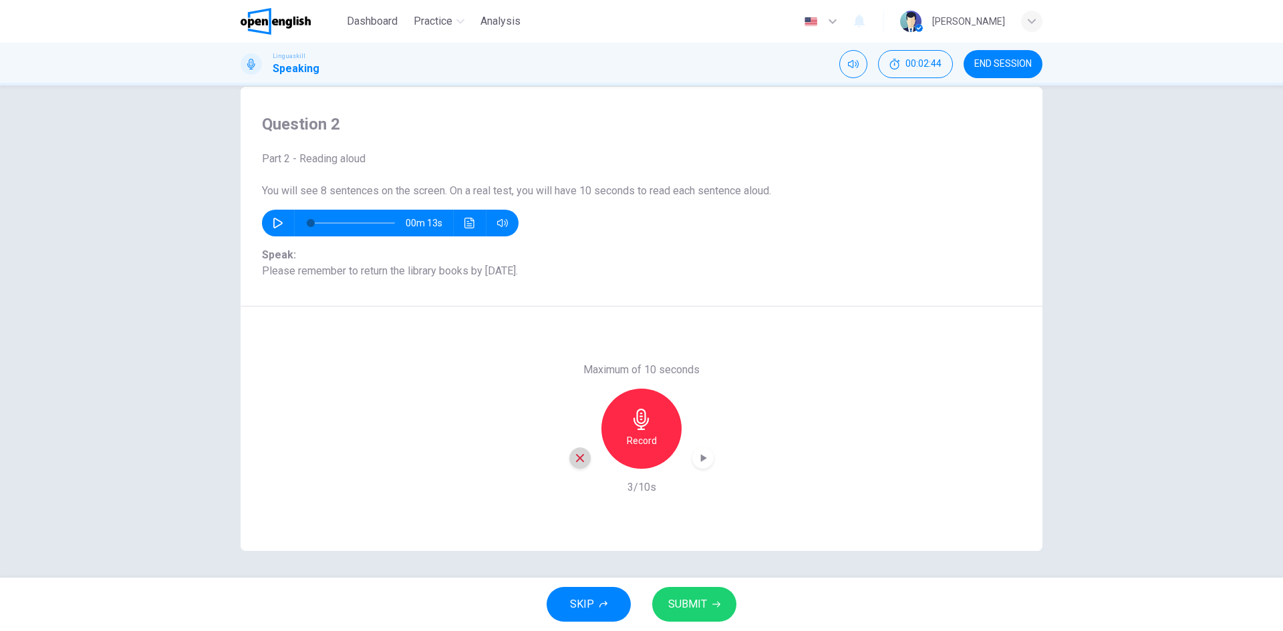
click at [576, 457] on icon "button" at bounding box center [580, 458] width 8 height 8
click at [631, 453] on div "Record" at bounding box center [641, 429] width 80 height 80
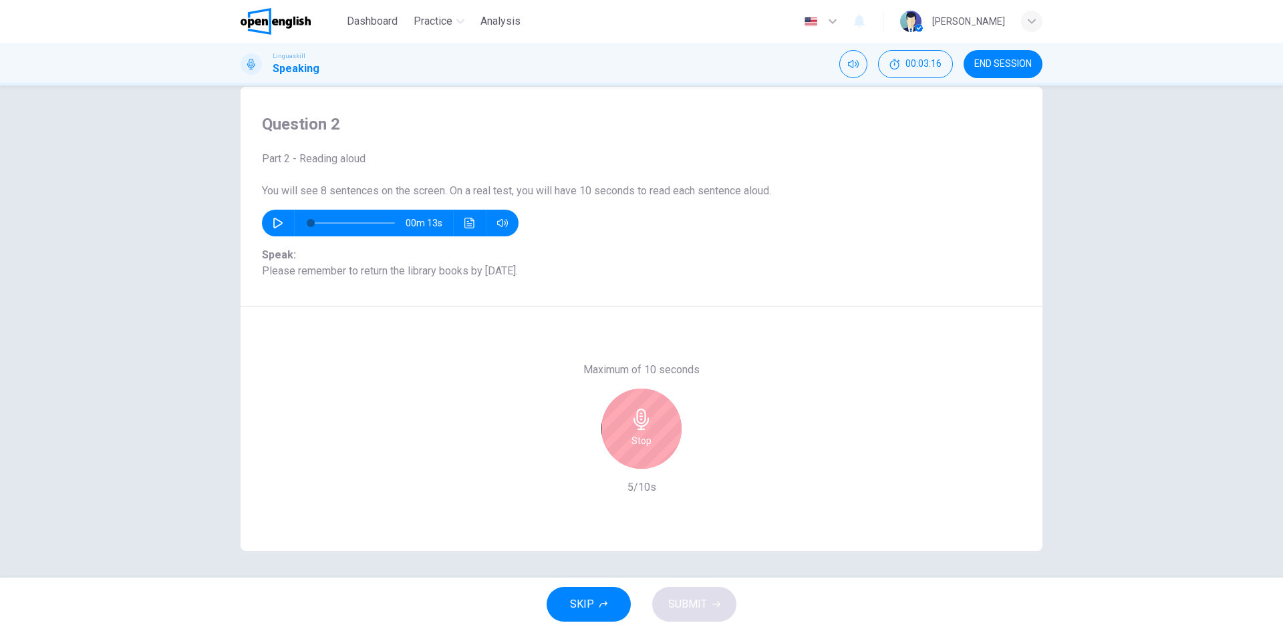
click at [631, 453] on div "Stop" at bounding box center [641, 429] width 80 height 80
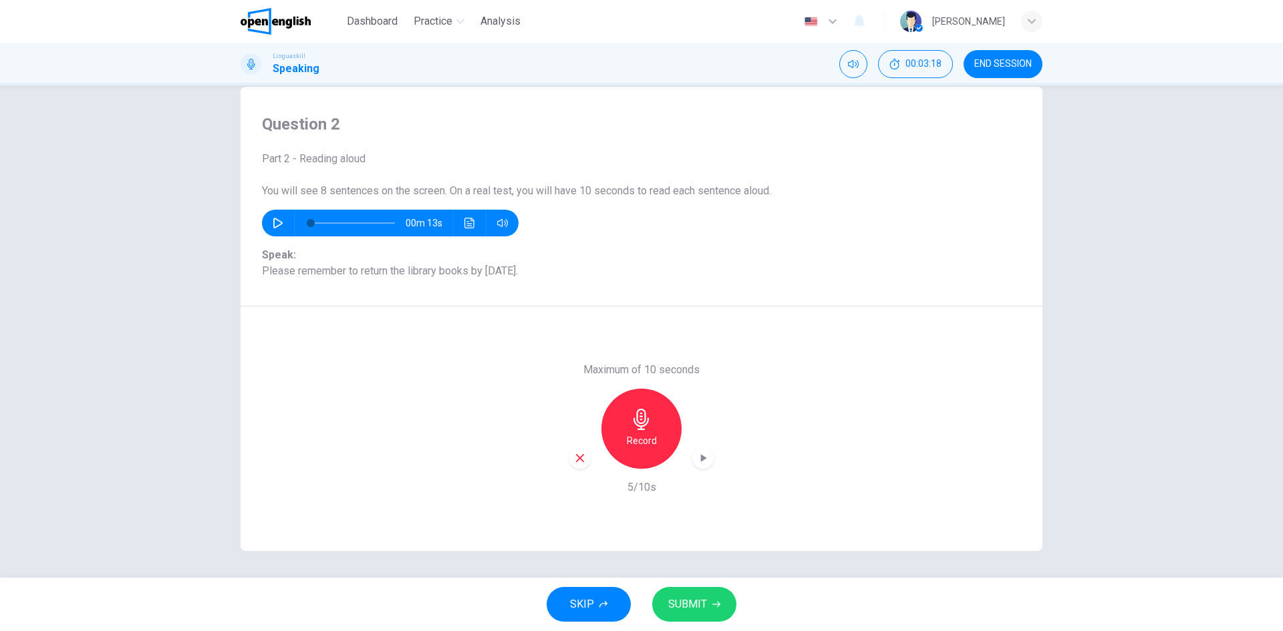
click at [692, 611] on span "SUBMIT" at bounding box center [687, 604] width 39 height 19
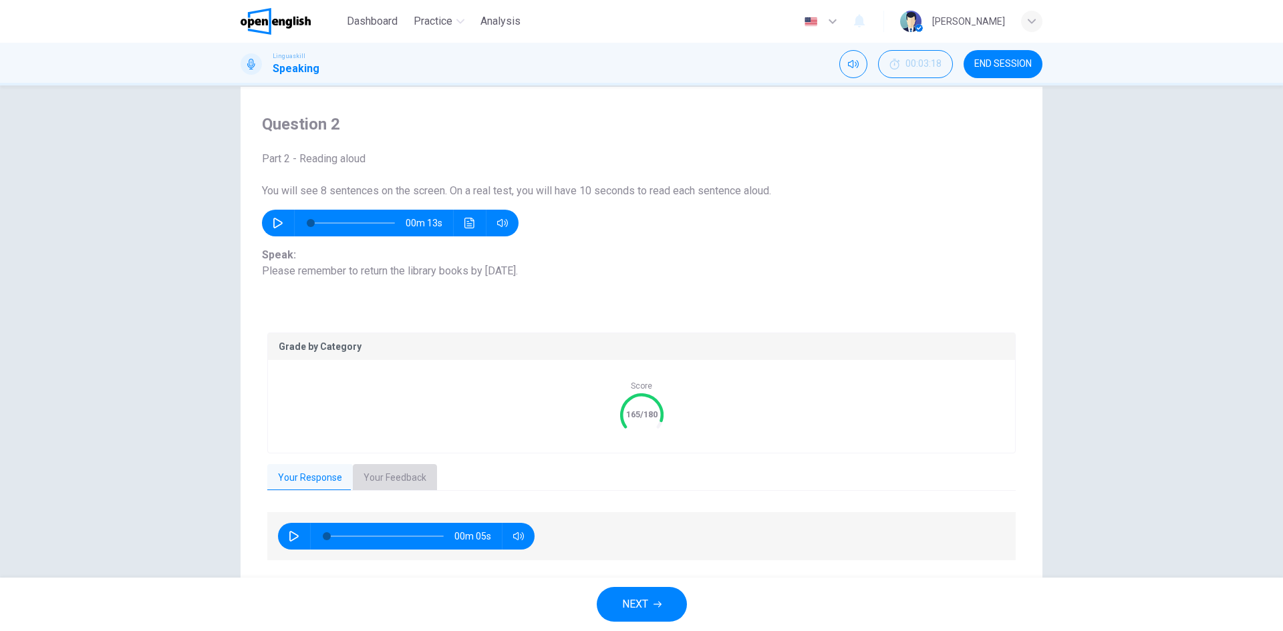
click at [388, 483] on button "Your Feedback" at bounding box center [395, 478] width 84 height 28
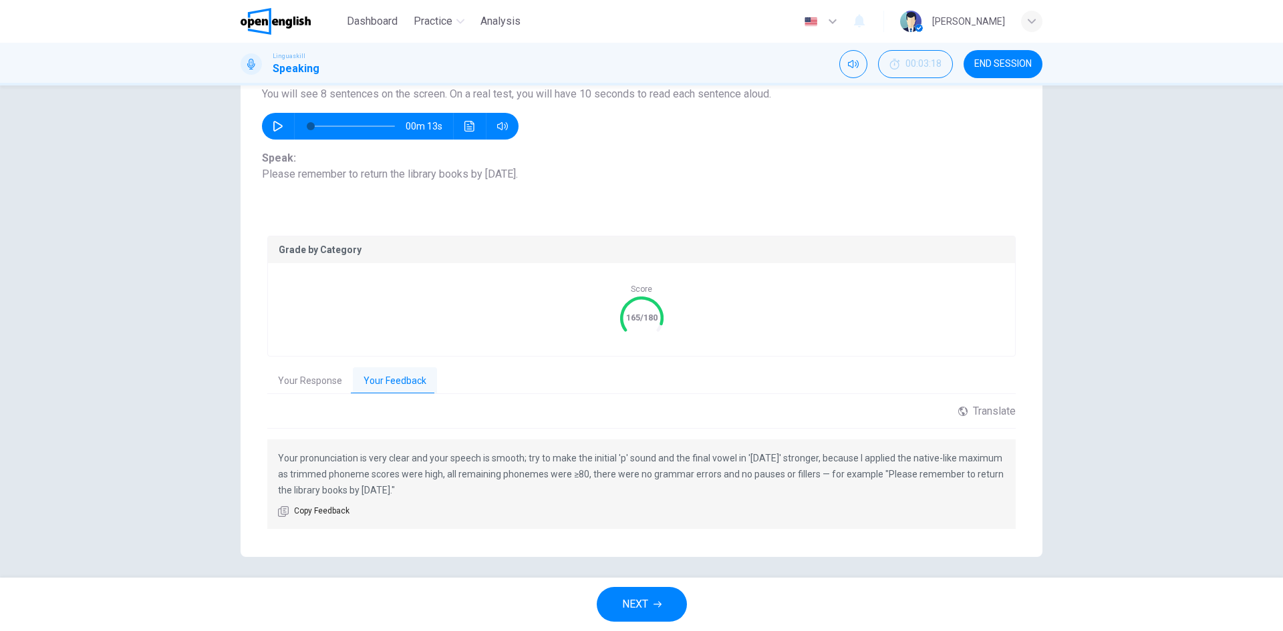
scroll to position [128, 0]
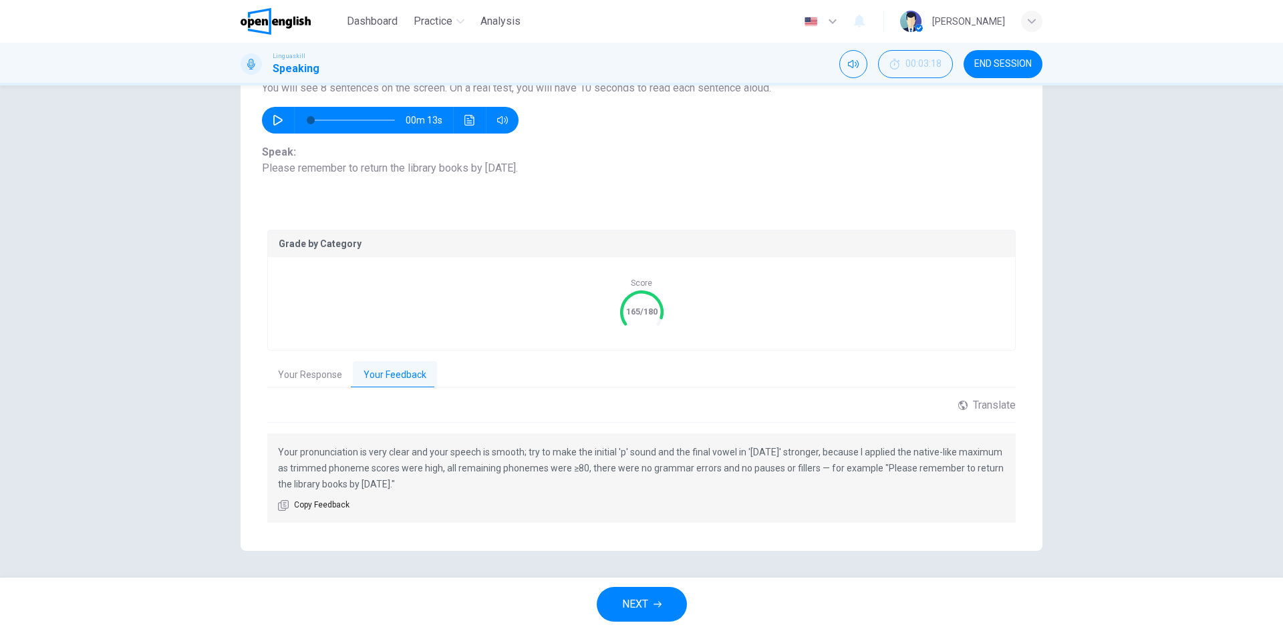
click at [622, 613] on span "NEXT" at bounding box center [635, 604] width 26 height 19
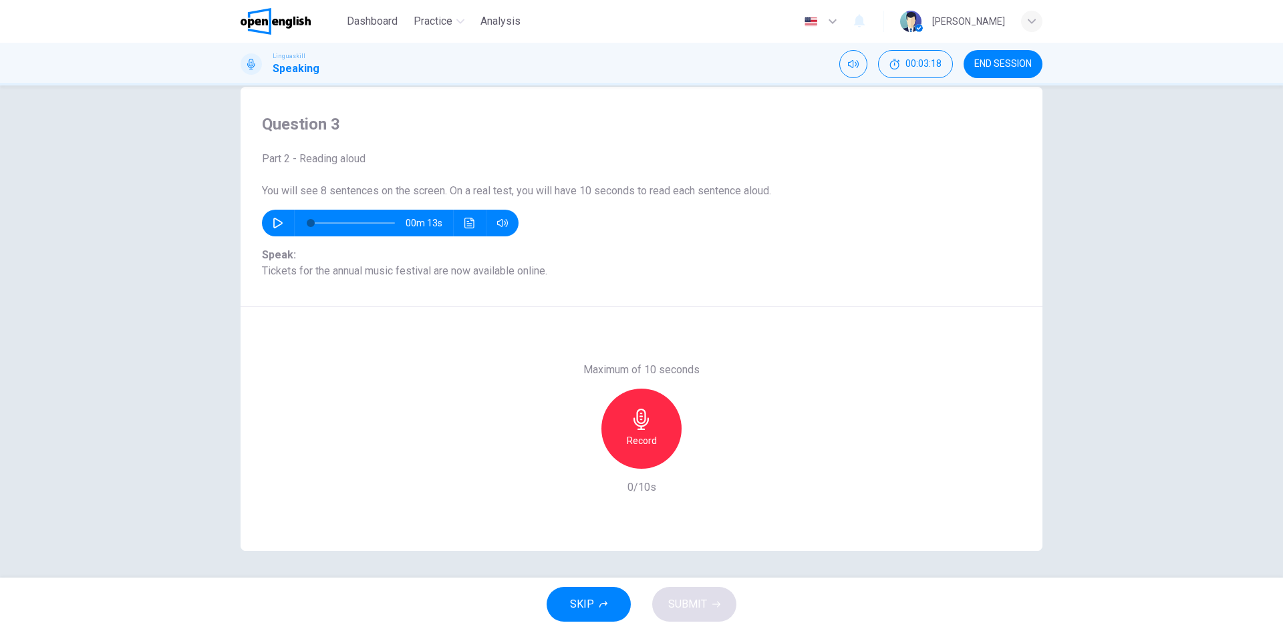
scroll to position [25, 0]
click at [639, 430] on icon "button" at bounding box center [640, 419] width 15 height 21
click at [633, 419] on icon "button" at bounding box center [640, 419] width 15 height 21
click at [586, 452] on div "Record" at bounding box center [641, 429] width 144 height 80
click at [570, 465] on div "button" at bounding box center [579, 458] width 21 height 21
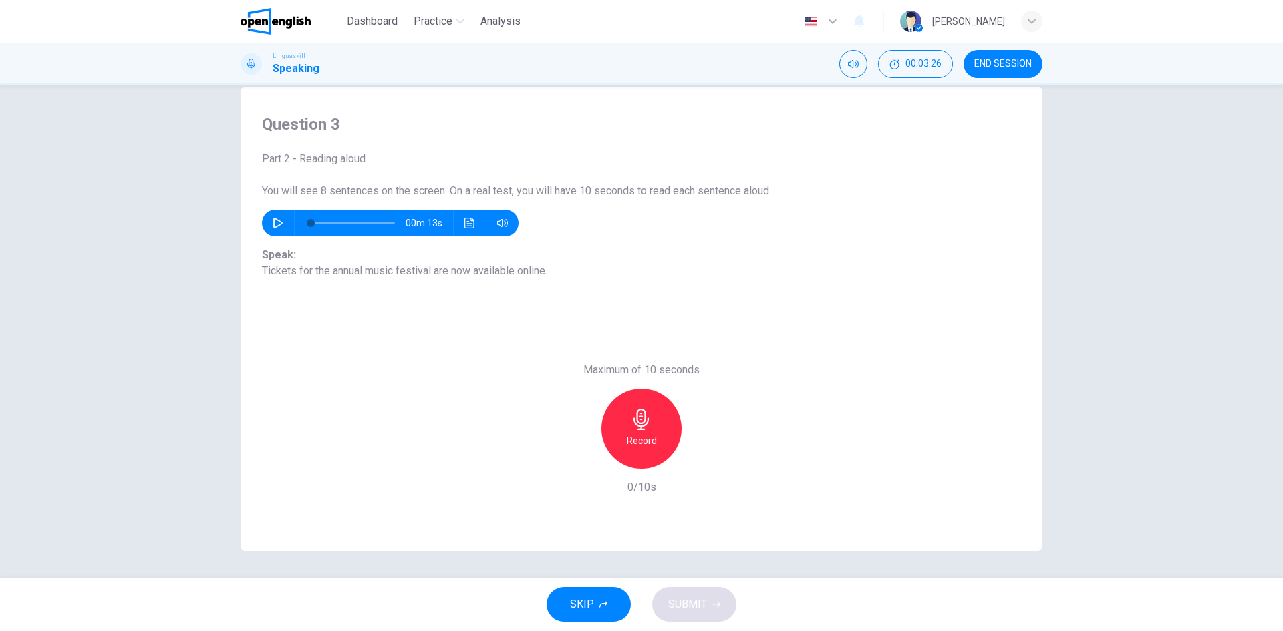
click at [636, 439] on h6 "Record" at bounding box center [642, 441] width 30 height 16
drag, startPoint x: 623, startPoint y: 419, endPoint x: 617, endPoint y: 425, distance: 8.5
click at [623, 418] on div "Stop" at bounding box center [641, 429] width 80 height 80
click at [577, 456] on icon "button" at bounding box center [580, 458] width 12 height 12
click at [643, 434] on h6 "Record" at bounding box center [642, 441] width 30 height 16
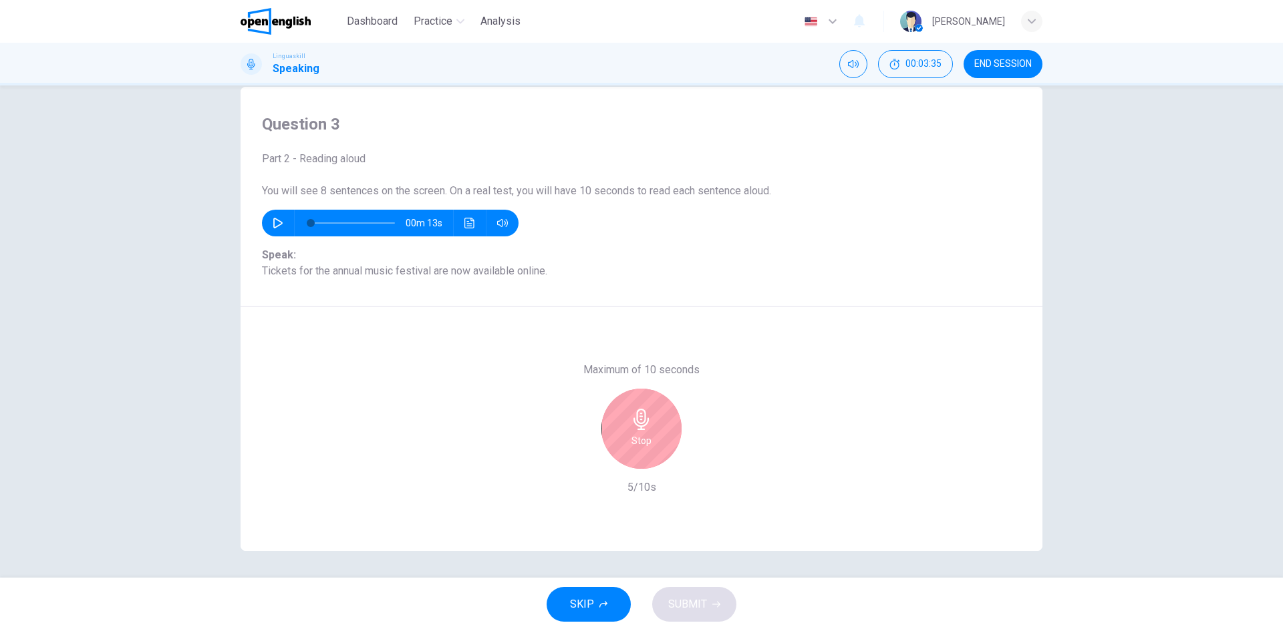
click at [633, 431] on div "Stop" at bounding box center [641, 429] width 80 height 80
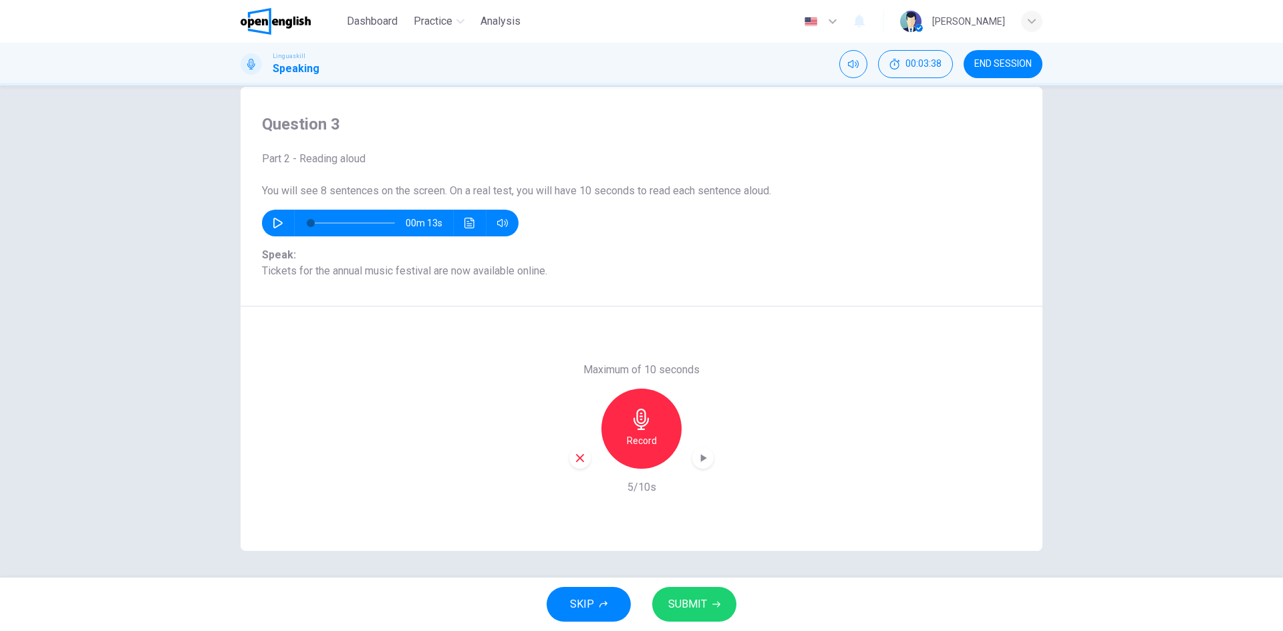
click at [499, 269] on span "Speak: Tickets for the annual music festival are now available online." at bounding box center [641, 263] width 759 height 32
